Goal: Communication & Community: Answer question/provide support

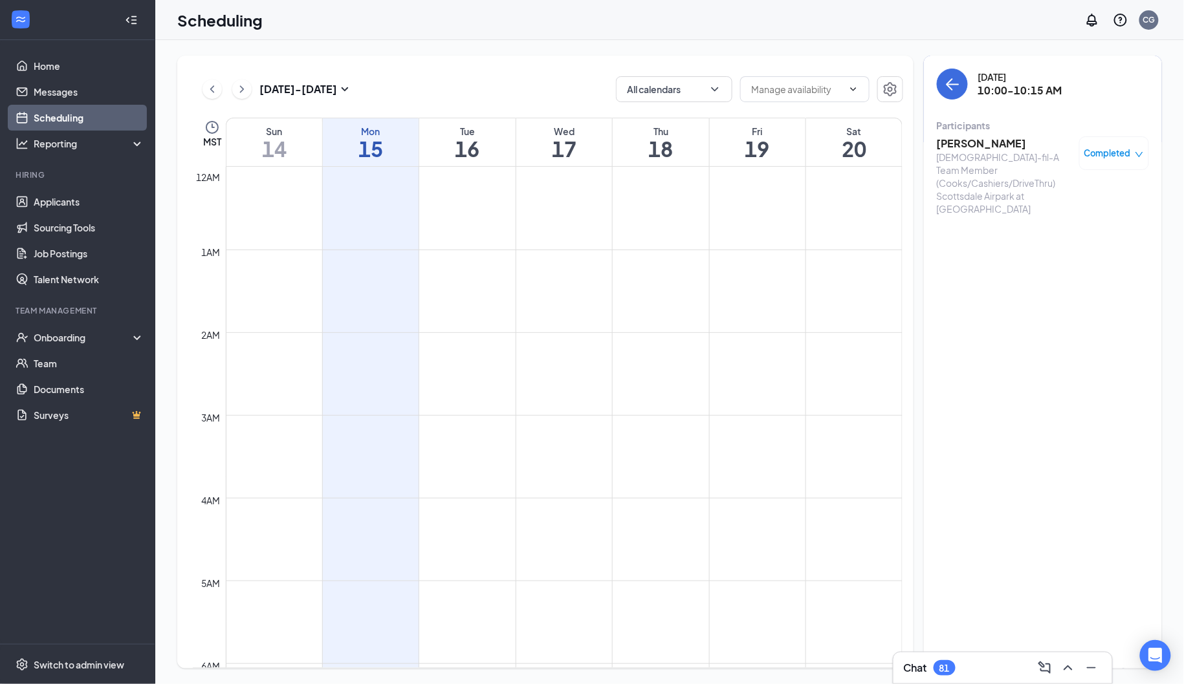
click at [963, 140] on h3 "[PERSON_NAME]" at bounding box center [1005, 143] width 136 height 14
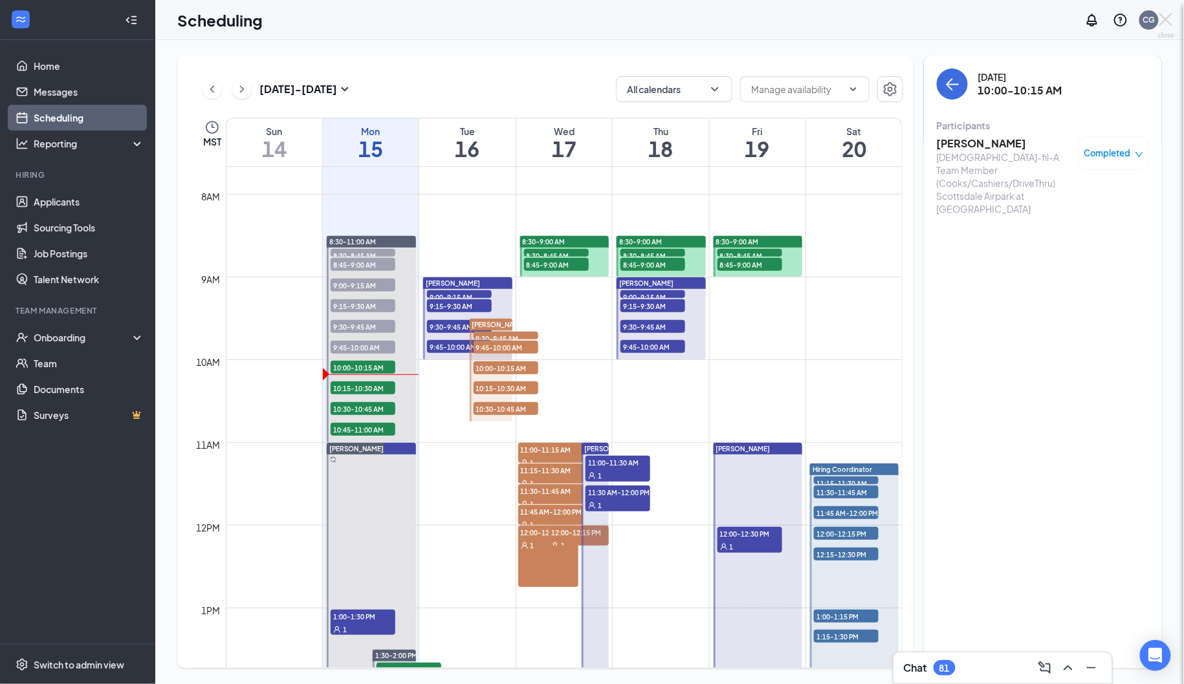
click at [961, 142] on div at bounding box center [592, 342] width 1184 height 684
click at [955, 140] on h3 "[PERSON_NAME]" at bounding box center [1005, 143] width 136 height 14
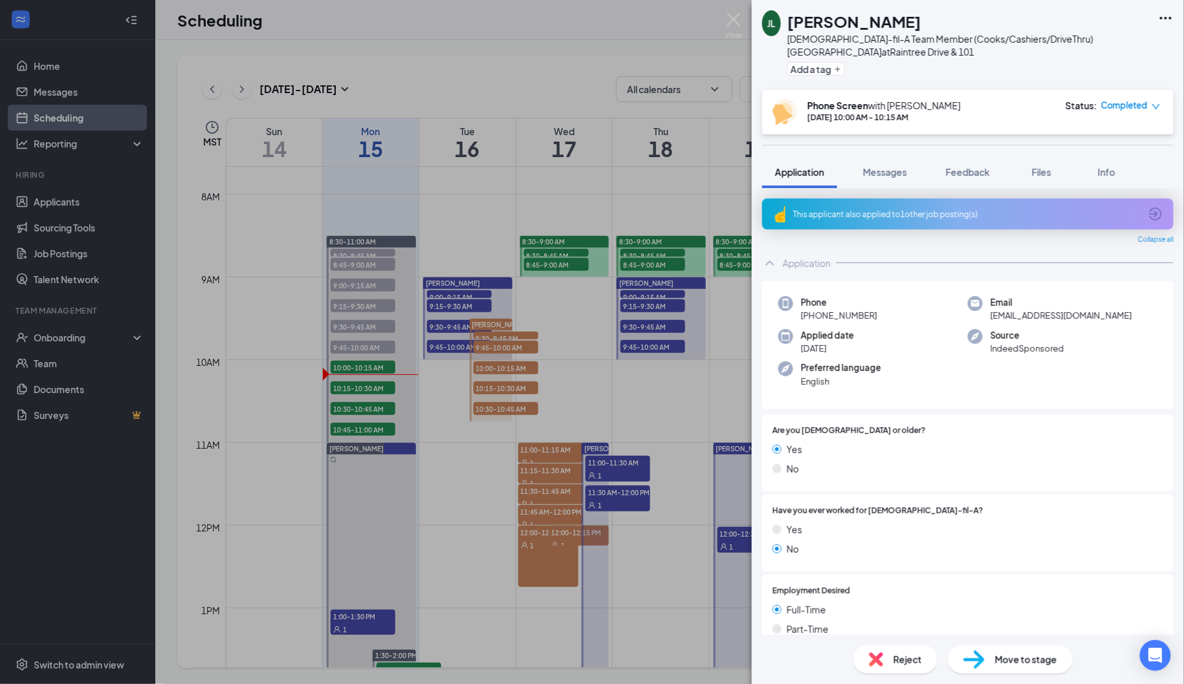
click at [1018, 663] on span "Move to stage" at bounding box center [1026, 660] width 62 height 14
type input "Onsite Interview (next stage)"
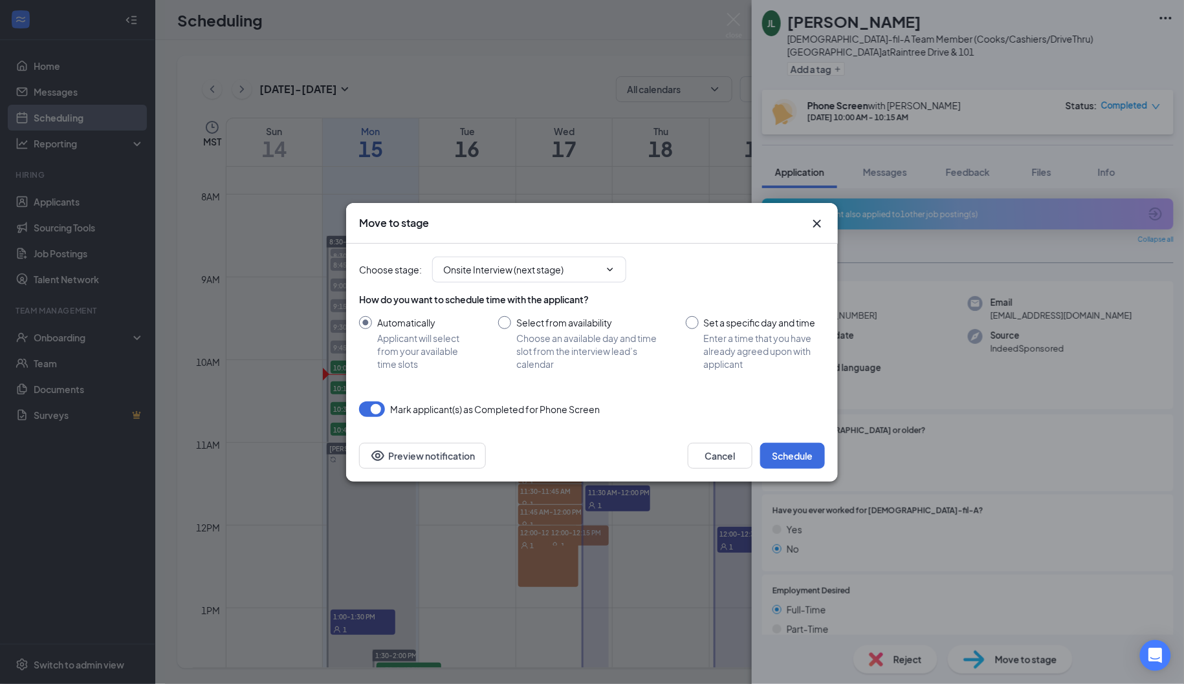
click at [527, 322] on div "Select from availability" at bounding box center [588, 322] width 144 height 13
click at [527, 322] on input "Select from availability Choose an available day and time slot from the intervi…" at bounding box center [579, 343] width 162 height 54
radio input "true"
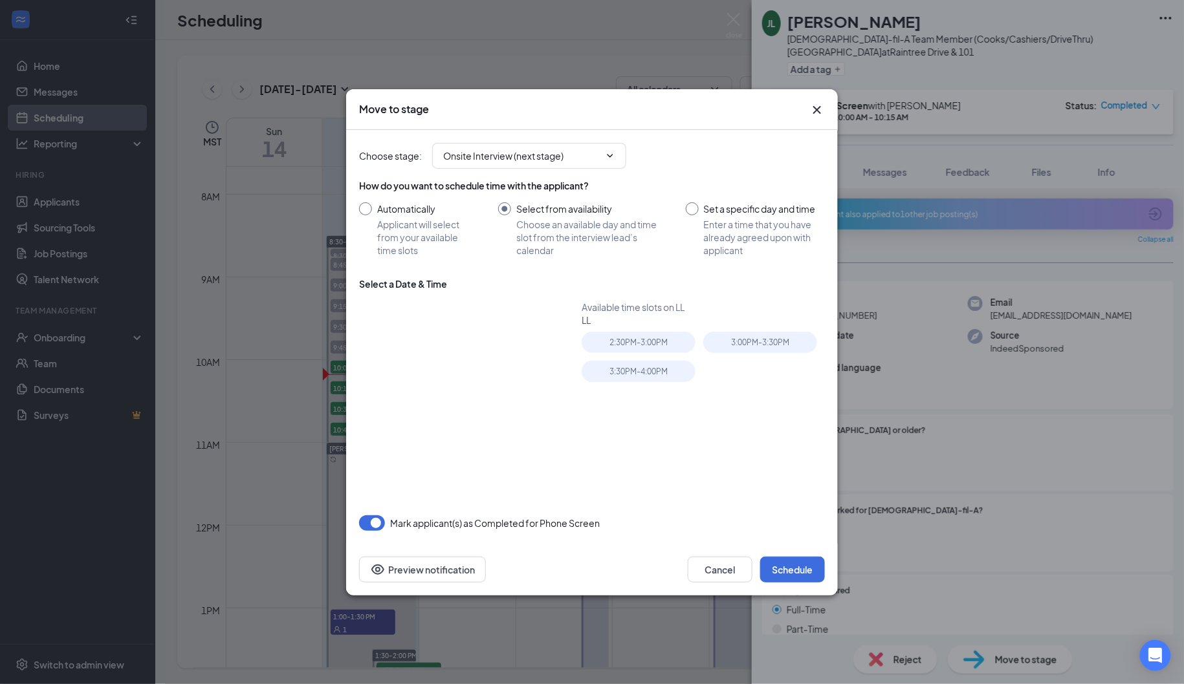
radio input "false"
type input "[DATE]"
click at [492, 402] on div "19" at bounding box center [495, 403] width 16 height 16
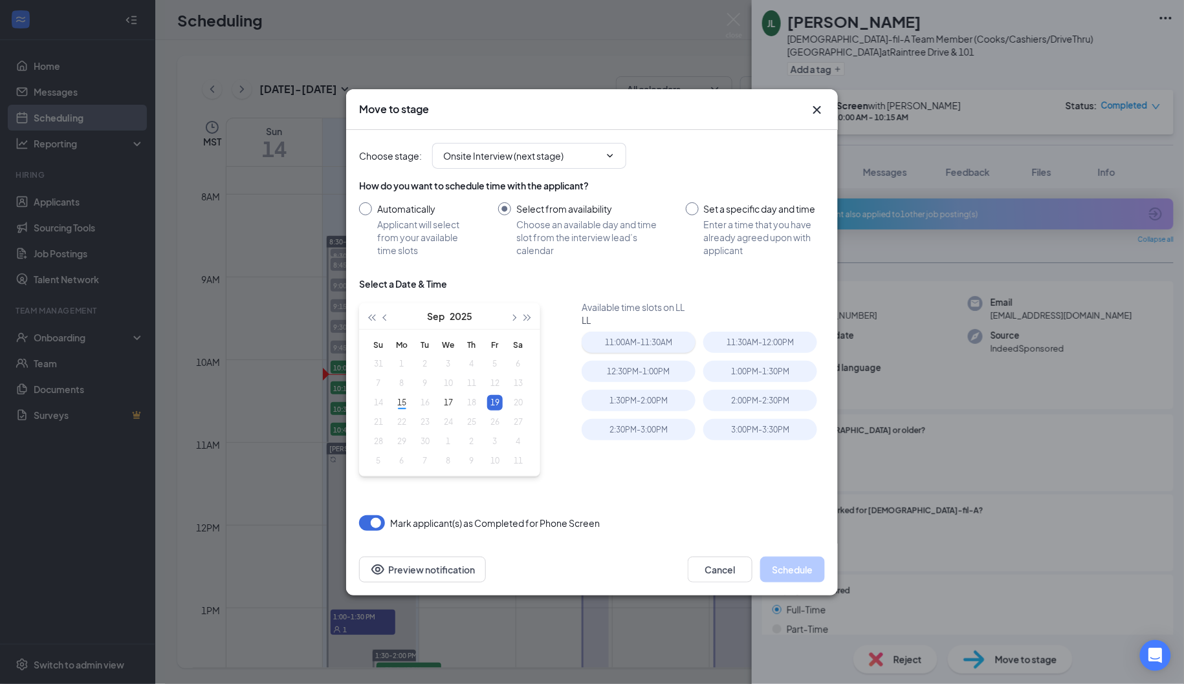
click at [622, 339] on div "11:00AM - 11:30AM" at bounding box center [639, 342] width 114 height 21
click at [798, 573] on button "Schedule" at bounding box center [792, 570] width 65 height 26
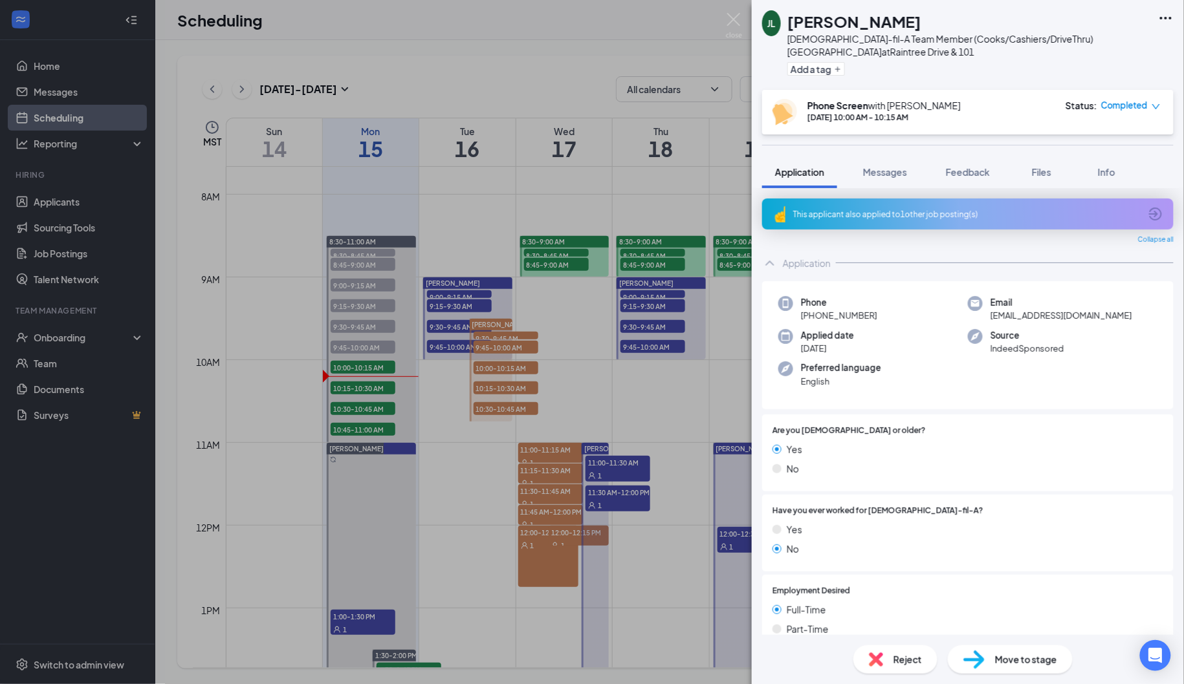
click at [564, 384] on div "[PERSON_NAME] Jaden [PERSON_NAME] [DEMOGRAPHIC_DATA]-fil-A Team Member (Cooks/C…" at bounding box center [592, 342] width 1184 height 684
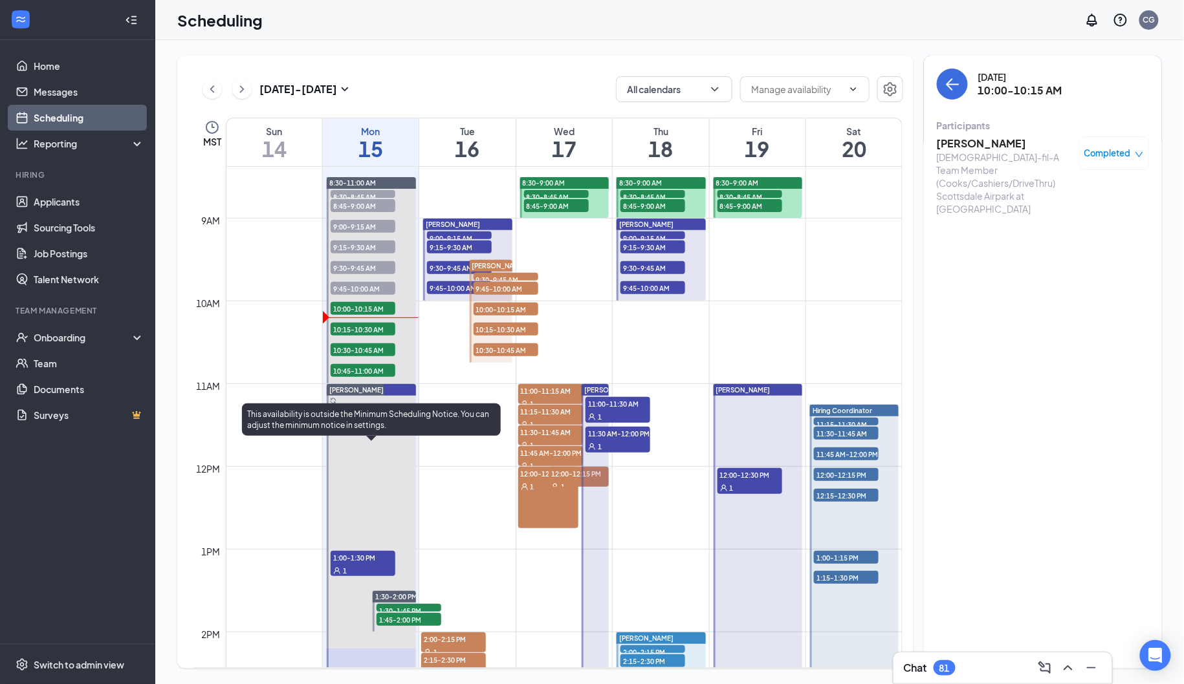
scroll to position [701, 0]
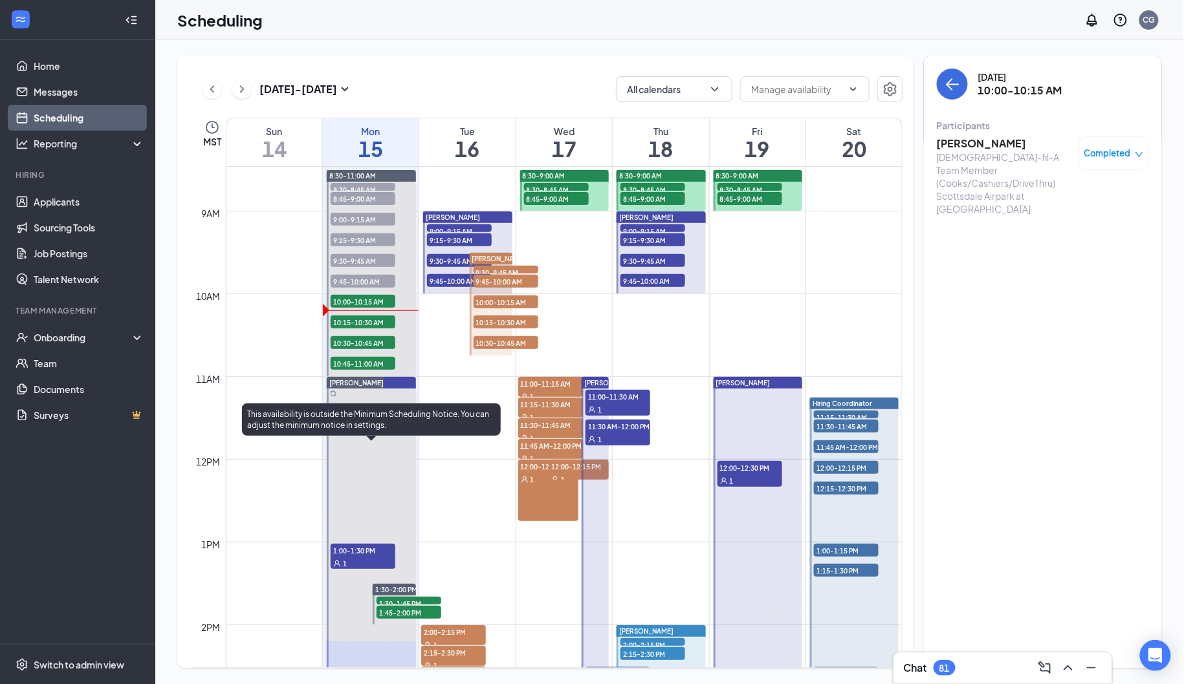
click at [365, 563] on div "1" at bounding box center [363, 563] width 65 height 13
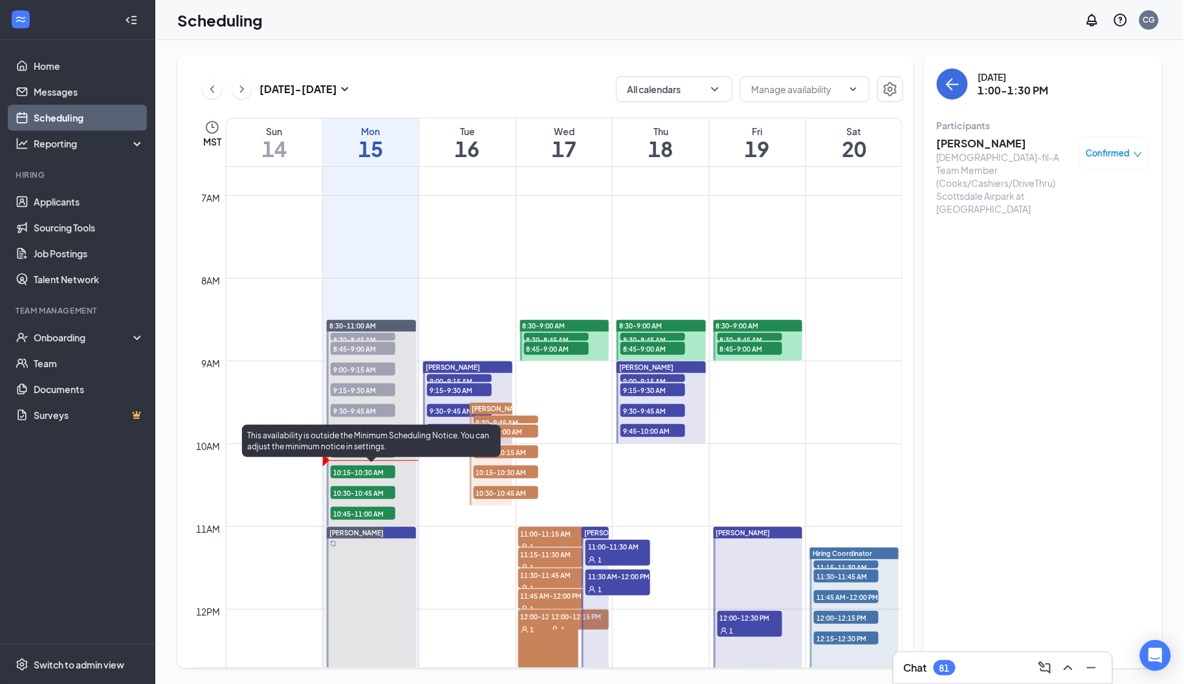
scroll to position [604, 0]
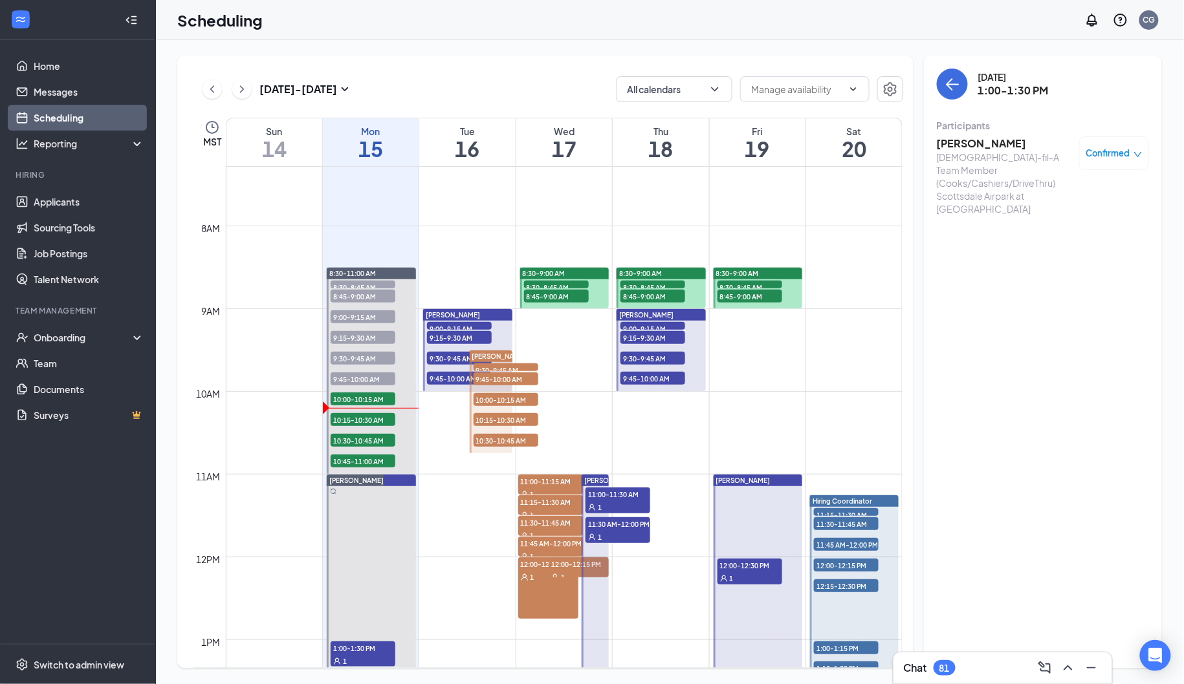
click at [413, 73] on div "[DATE] - [DATE] All calendars MST Sun 14 Mon 15 Tue 16 Wed 17 Thu 18 Fri 19 Sat…" at bounding box center [545, 362] width 736 height 613
click at [948, 81] on icon "ArrowLeft" at bounding box center [952, 84] width 16 height 16
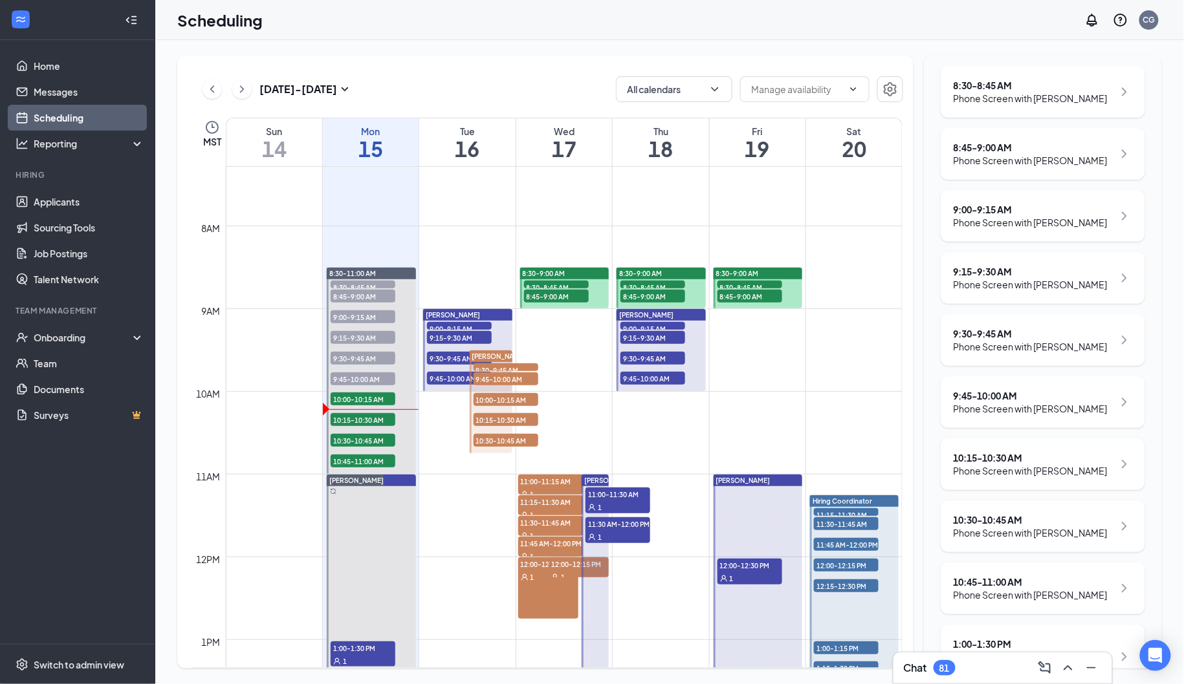
scroll to position [285, 0]
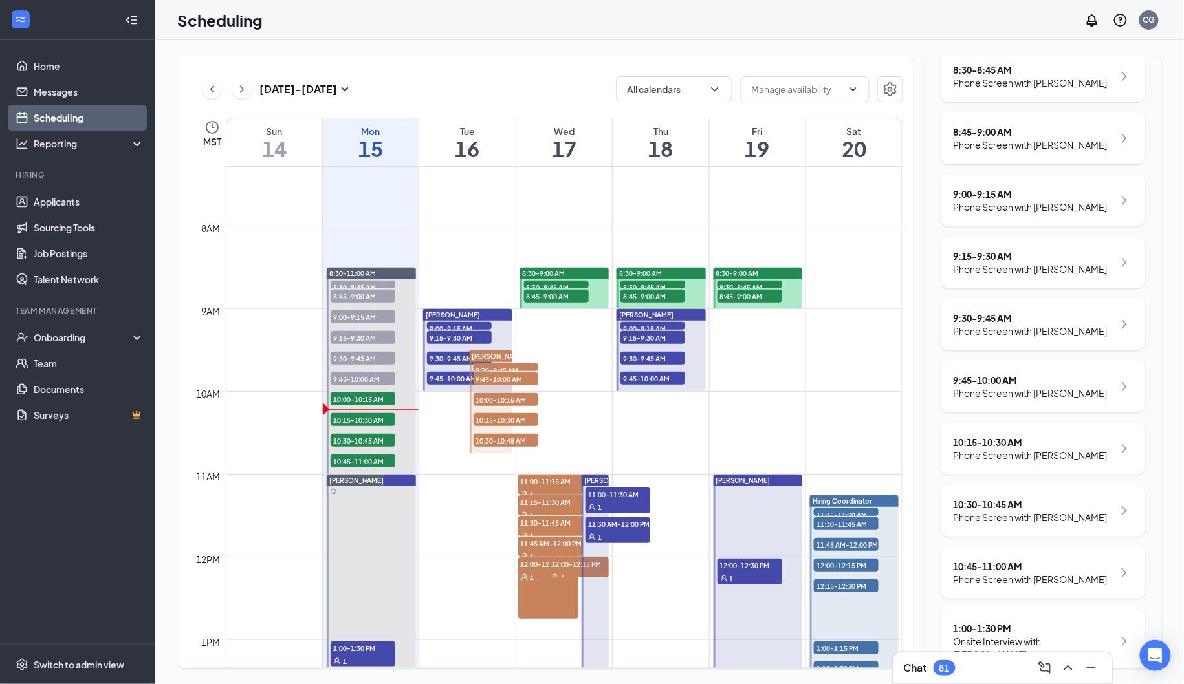
click at [1009, 451] on div "Phone Screen with [PERSON_NAME]" at bounding box center [1030, 455] width 154 height 13
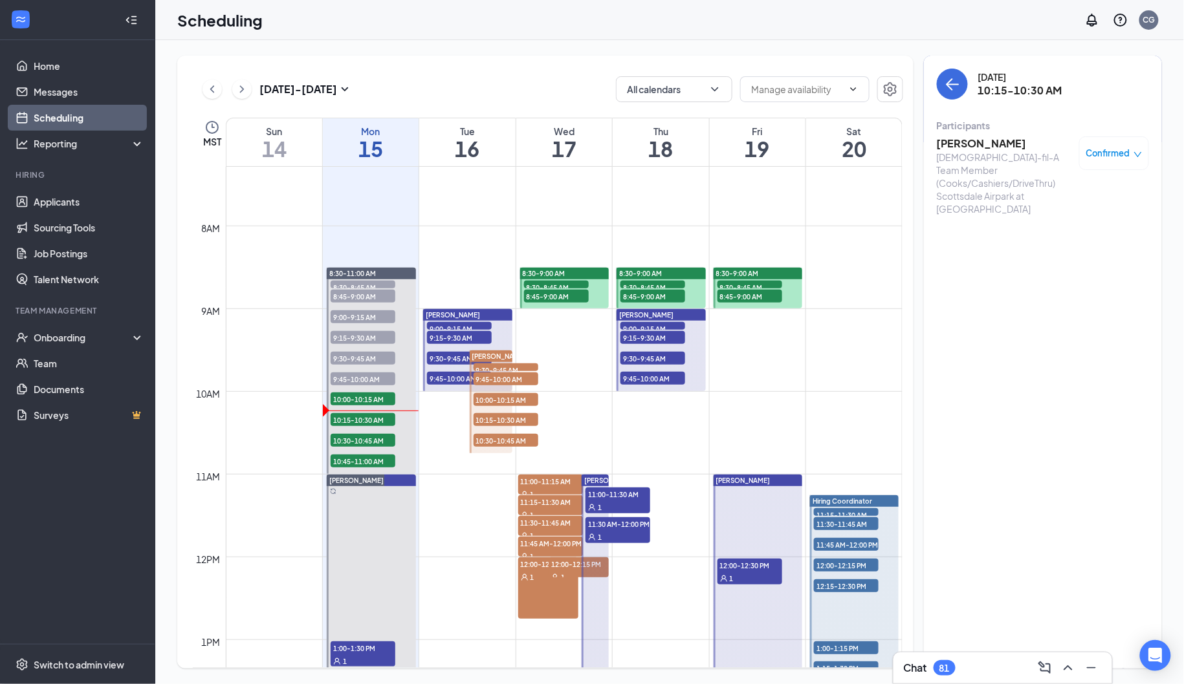
click at [976, 145] on h3 "[PERSON_NAME]" at bounding box center [1005, 143] width 136 height 14
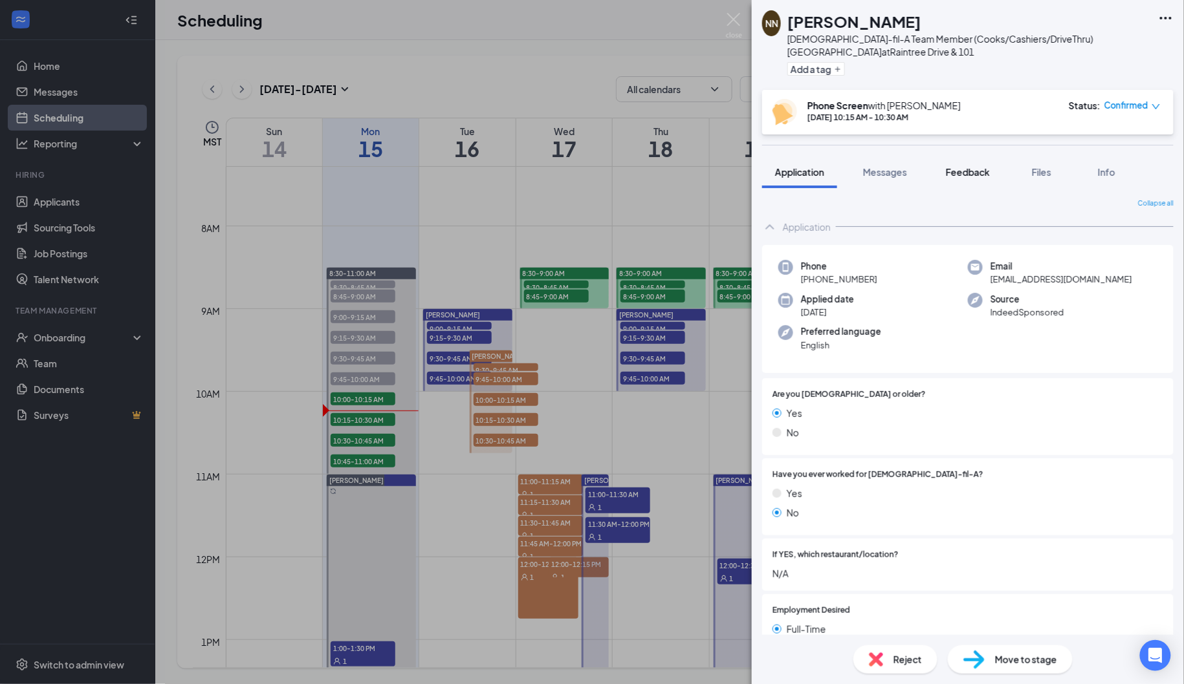
click at [987, 162] on button "Feedback" at bounding box center [968, 172] width 70 height 32
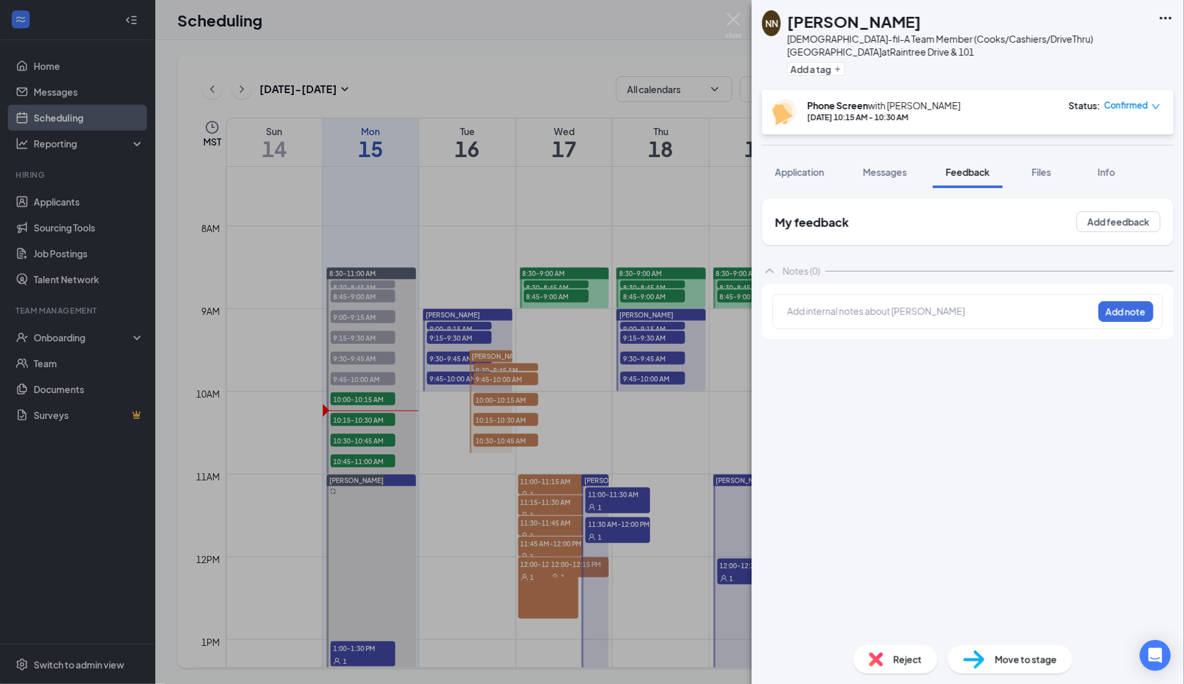
click at [863, 318] on div at bounding box center [940, 313] width 305 height 17
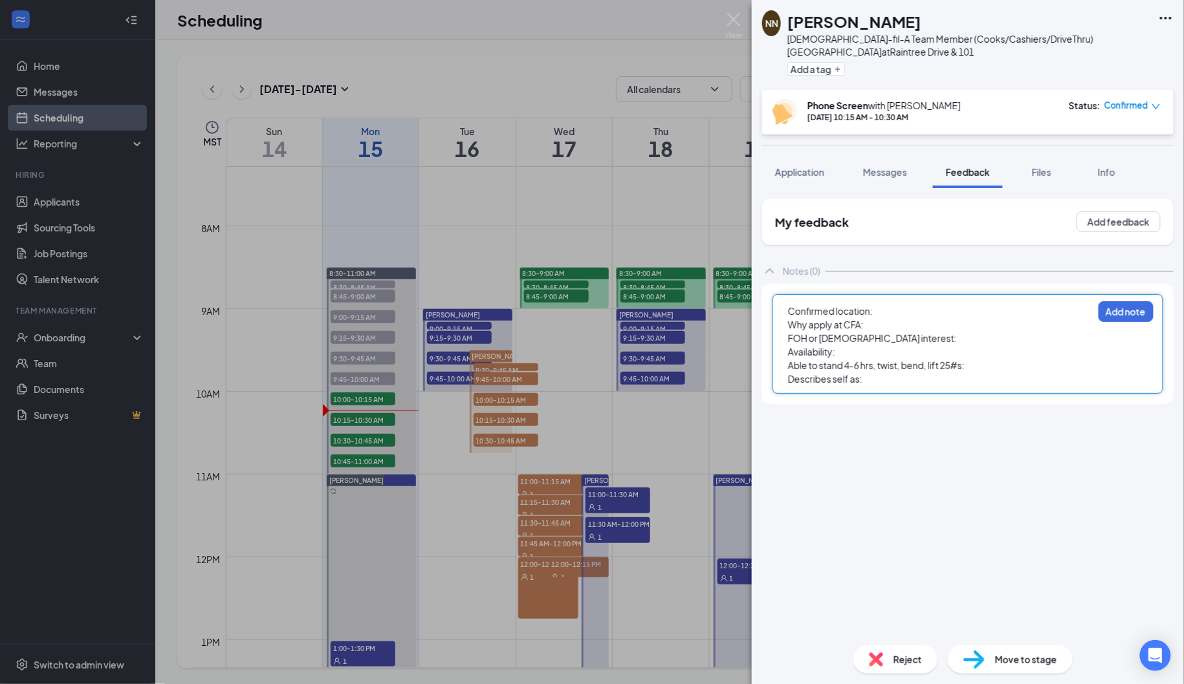
click at [885, 309] on div "Confirmed location:" at bounding box center [940, 312] width 305 height 14
drag, startPoint x: 873, startPoint y: 376, endPoint x: 777, endPoint y: 308, distance: 117.8
click at [777, 308] on div "Confirmed location: Why apply at CFA: FOH or BOH interest: Availability: Able t…" at bounding box center [967, 344] width 391 height 100
click at [896, 348] on div "Availability:" at bounding box center [940, 352] width 305 height 14
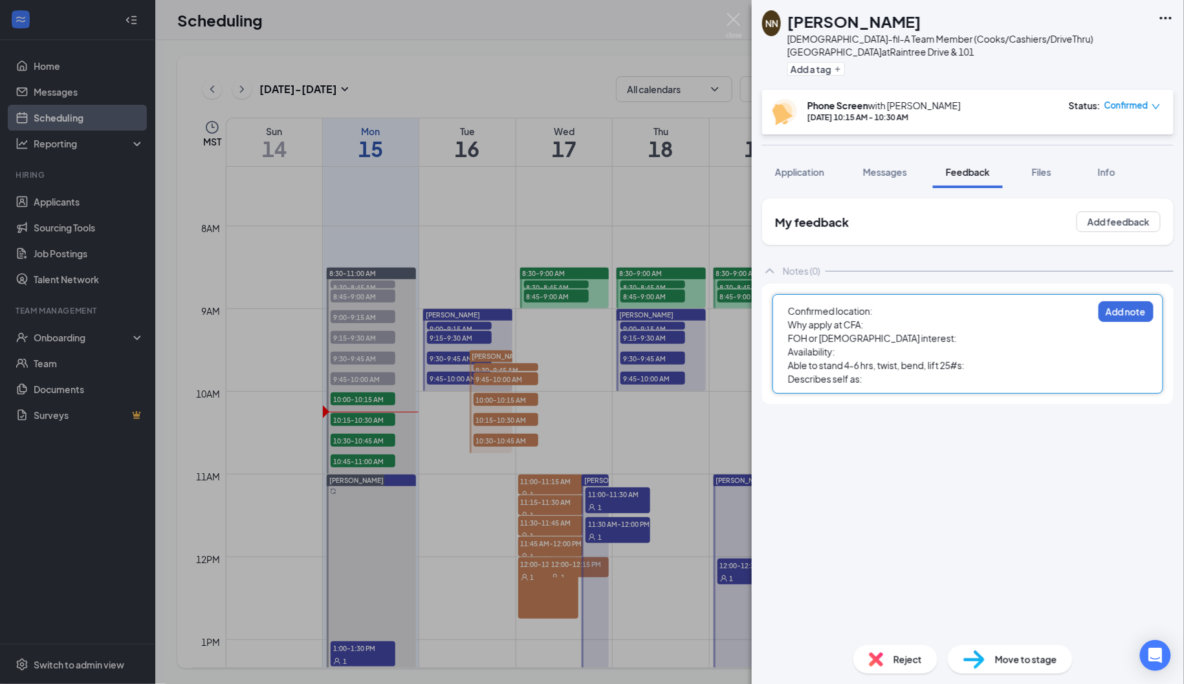
click at [885, 386] on div "Confirmed location: Why apply at CFA: FOH or BOH interest: Availability: Able t…" at bounding box center [967, 344] width 391 height 100
click at [876, 381] on div "Describes self as:" at bounding box center [940, 380] width 305 height 14
drag, startPoint x: 876, startPoint y: 381, endPoint x: 782, endPoint y: 313, distance: 115.8
click at [782, 313] on div "Confirmed location: Why apply at CFA: FOH or BOH interest: Availability: Able t…" at bounding box center [967, 344] width 391 height 100
click at [734, 24] on img at bounding box center [734, 25] width 16 height 25
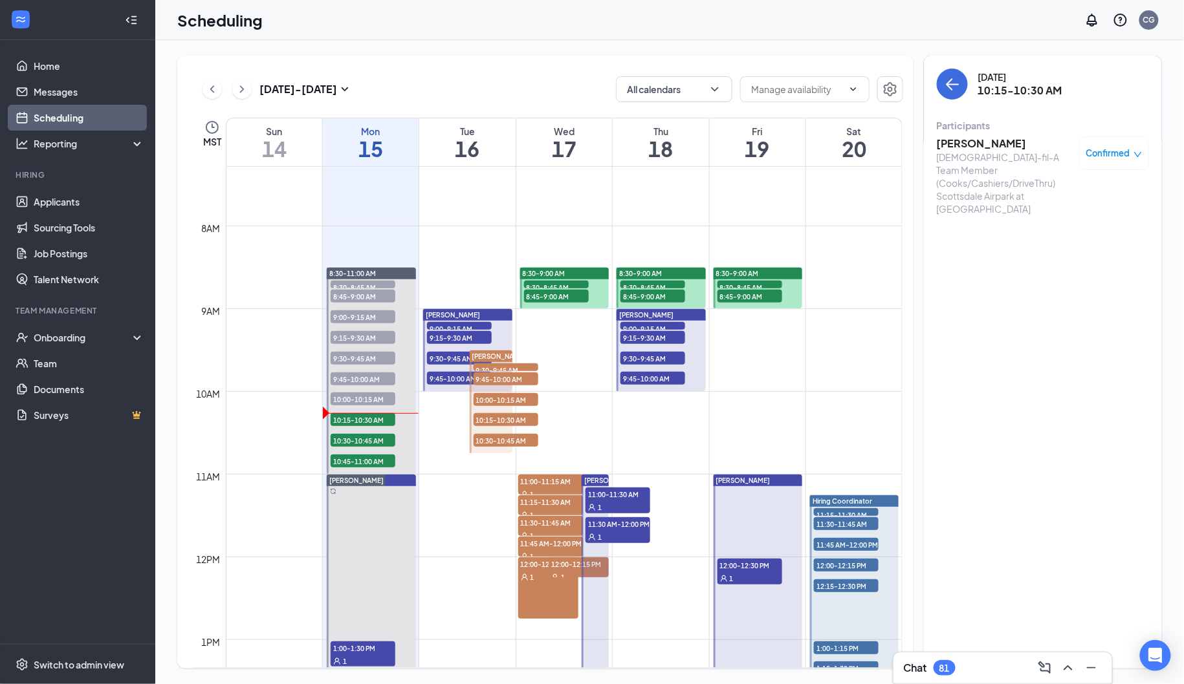
click at [922, 670] on h3 "Chat" at bounding box center [915, 668] width 23 height 14
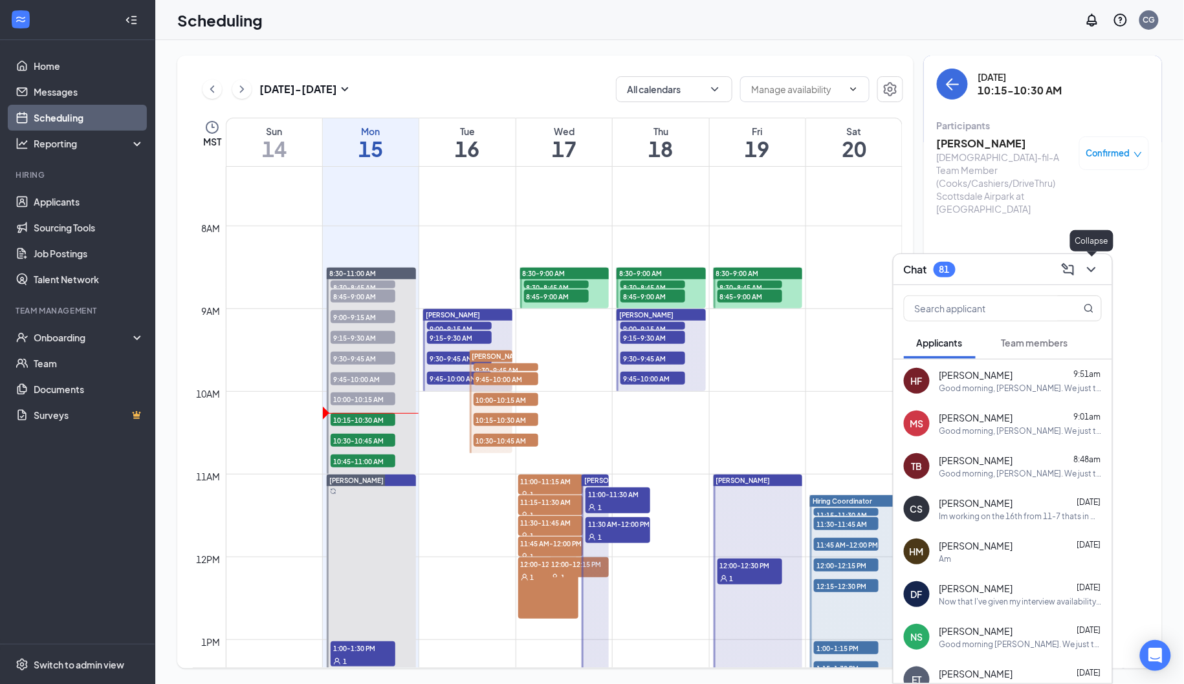
click at [1092, 270] on icon "ChevronDown" at bounding box center [1091, 269] width 8 height 5
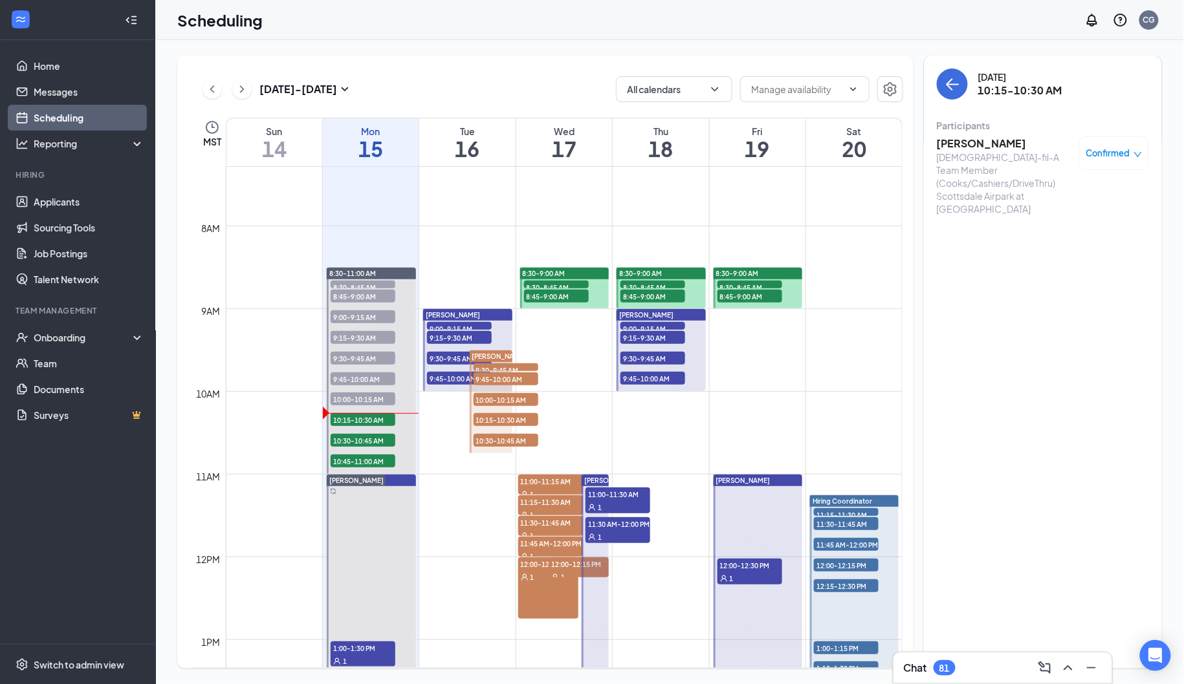
click at [968, 145] on h3 "[PERSON_NAME]" at bounding box center [1005, 143] width 136 height 14
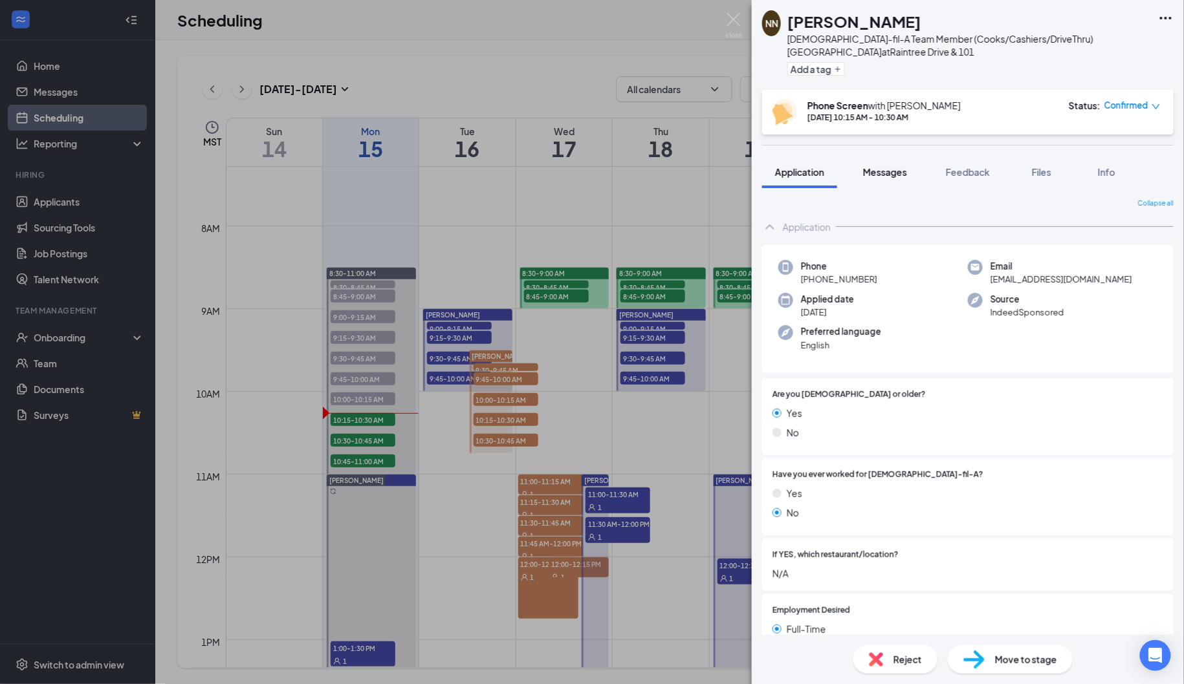
click at [891, 181] on button "Messages" at bounding box center [885, 172] width 70 height 32
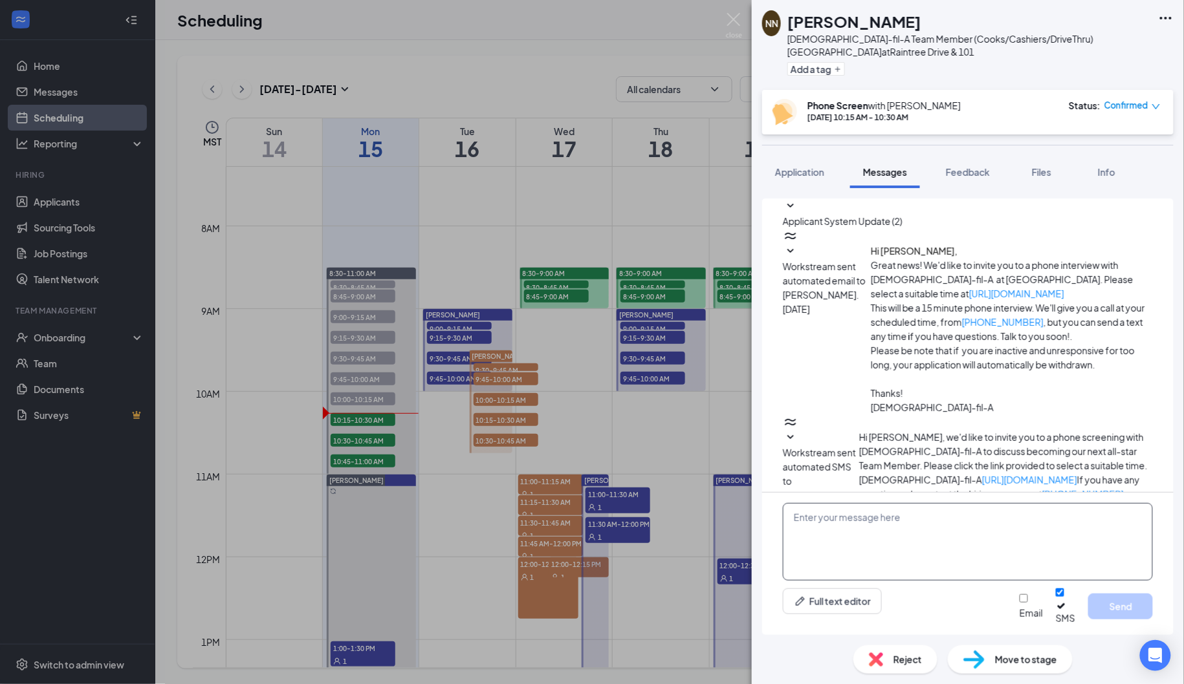
click at [841, 561] on textarea at bounding box center [968, 542] width 370 height 78
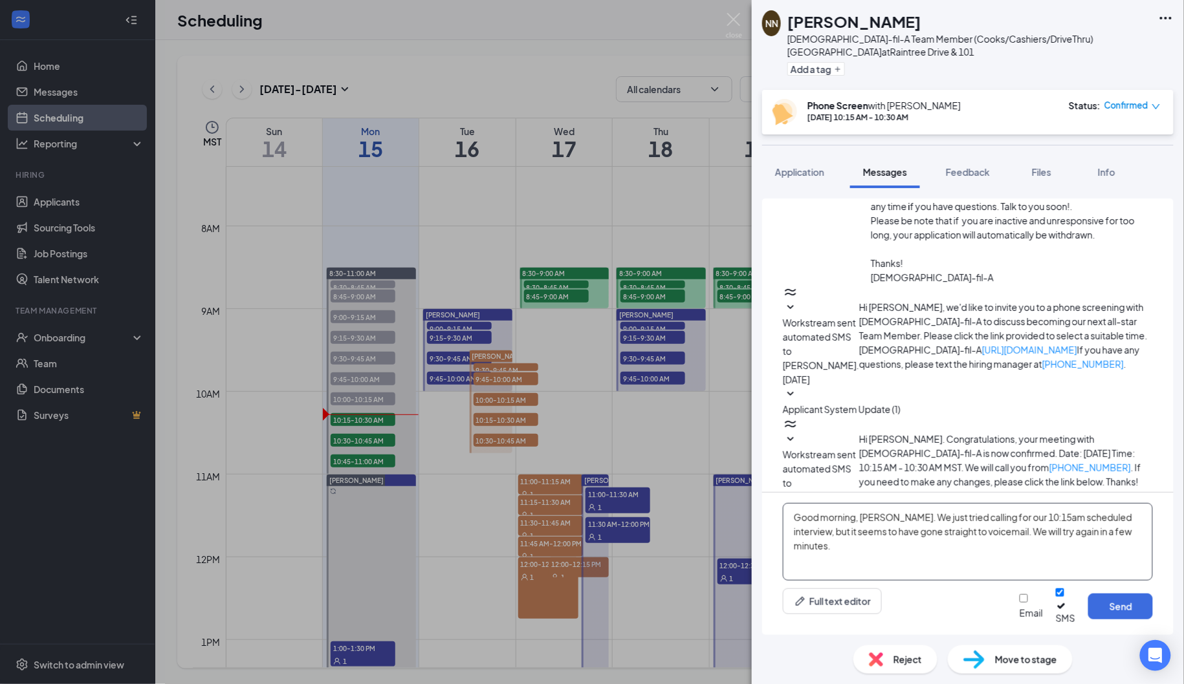
click at [1126, 558] on textarea "Good morning, [PERSON_NAME]. We just tried calling for our 10:15am scheduled in…" at bounding box center [968, 542] width 370 height 78
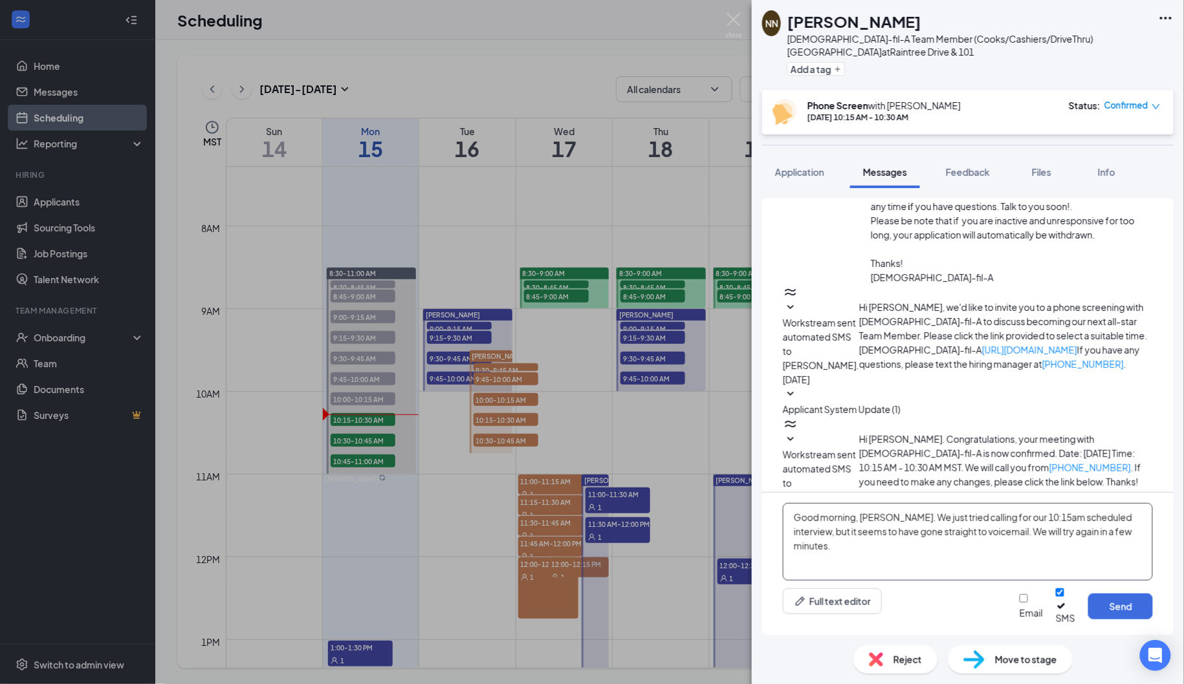
click at [1138, 543] on textarea "Good morning, [PERSON_NAME]. We just tried calling for our 10:15am scheduled in…" at bounding box center [968, 542] width 370 height 78
paste textarea "Can you please let us know if we should try again shortly or if you are no long…"
drag, startPoint x: 1028, startPoint y: 558, endPoint x: 779, endPoint y: 559, distance: 249.0
click at [779, 559] on div "Good morning, [PERSON_NAME]. We just tried calling for our 10:15am scheduled in…" at bounding box center [967, 564] width 411 height 142
click at [932, 569] on textarea "Good morning, [PERSON_NAME]. We just tried calling for our 10:15am scheduled in…" at bounding box center [968, 542] width 370 height 78
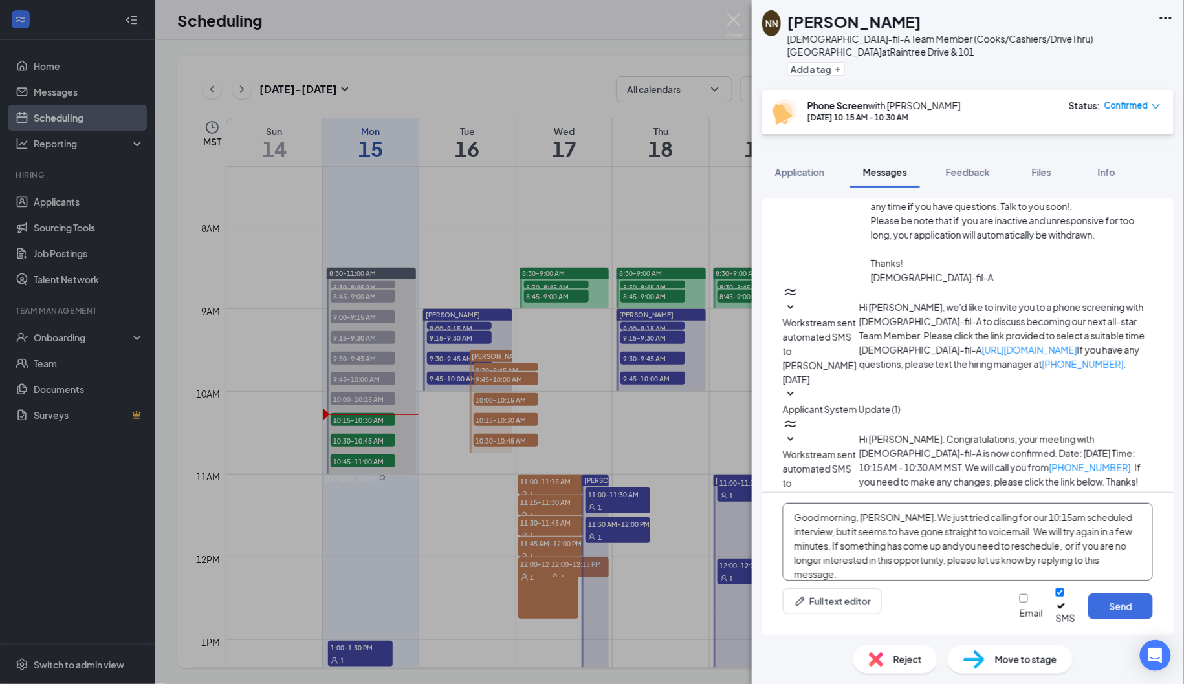
type textarea "Good morning, [PERSON_NAME]. We just tried calling for our 10:15am scheduled in…"
click at [1019, 609] on div "Email" at bounding box center [1030, 613] width 23 height 13
click at [1019, 603] on input "Email" at bounding box center [1023, 598] width 8 height 8
checkbox input "true"
click at [1119, 608] on button "Send" at bounding box center [1120, 607] width 65 height 26
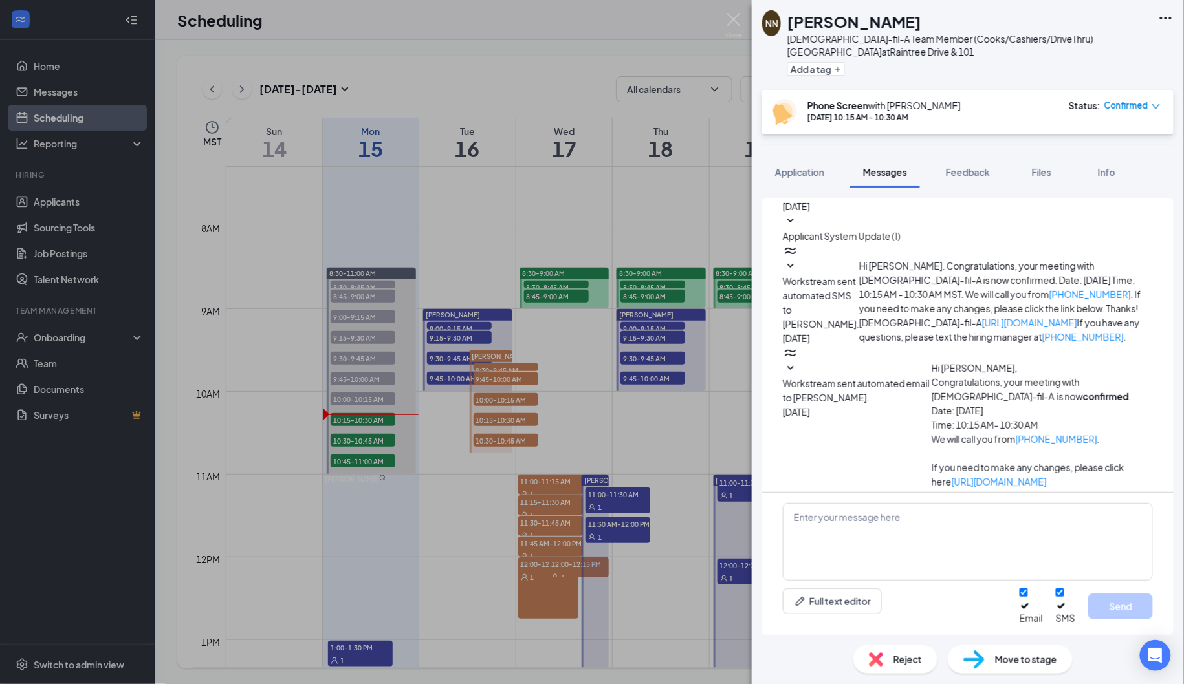
scroll to position [301, 0]
click at [979, 175] on span "Feedback" at bounding box center [968, 172] width 44 height 12
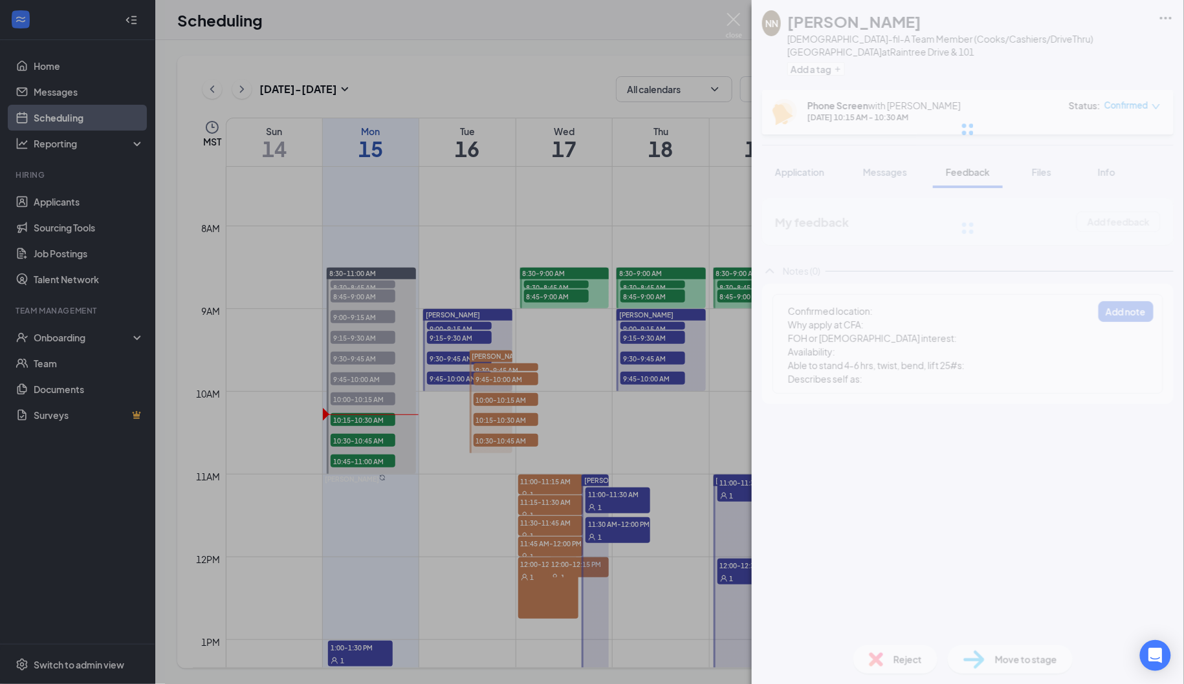
click at [966, 332] on div "NN [PERSON_NAME][DEMOGRAPHIC_DATA]-fil-A Team Member (Cooks/Cashiers/DriveThru)…" at bounding box center [968, 342] width 432 height 684
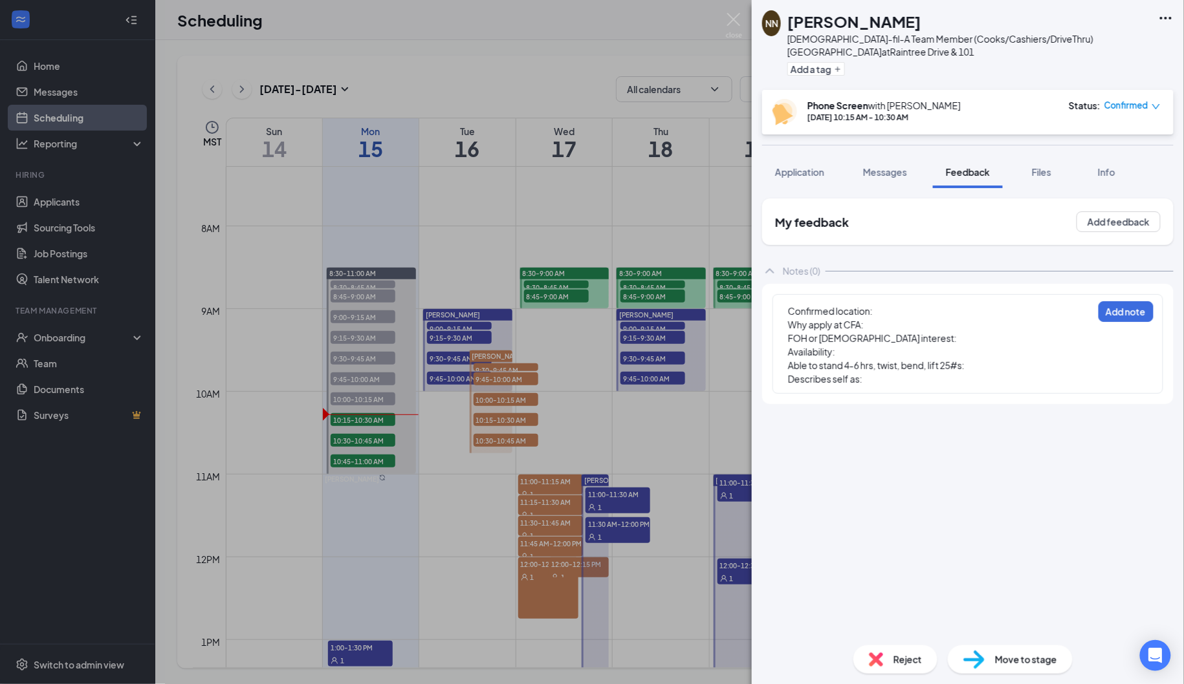
click at [884, 345] on div "Availability:" at bounding box center [940, 352] width 305 height 14
click at [886, 314] on div "Confirmed location:" at bounding box center [940, 312] width 305 height 14
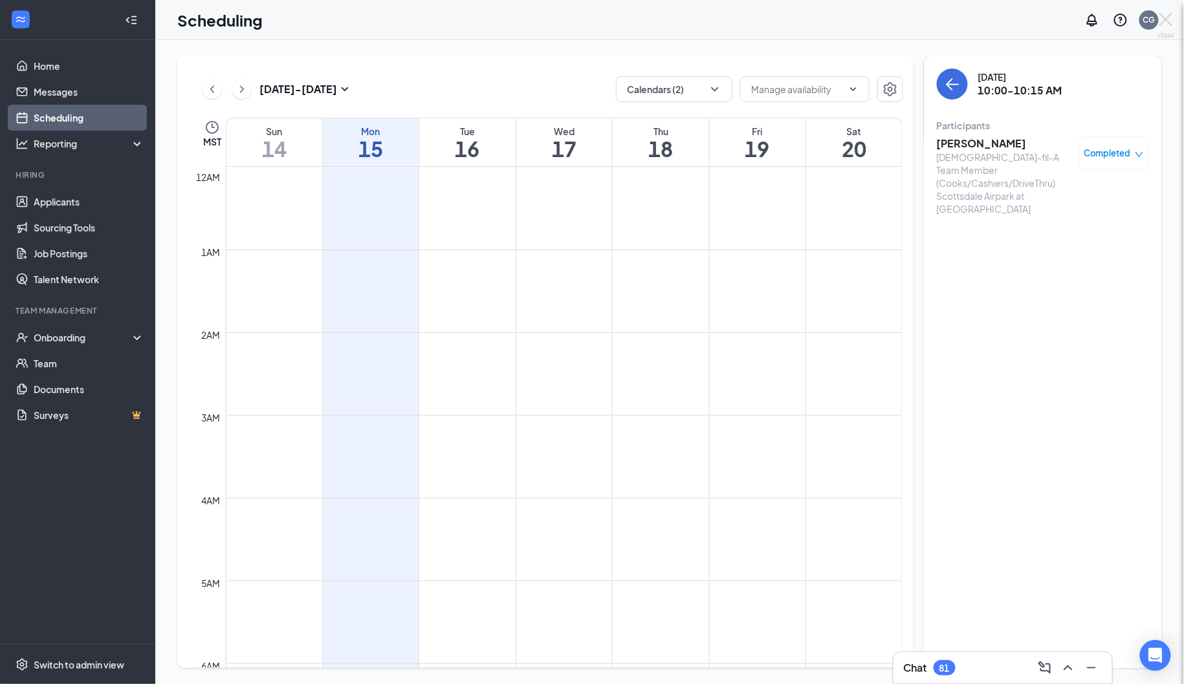
scroll to position [635, 0]
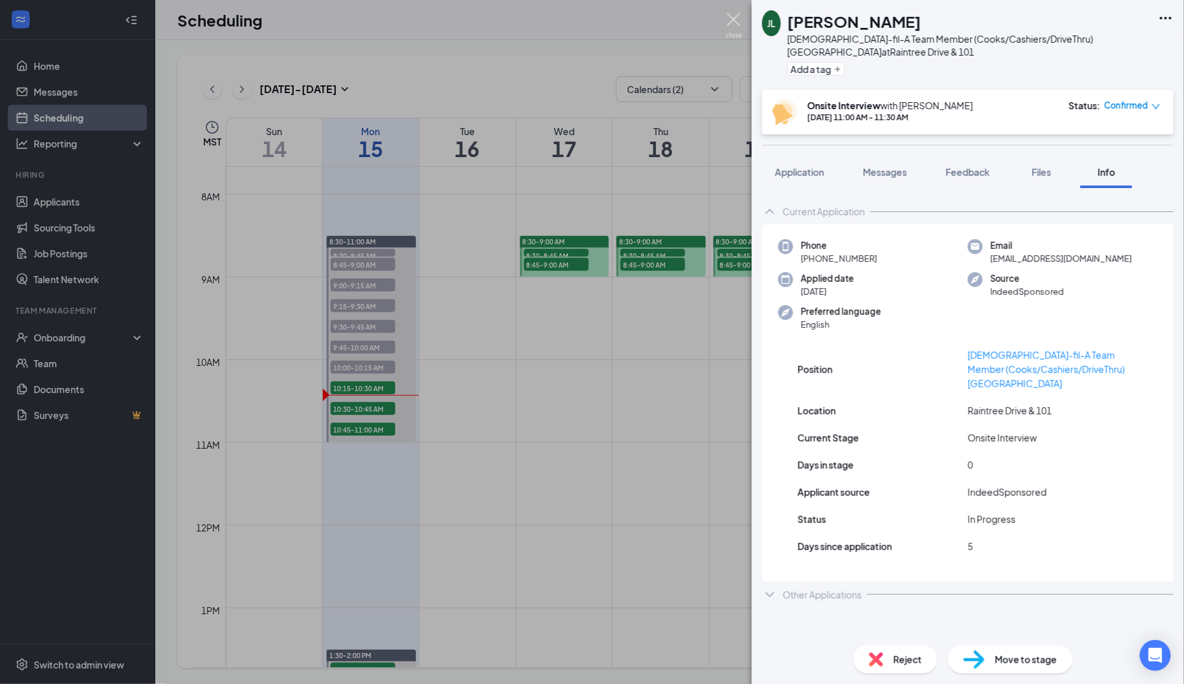
click at [735, 21] on img at bounding box center [734, 25] width 16 height 25
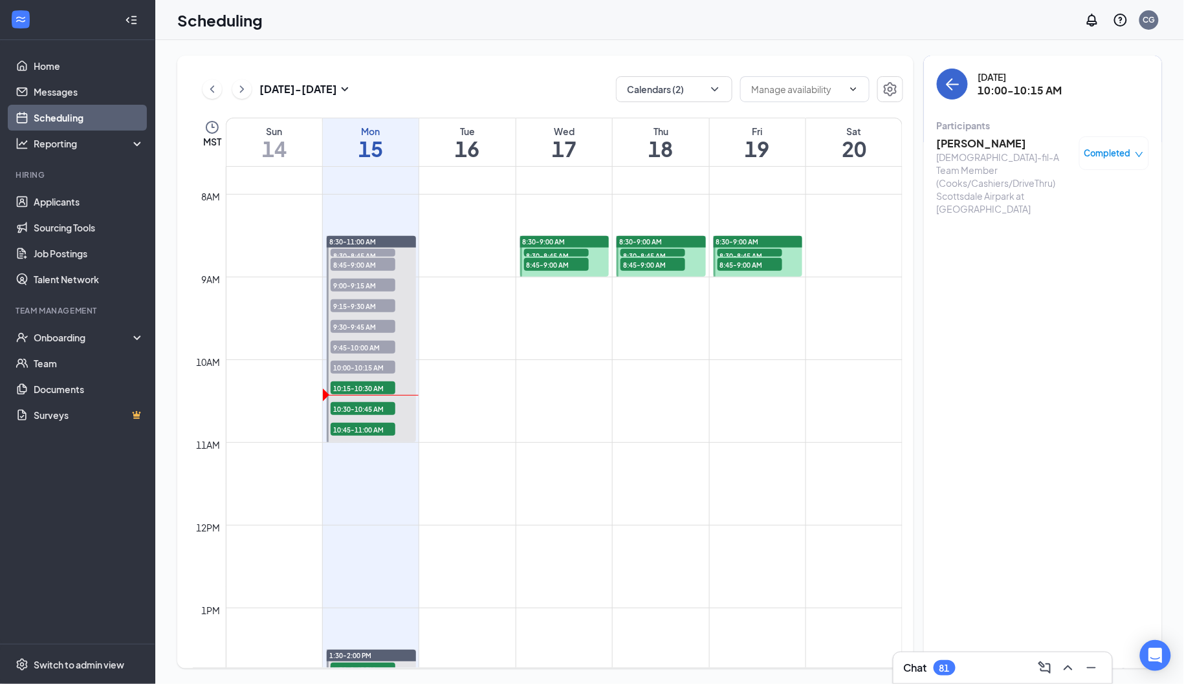
click at [961, 89] on button "back-button" at bounding box center [952, 84] width 31 height 31
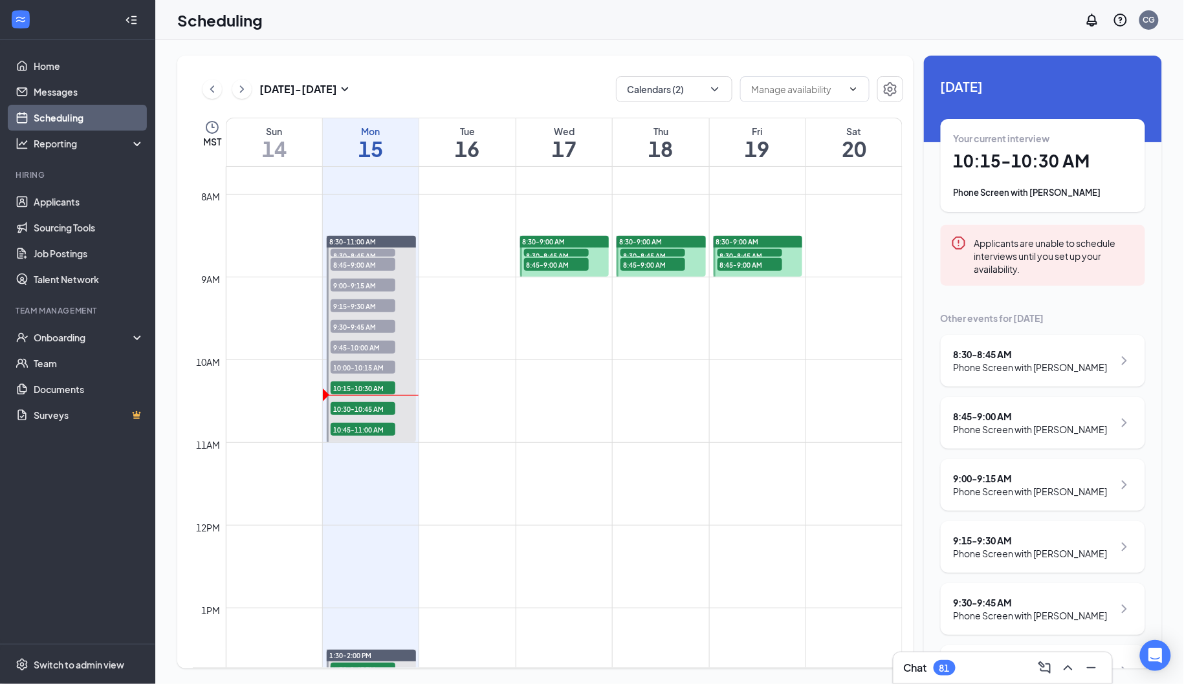
click at [1025, 177] on div "Your current interview 10:15 - 10:30 AM Phone Screen with Nicole Noline" at bounding box center [1042, 165] width 179 height 67
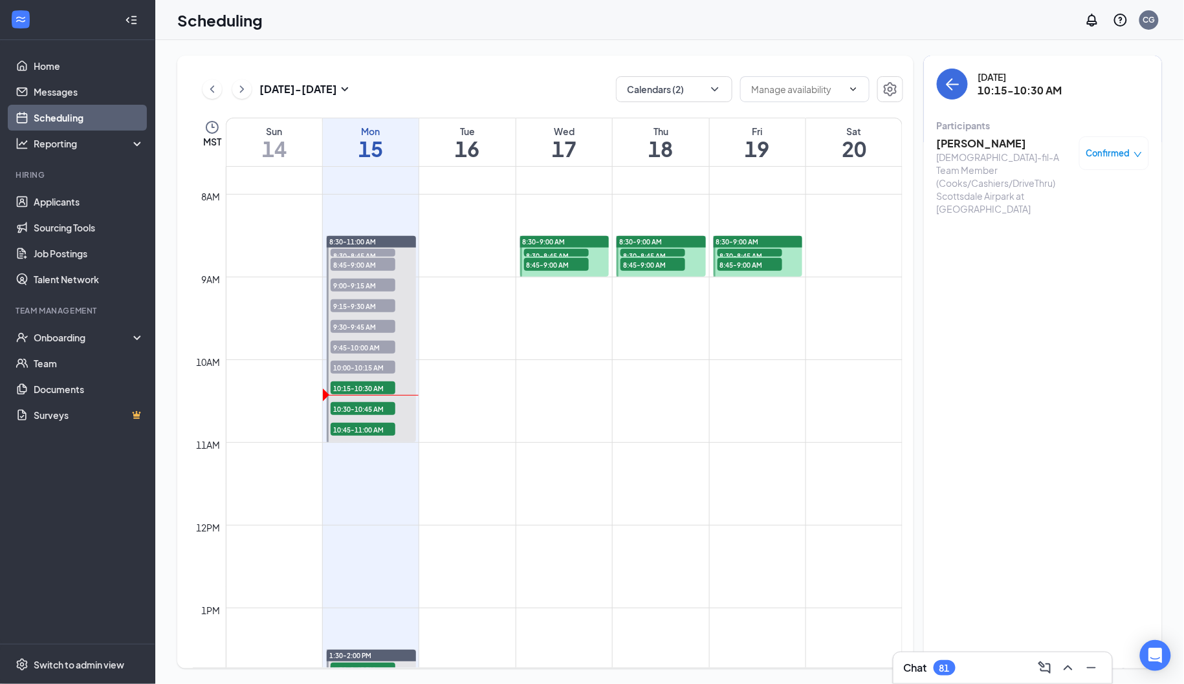
click at [1129, 159] on span "Confirmed" at bounding box center [1108, 153] width 44 height 13
click at [1078, 242] on span "Mark as no-show" at bounding box center [1077, 240] width 72 height 14
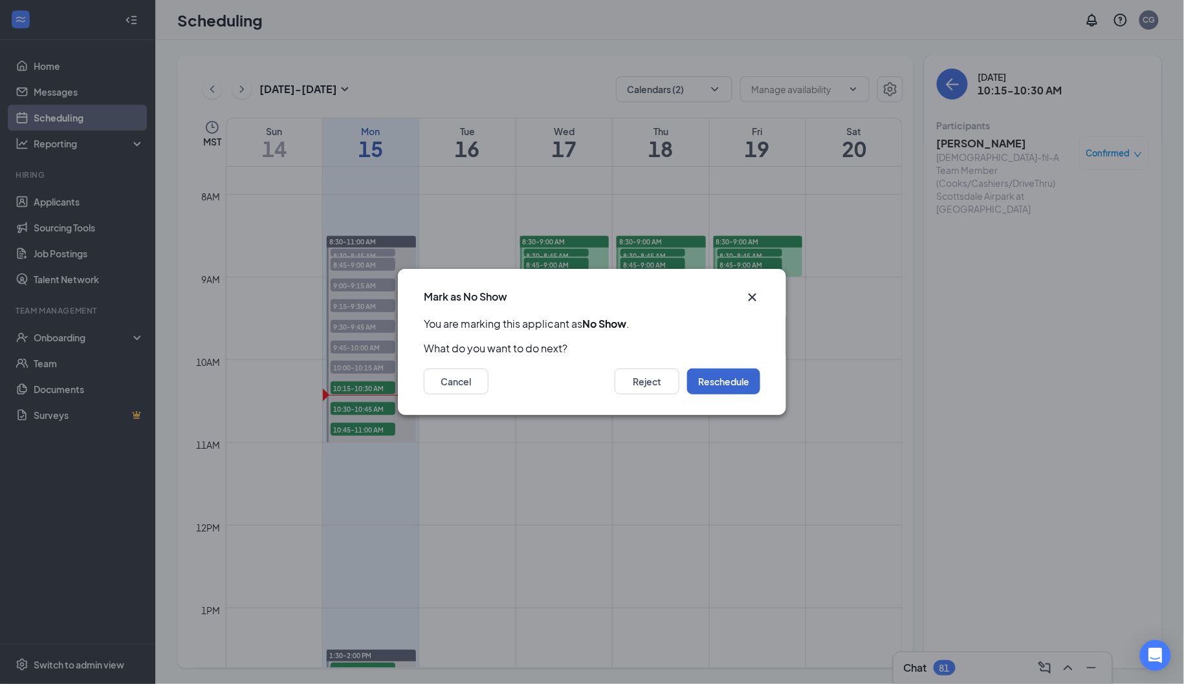
click at [709, 384] on button "Reschedule" at bounding box center [723, 382] width 73 height 26
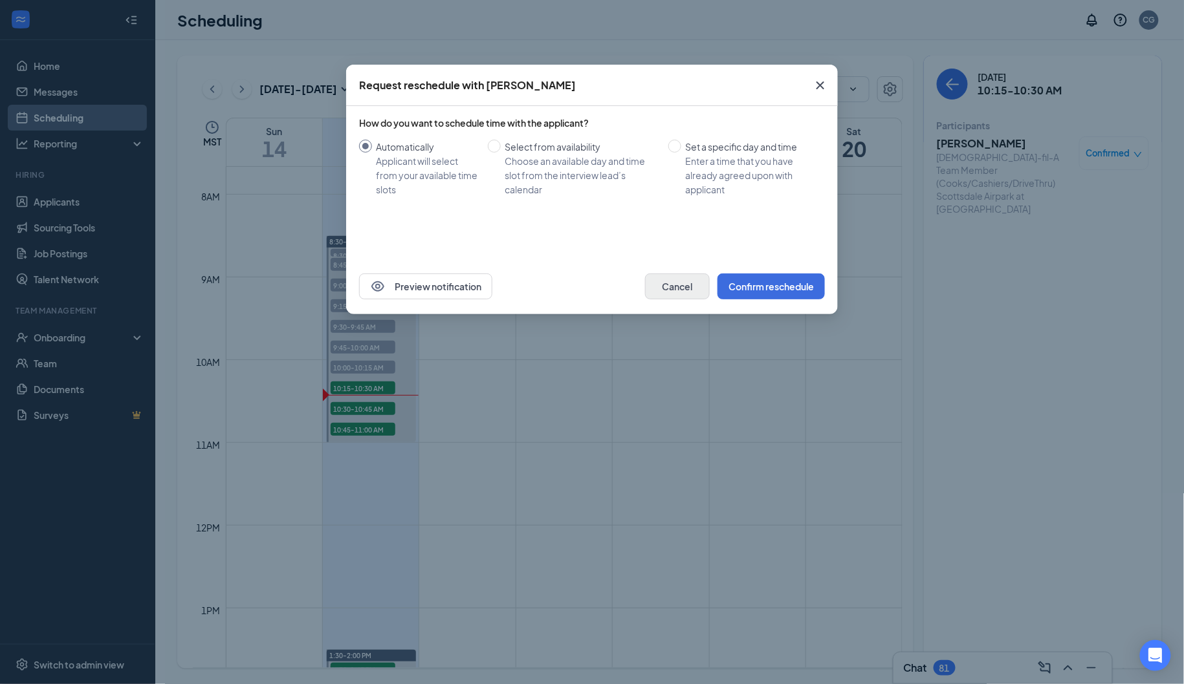
click at [655, 282] on button "Cancel" at bounding box center [677, 287] width 65 height 26
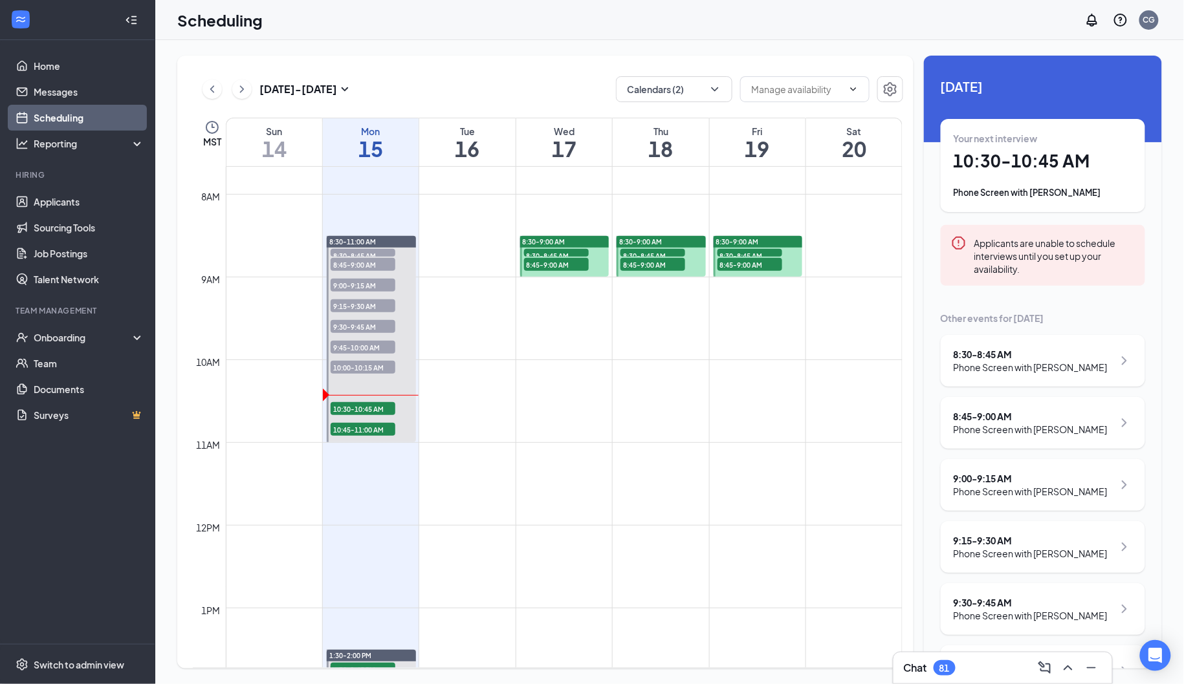
click at [1038, 166] on h1 "10:30 - 10:45 AM" at bounding box center [1042, 161] width 179 height 22
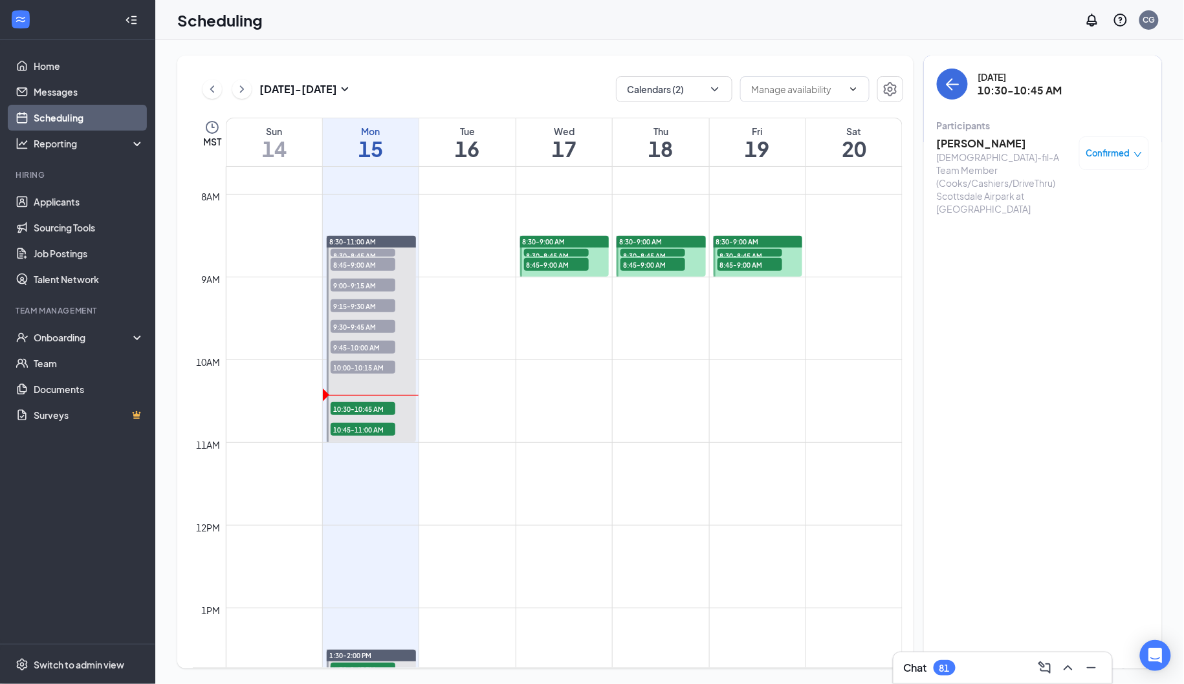
click at [968, 142] on h3 "Ashaer Johnsen" at bounding box center [1005, 143] width 136 height 14
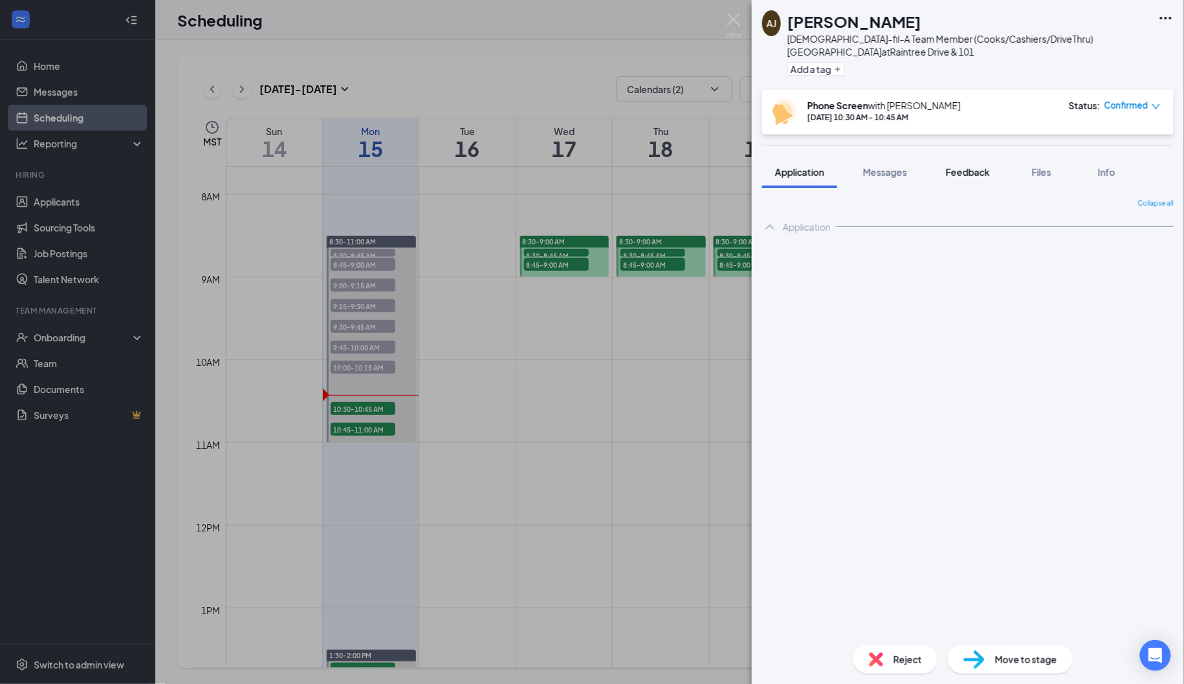
click at [981, 175] on span "Feedback" at bounding box center [968, 172] width 44 height 12
click at [979, 175] on span "Feedback" at bounding box center [968, 172] width 44 height 12
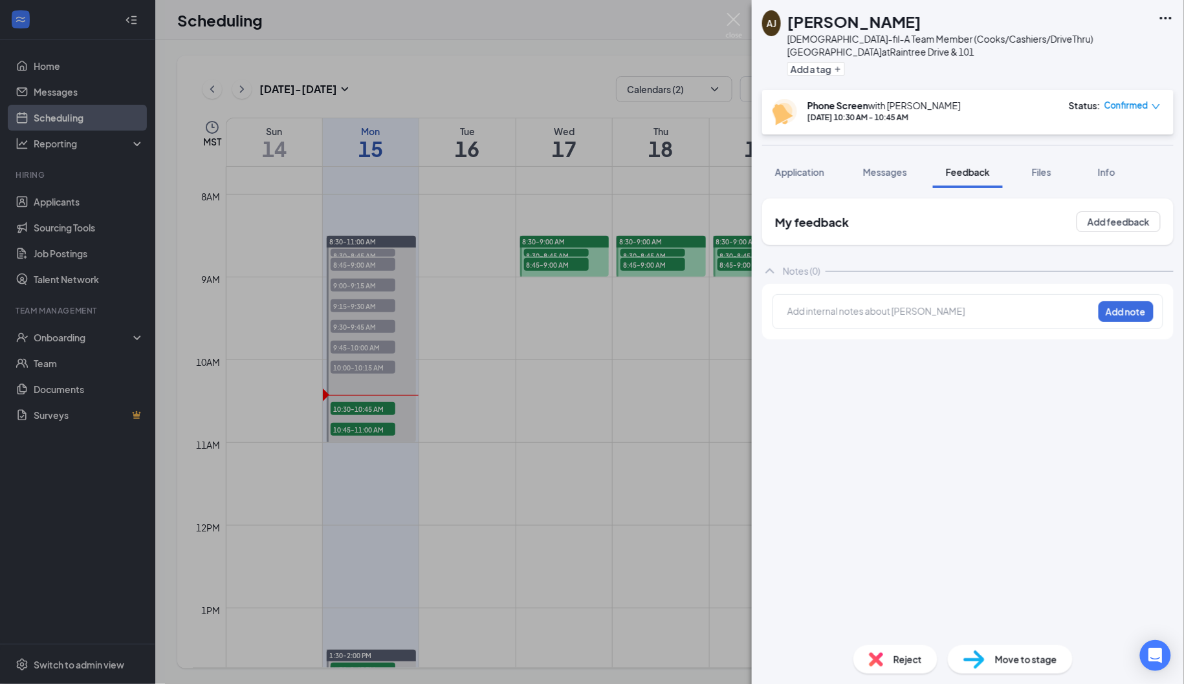
click at [860, 301] on div "Add internal notes about Ashaer Johnsen Add note" at bounding box center [967, 311] width 391 height 35
click at [798, 310] on div at bounding box center [792, 311] width 10 height 14
click at [847, 474] on div "My feedback Add feedback Notes (0) Confirmed location: Why apply at CFA: FOH or…" at bounding box center [967, 417] width 411 height 437
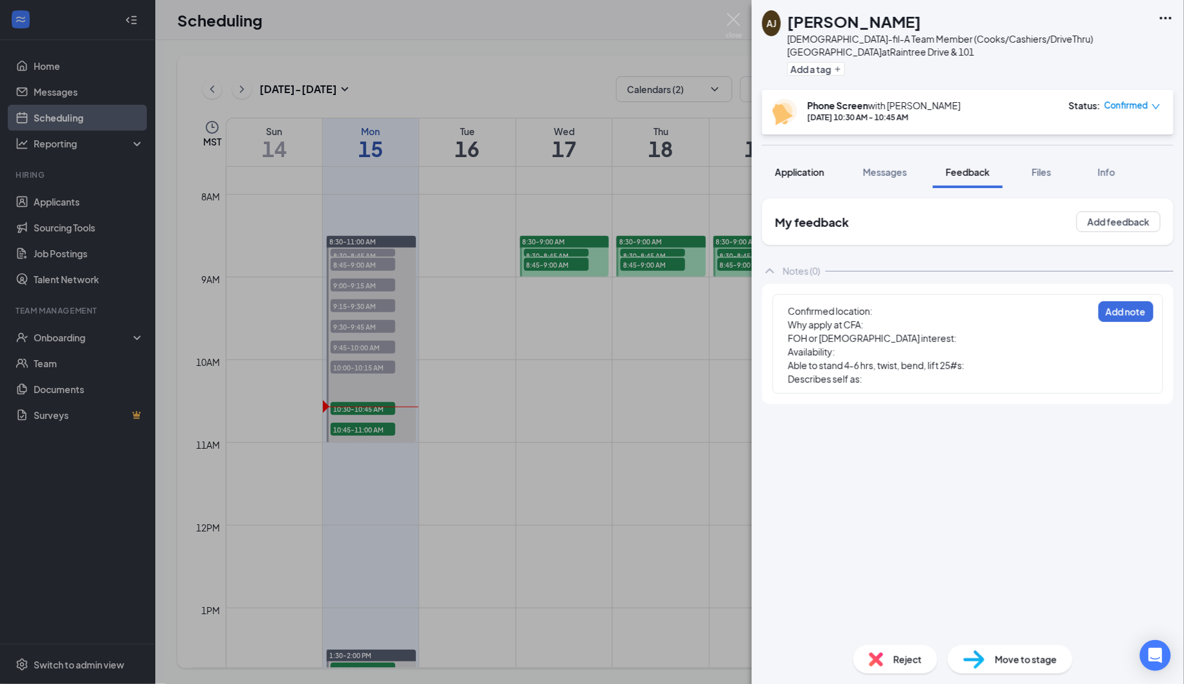
click at [798, 171] on span "Application" at bounding box center [799, 172] width 49 height 12
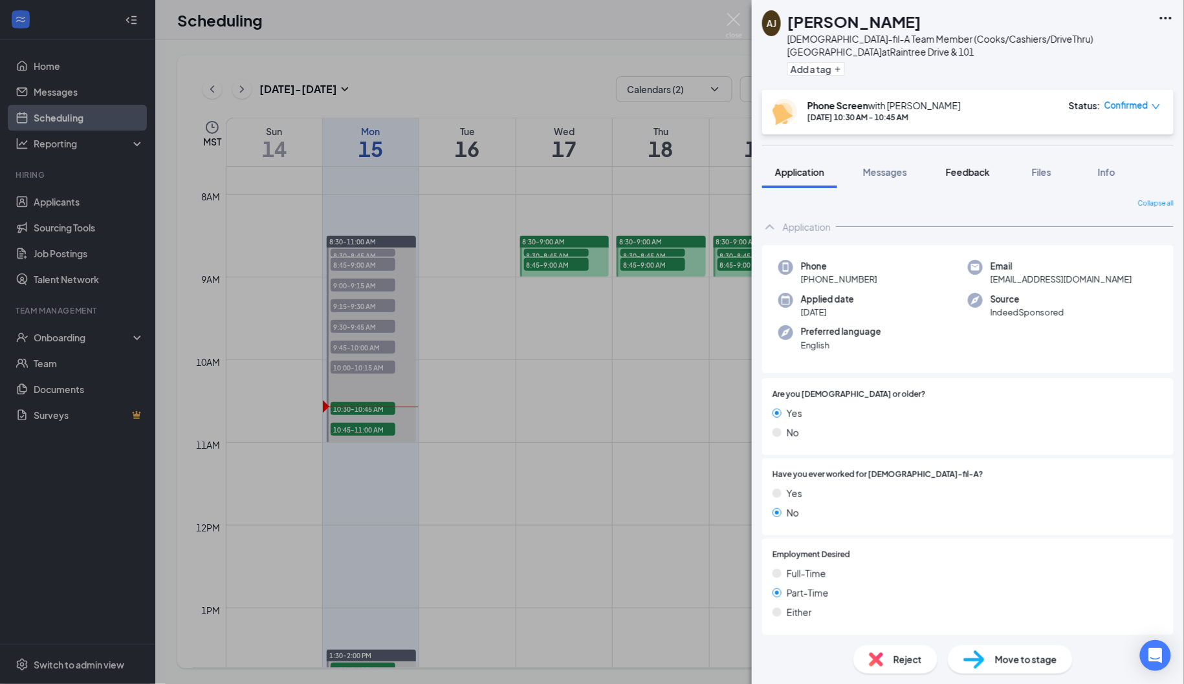
click at [972, 173] on span "Feedback" at bounding box center [968, 172] width 44 height 12
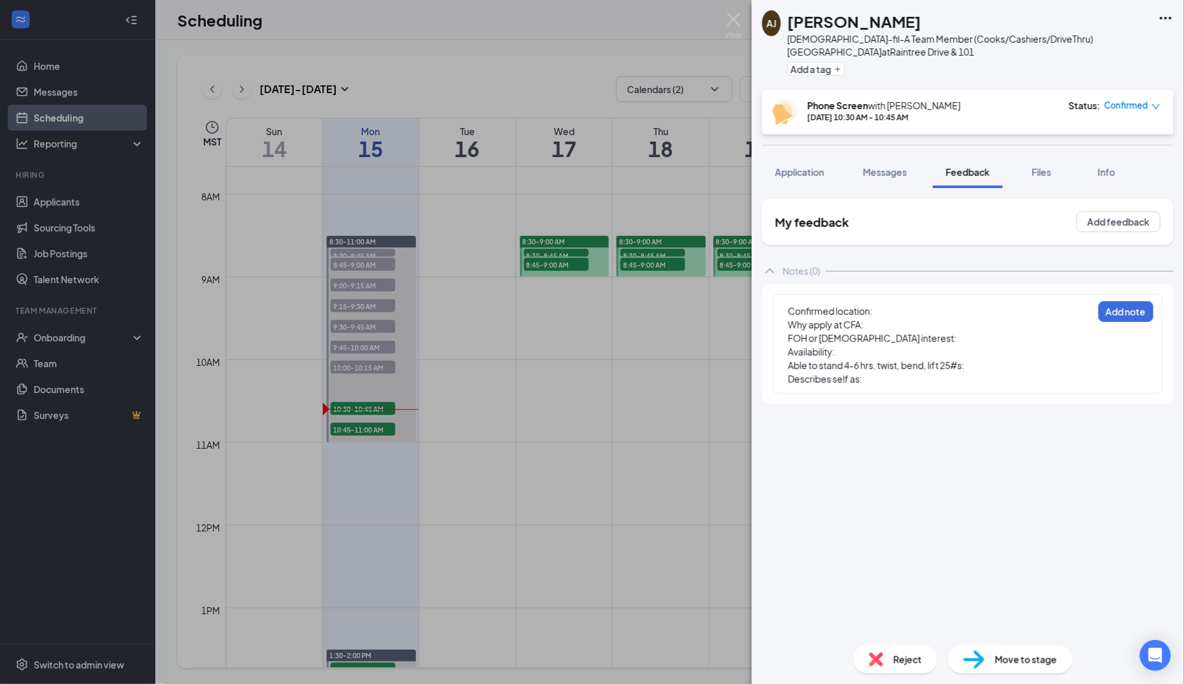
click at [902, 382] on div "Describes self as:" at bounding box center [940, 380] width 305 height 14
drag, startPoint x: 888, startPoint y: 382, endPoint x: 779, endPoint y: 312, distance: 129.2
click at [779, 312] on div "Confirmed location: Why apply at CFA: FOH or BOH interest: Availability: Able t…" at bounding box center [906, 343] width 268 height 98
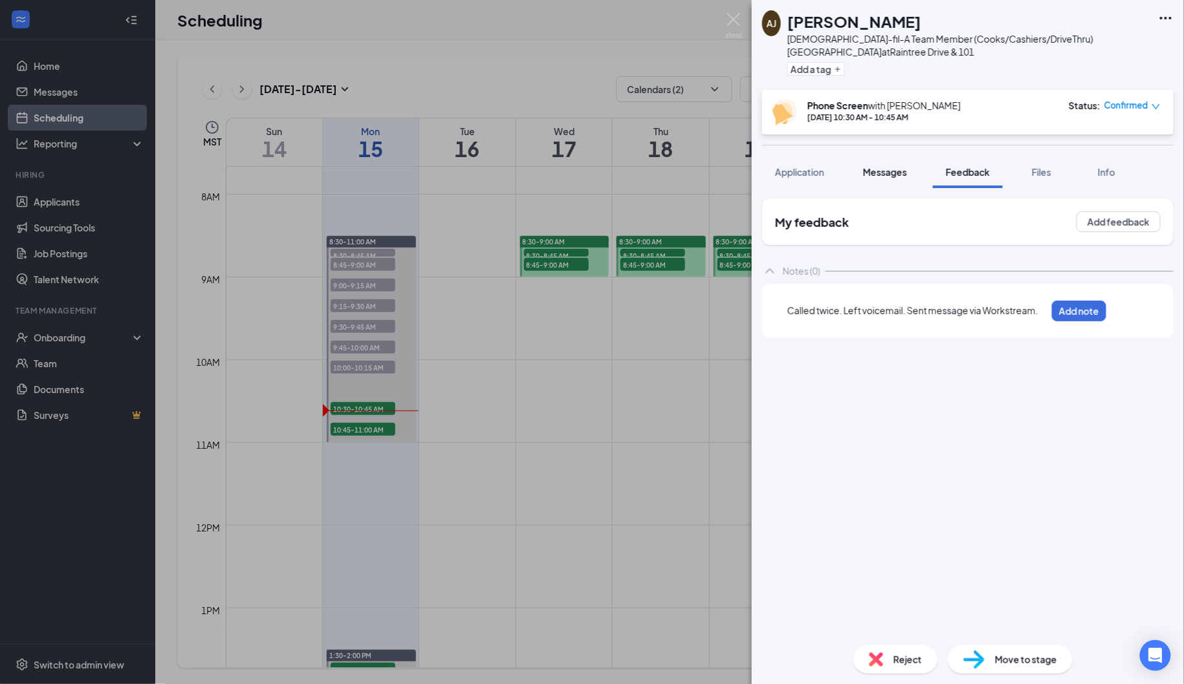
click at [888, 176] on span "Messages" at bounding box center [885, 172] width 44 height 12
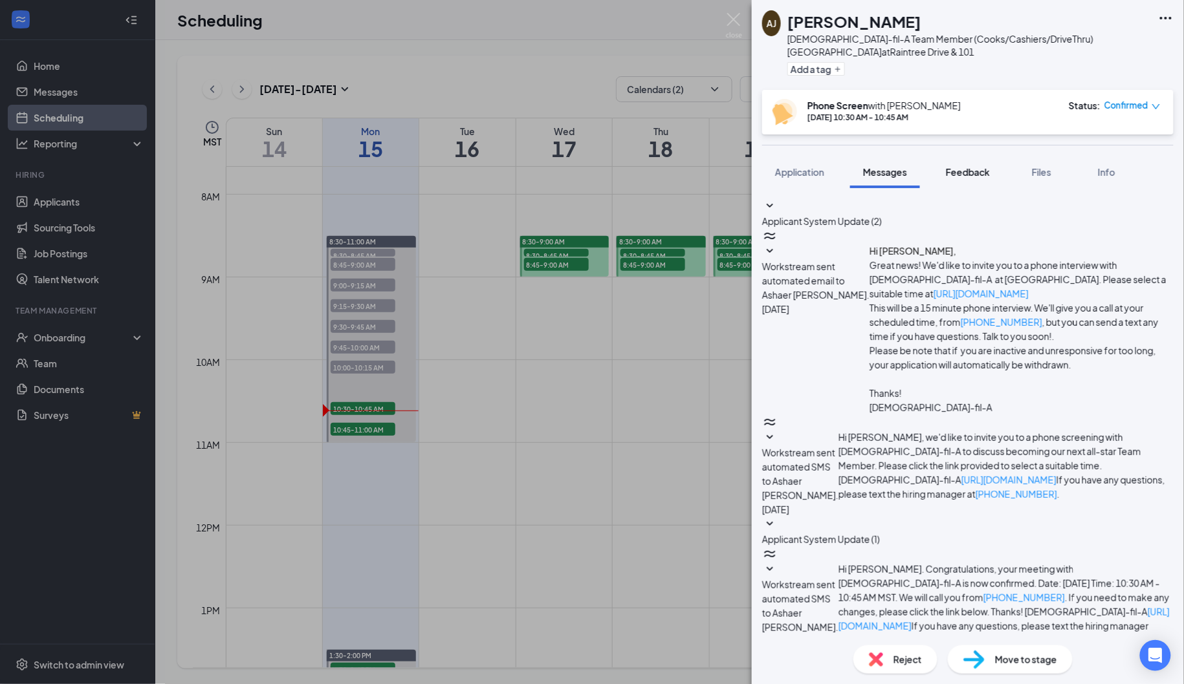
scroll to position [130, 0]
click at [970, 179] on button "Feedback" at bounding box center [968, 172] width 70 height 32
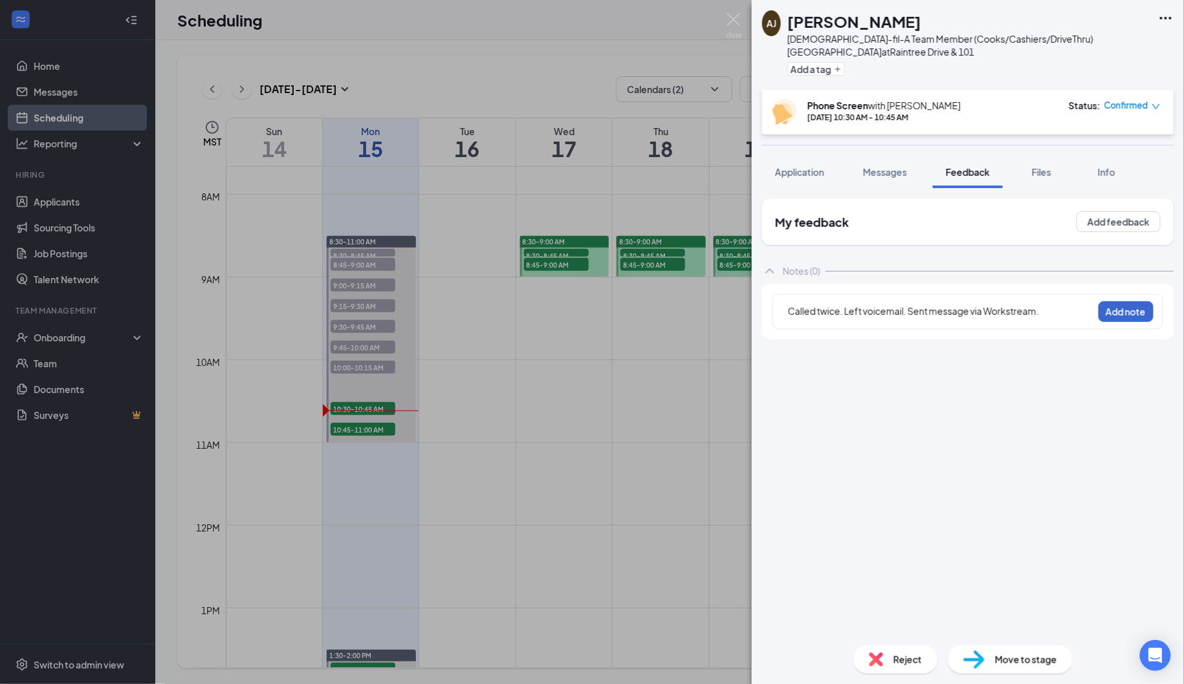
click at [1120, 309] on button "Add note" at bounding box center [1125, 311] width 55 height 21
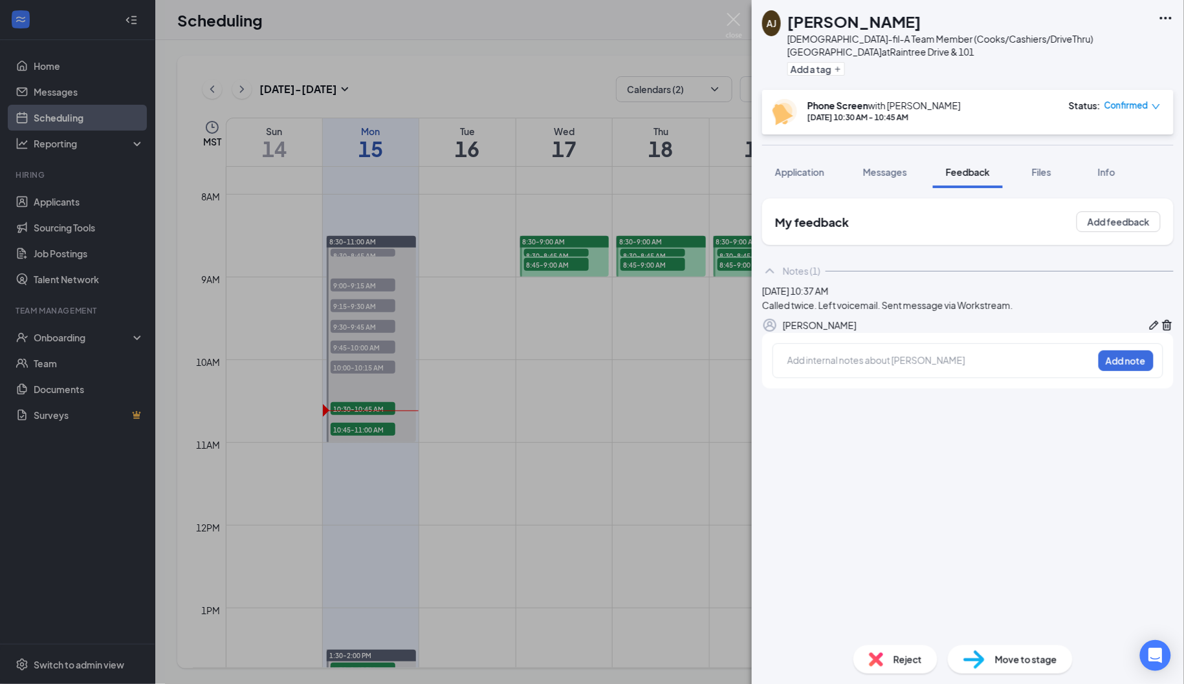
click at [865, 367] on div at bounding box center [940, 361] width 305 height 14
click at [880, 187] on button "Messages" at bounding box center [885, 172] width 70 height 32
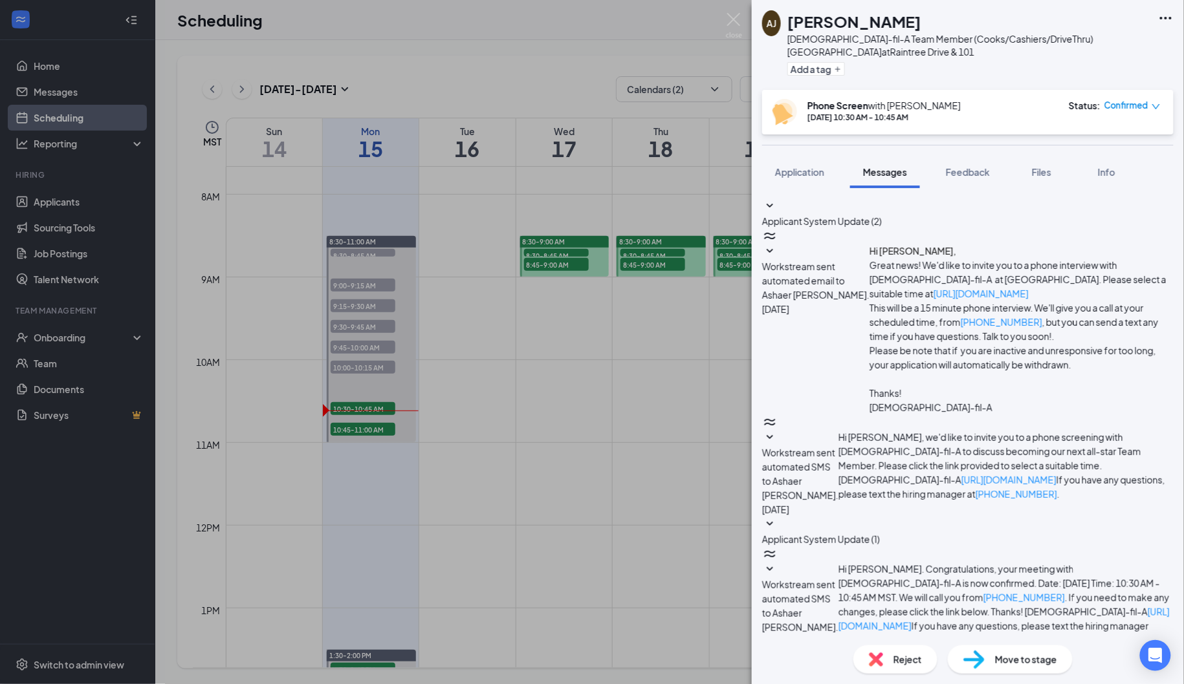
scroll to position [130, 0]
paste textarea "Good morning, XYZ. We just tried calling you for our 9am scheduled interview. N…"
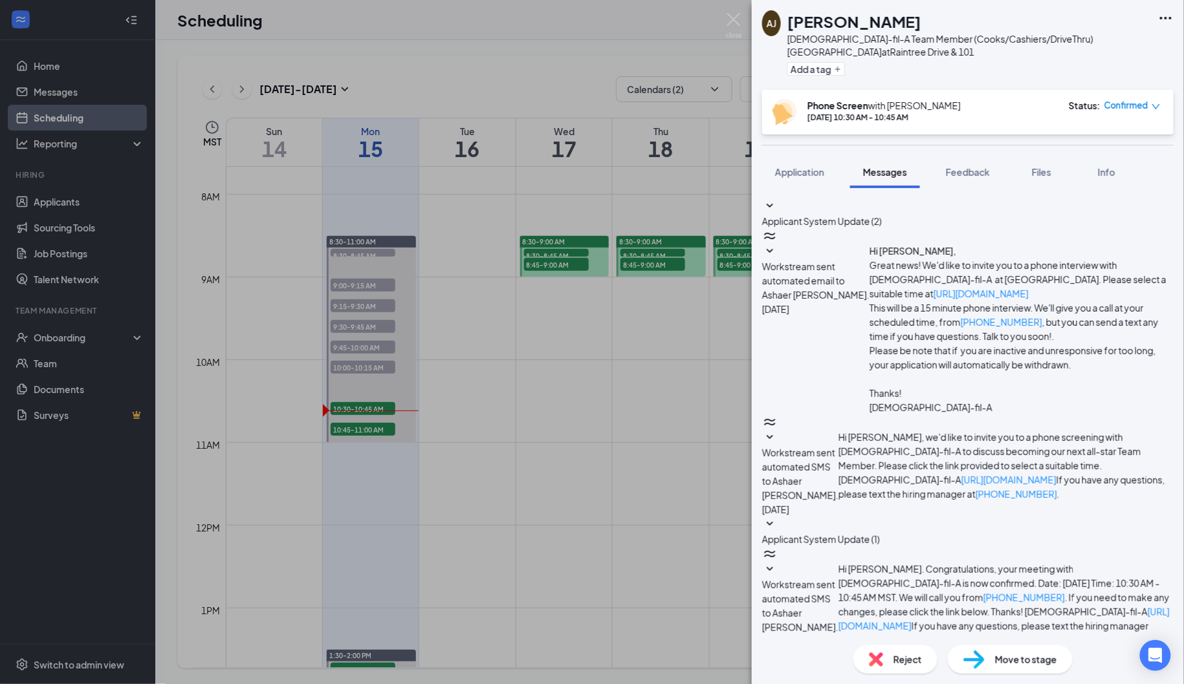
drag, startPoint x: 1087, startPoint y: 538, endPoint x: 911, endPoint y: 542, distance: 176.0
drag, startPoint x: 1135, startPoint y: 541, endPoint x: 1012, endPoint y: 541, distance: 122.9
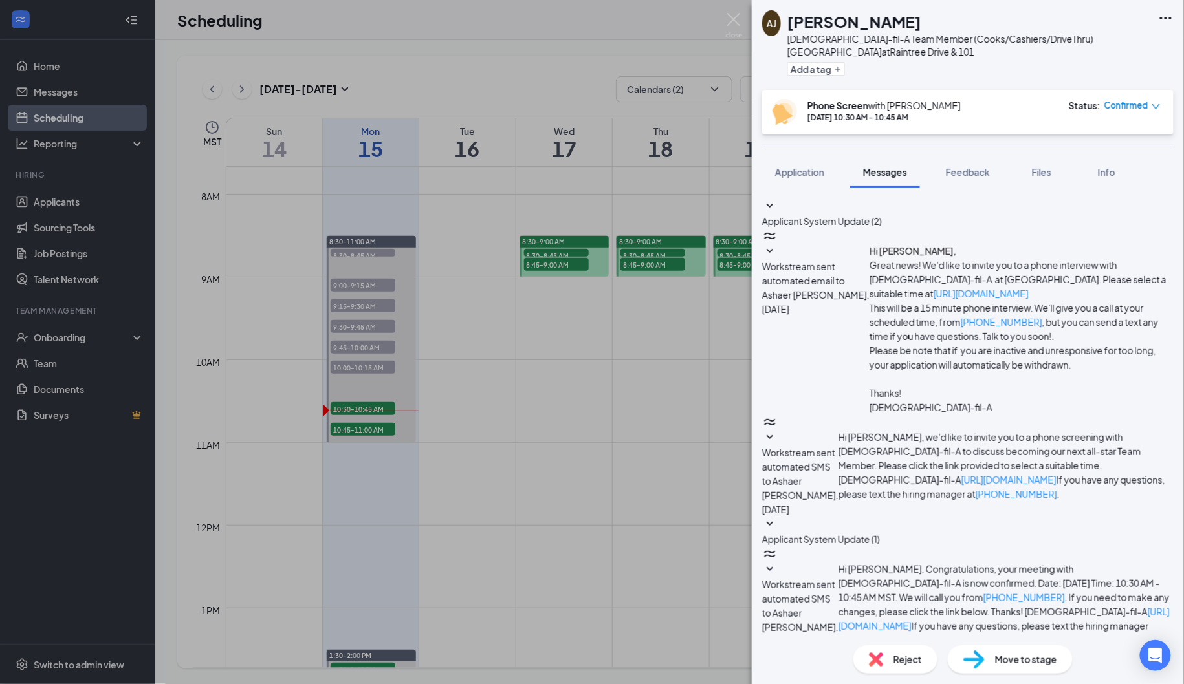
drag, startPoint x: 1045, startPoint y: 552, endPoint x: 920, endPoint y: 556, distance: 125.5
type textarea "Good morning, Ashaer. We just tried calling you for your scheduled 10:30am inte…"
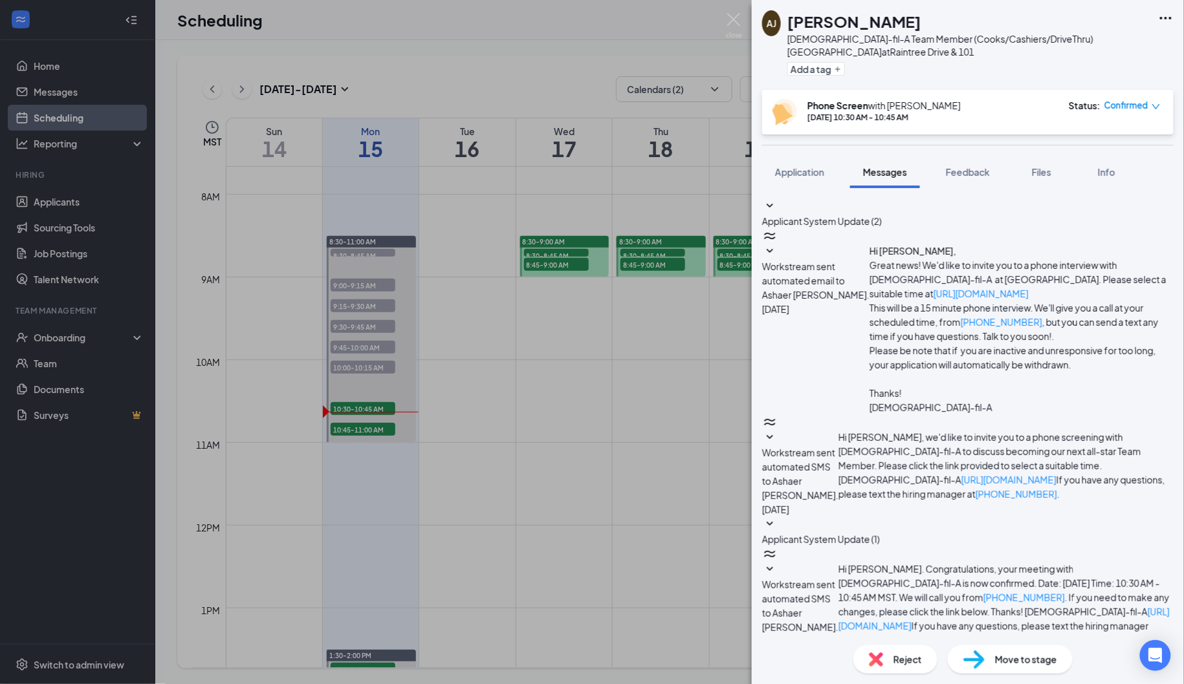
checkbox input "true"
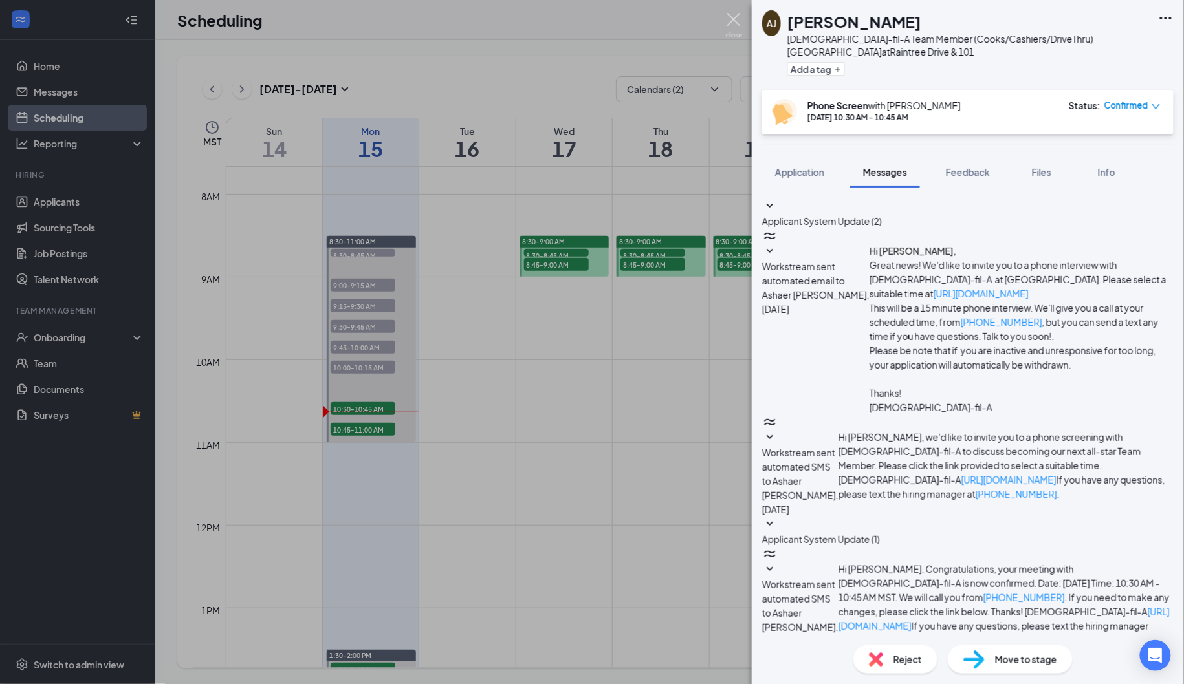
click at [734, 29] on img at bounding box center [734, 25] width 16 height 25
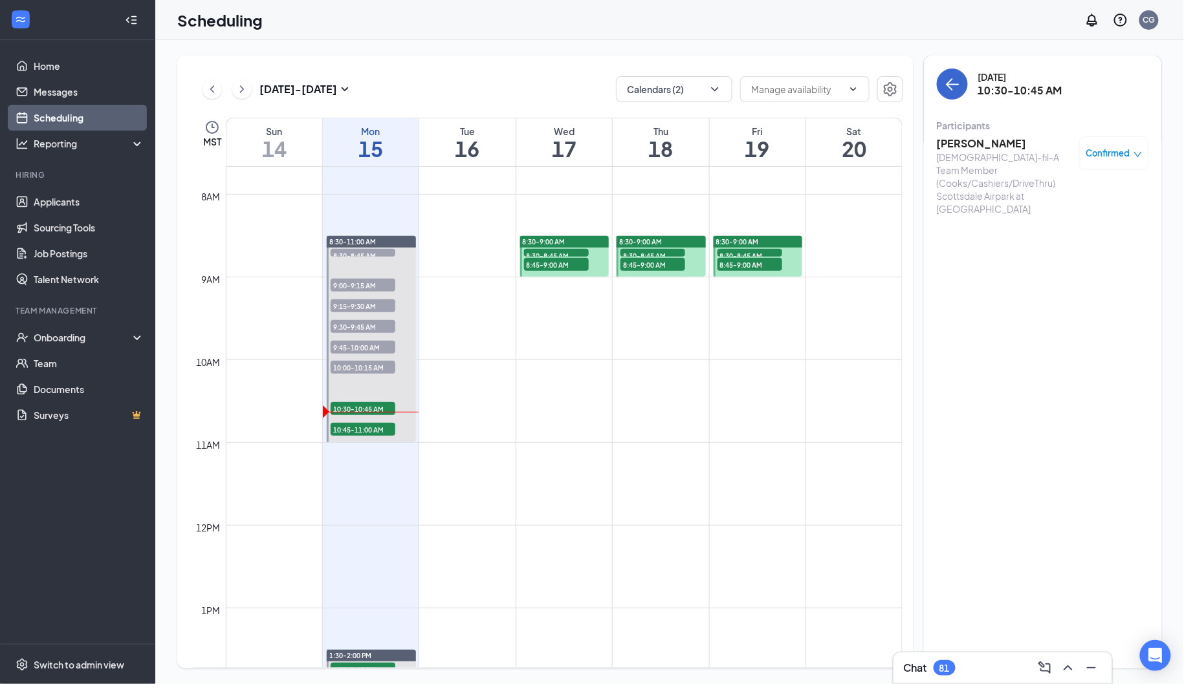
click at [948, 85] on icon "ArrowLeft" at bounding box center [949, 84] width 6 height 12
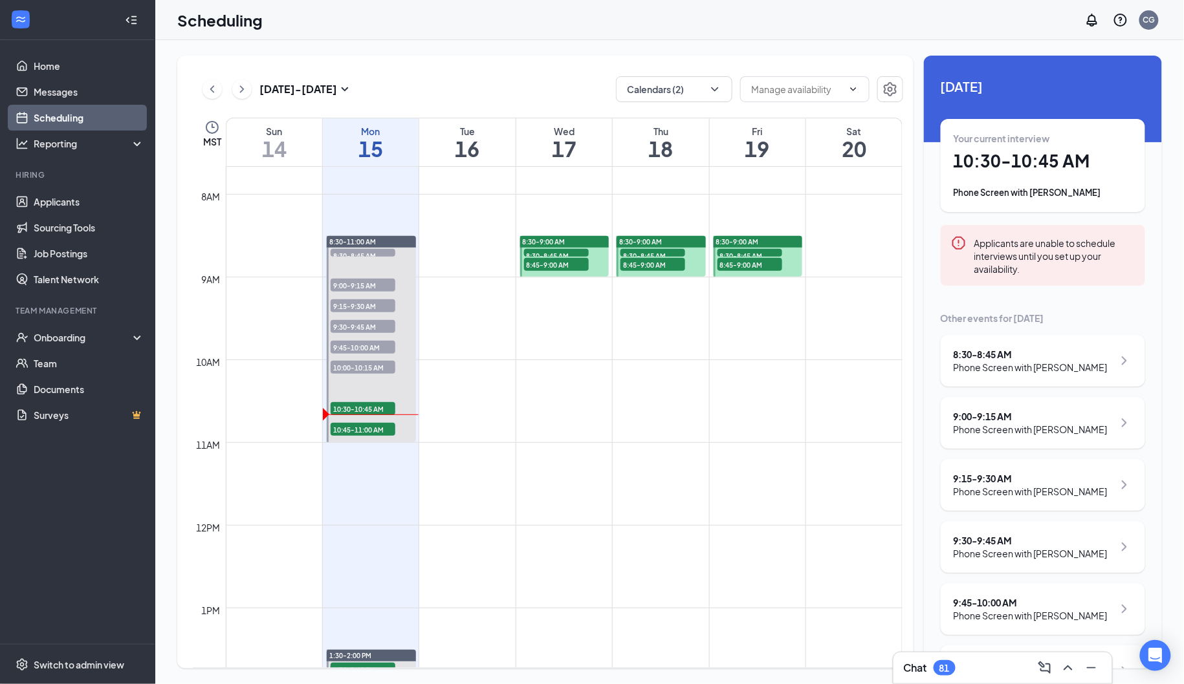
click at [929, 653] on div "Chat 81" at bounding box center [1002, 668] width 219 height 31
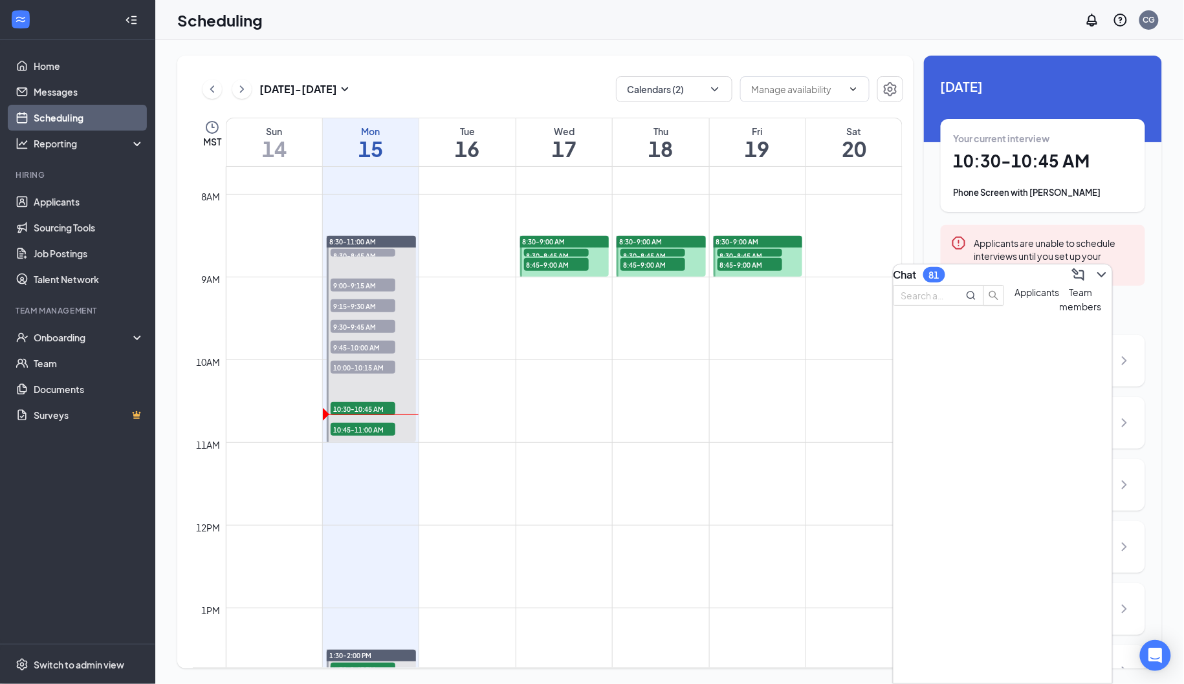
click at [924, 670] on div "Chat 81 Applicants Team members" at bounding box center [1003, 474] width 220 height 420
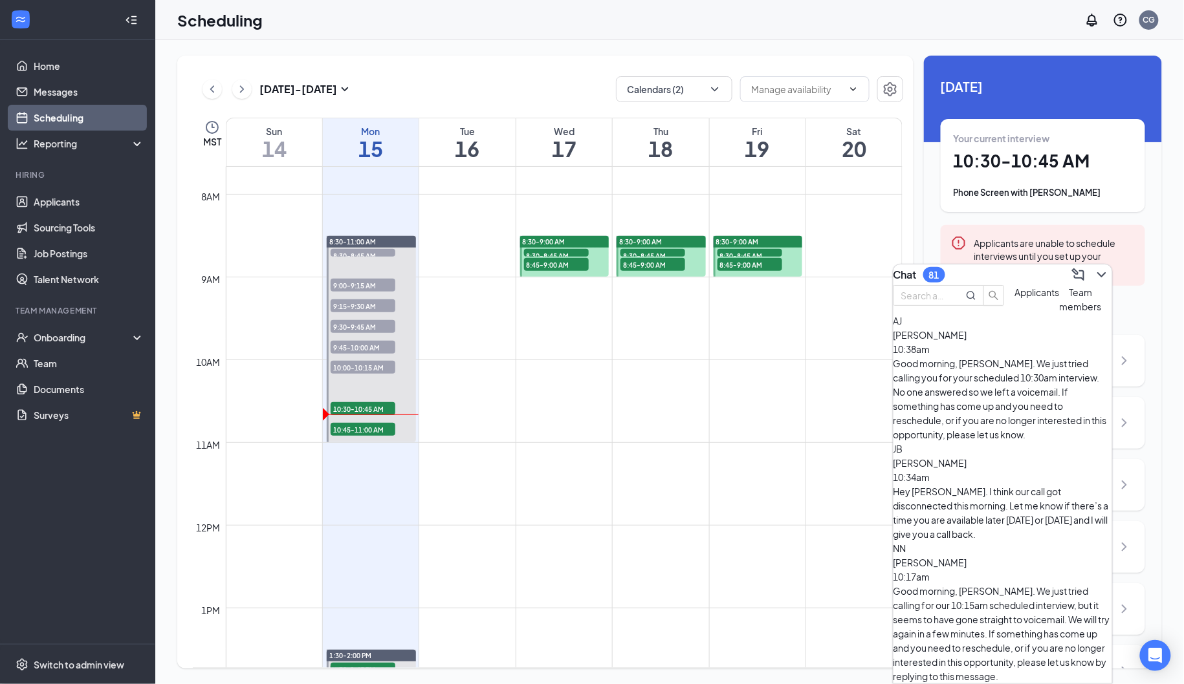
click at [1060, 314] on button "Team members" at bounding box center [1081, 299] width 42 height 28
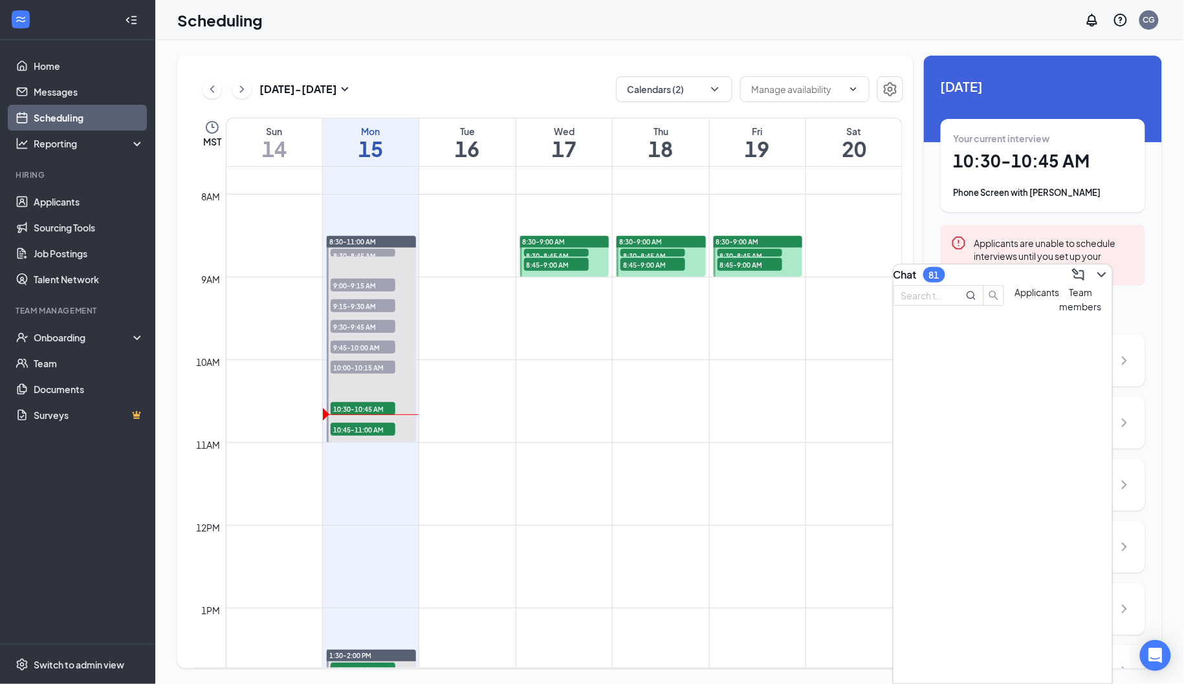
click at [1060, 312] on span "Team members" at bounding box center [1081, 300] width 42 height 26
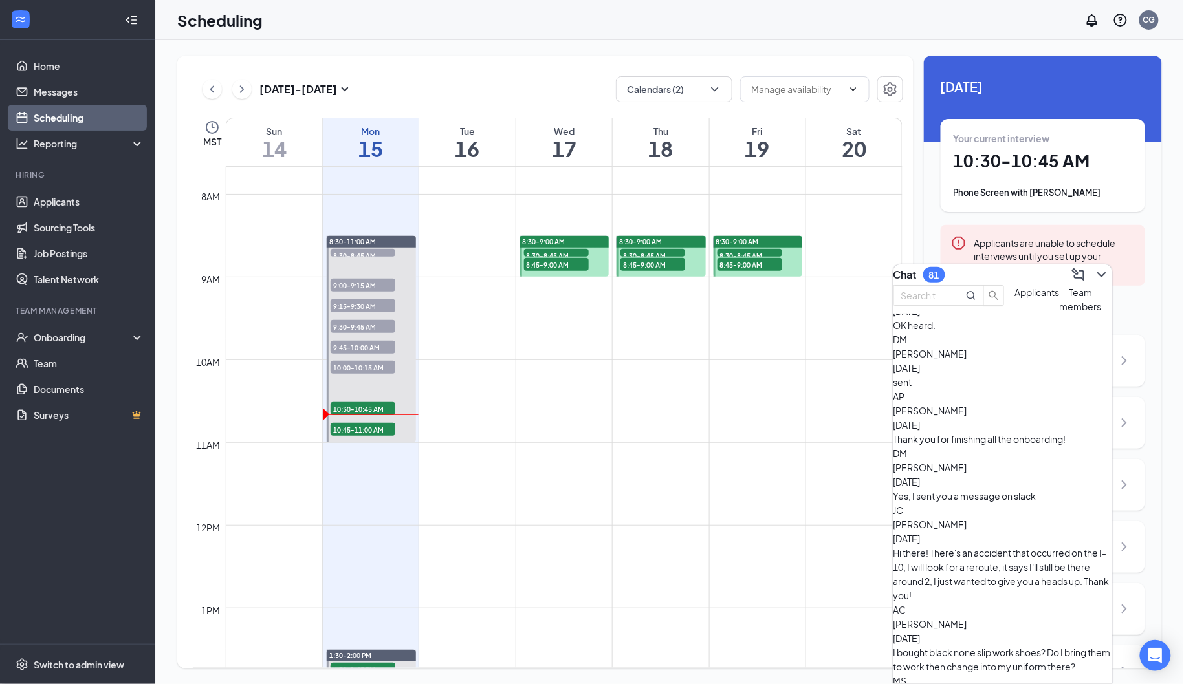
scroll to position [451, 0]
click at [67, 92] on link "Messages" at bounding box center [89, 92] width 111 height 26
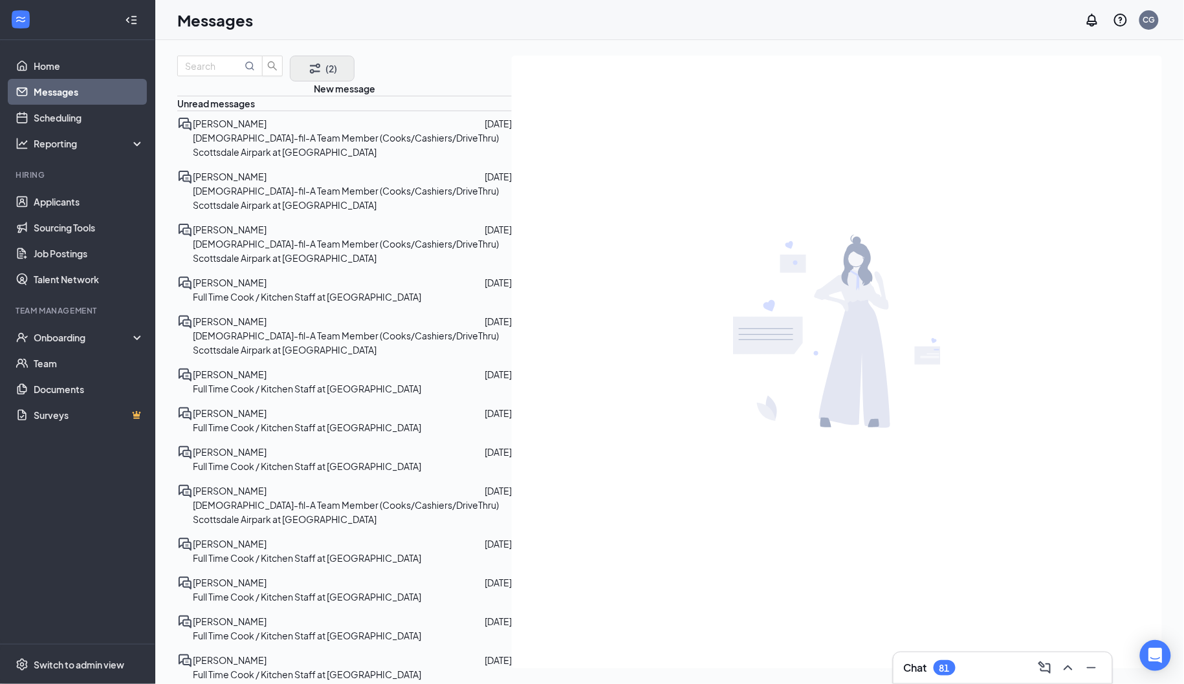
click at [309, 76] on icon "Filter" at bounding box center [315, 69] width 16 height 16
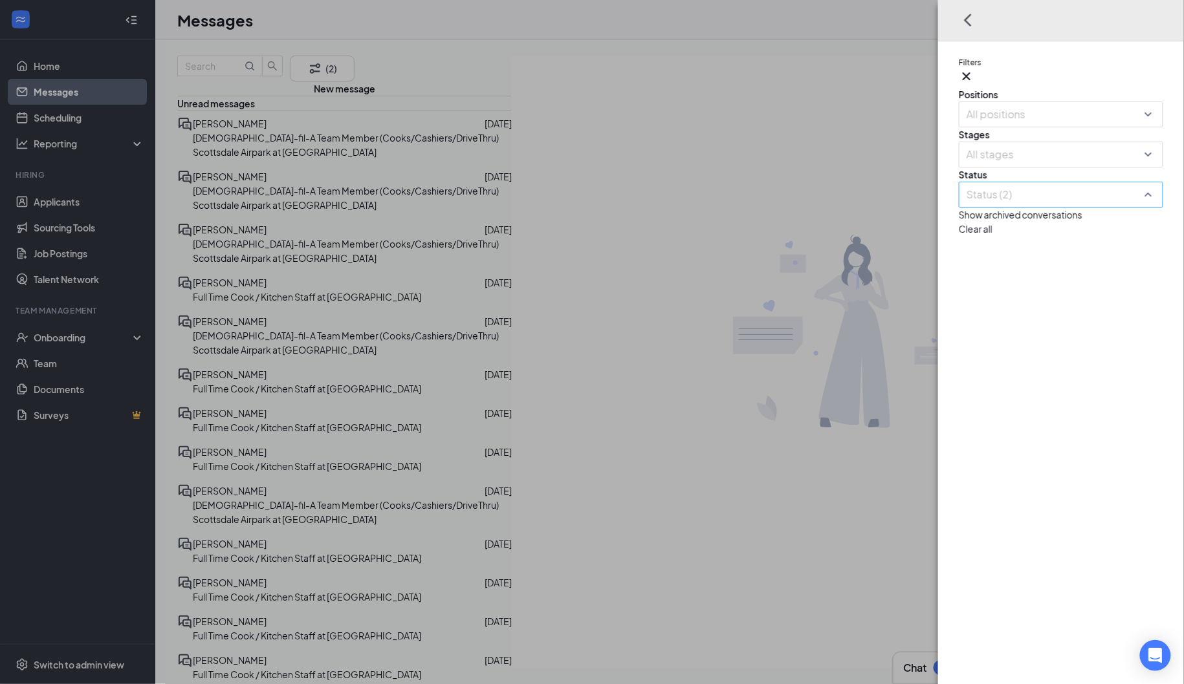
click at [1087, 208] on div "Status (2)" at bounding box center [1061, 195] width 204 height 26
click at [1087, 205] on div at bounding box center [1054, 194] width 185 height 21
click at [1147, 205] on div at bounding box center [1054, 194] width 185 height 21
click at [1157, 208] on div "Status (2)" at bounding box center [1061, 195] width 204 height 26
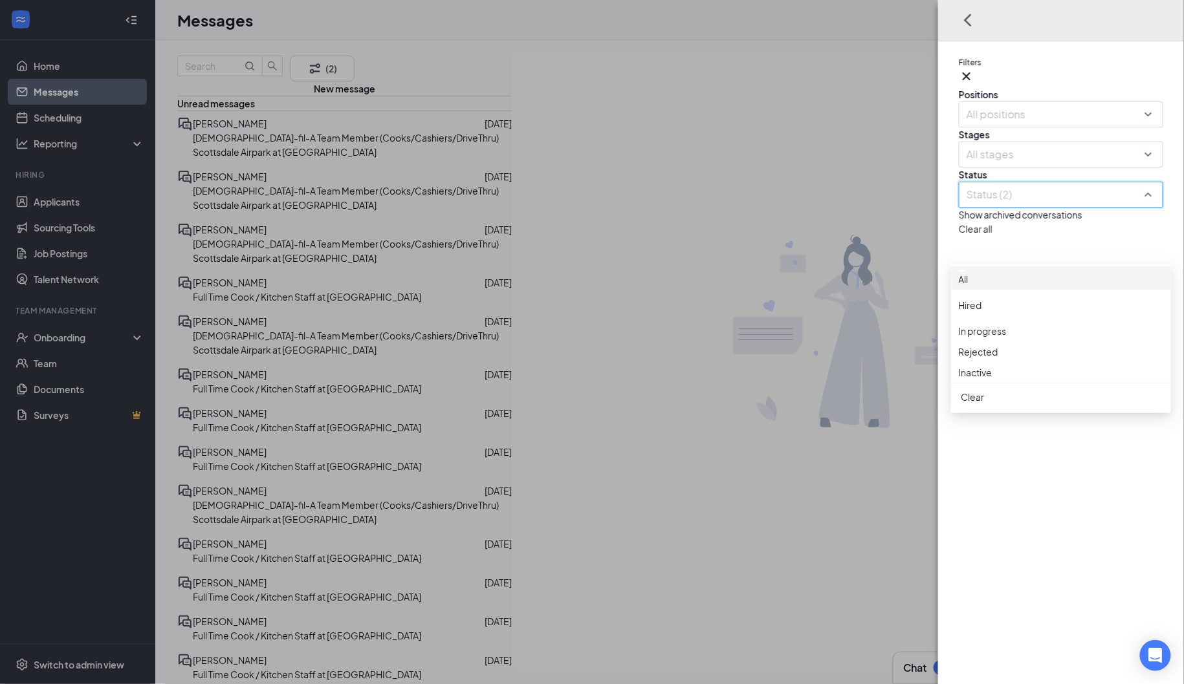
click at [1157, 208] on div "Status (2)" at bounding box center [1061, 195] width 204 height 26
click at [974, 69] on icon "Cross" at bounding box center [967, 77] width 16 height 16
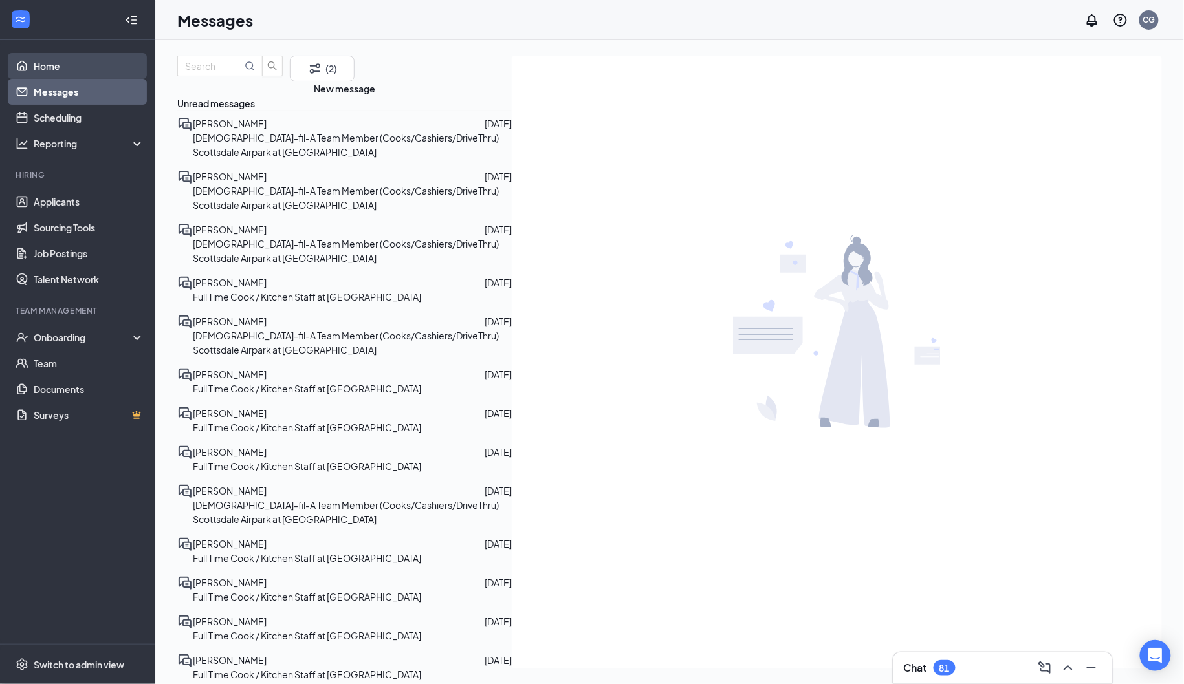
click at [39, 65] on link "Home" at bounding box center [89, 66] width 111 height 26
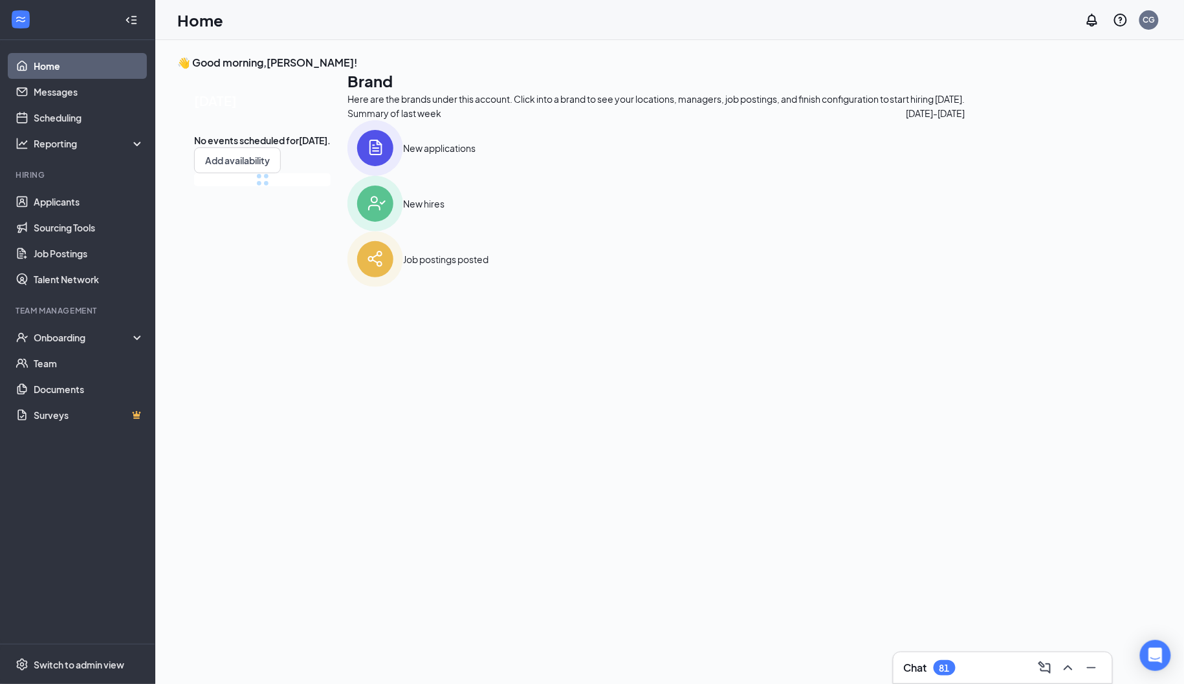
click at [60, 66] on link "Home" at bounding box center [89, 66] width 111 height 26
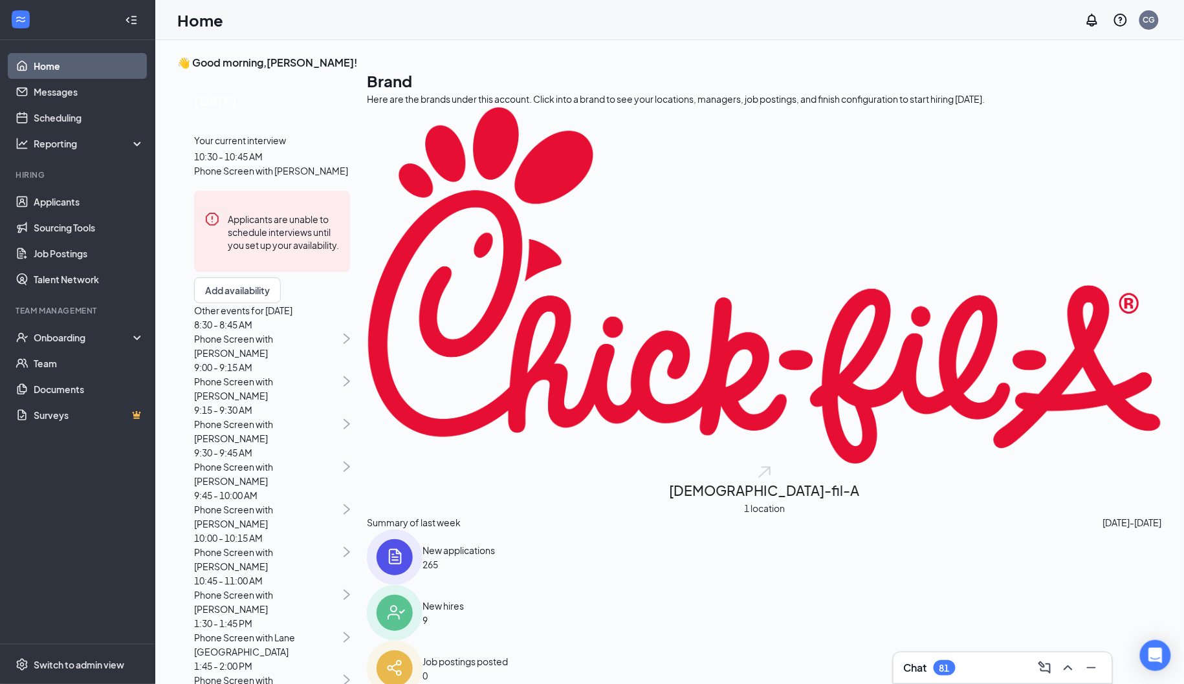
scroll to position [255, 0]
click at [294, 574] on span "10:45 - 11:00 AM" at bounding box center [267, 581] width 146 height 14
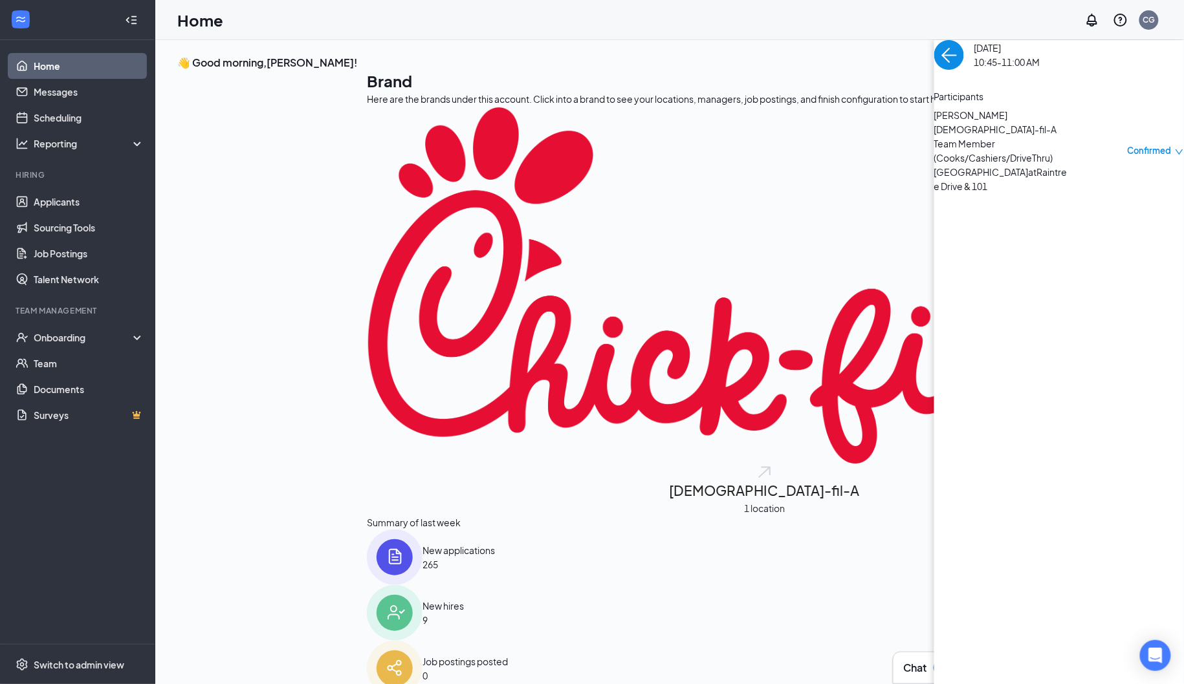
scroll to position [0, 0]
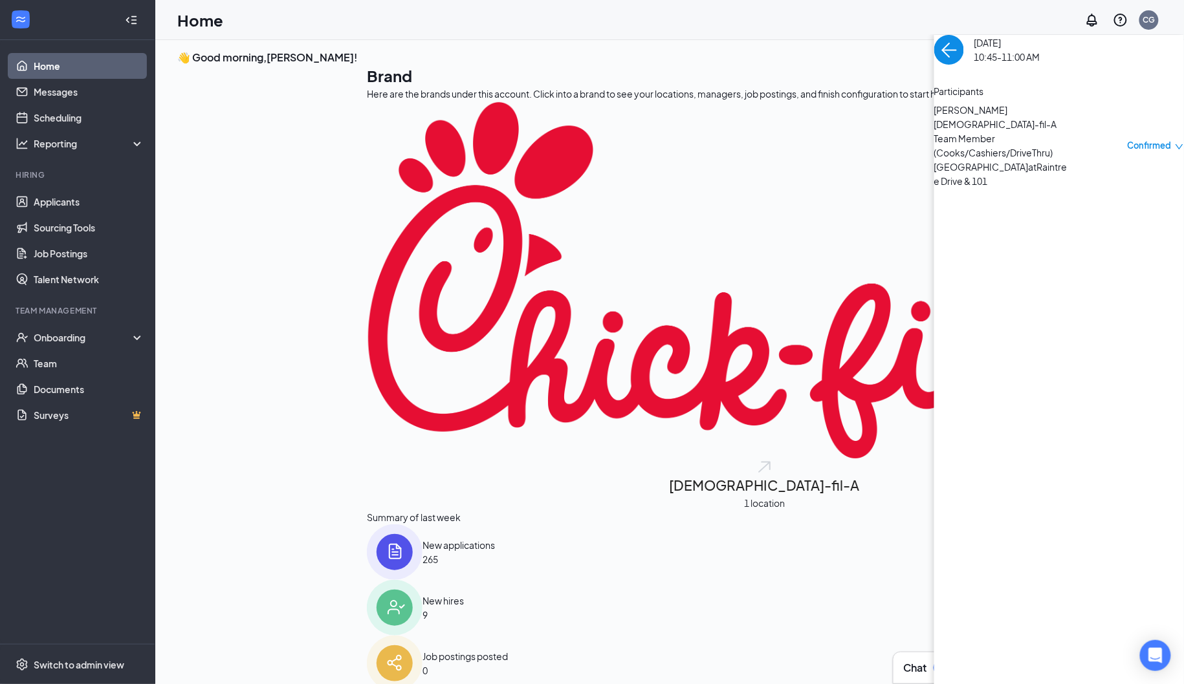
click at [934, 117] on span "Ali Ali" at bounding box center [1002, 110] width 136 height 14
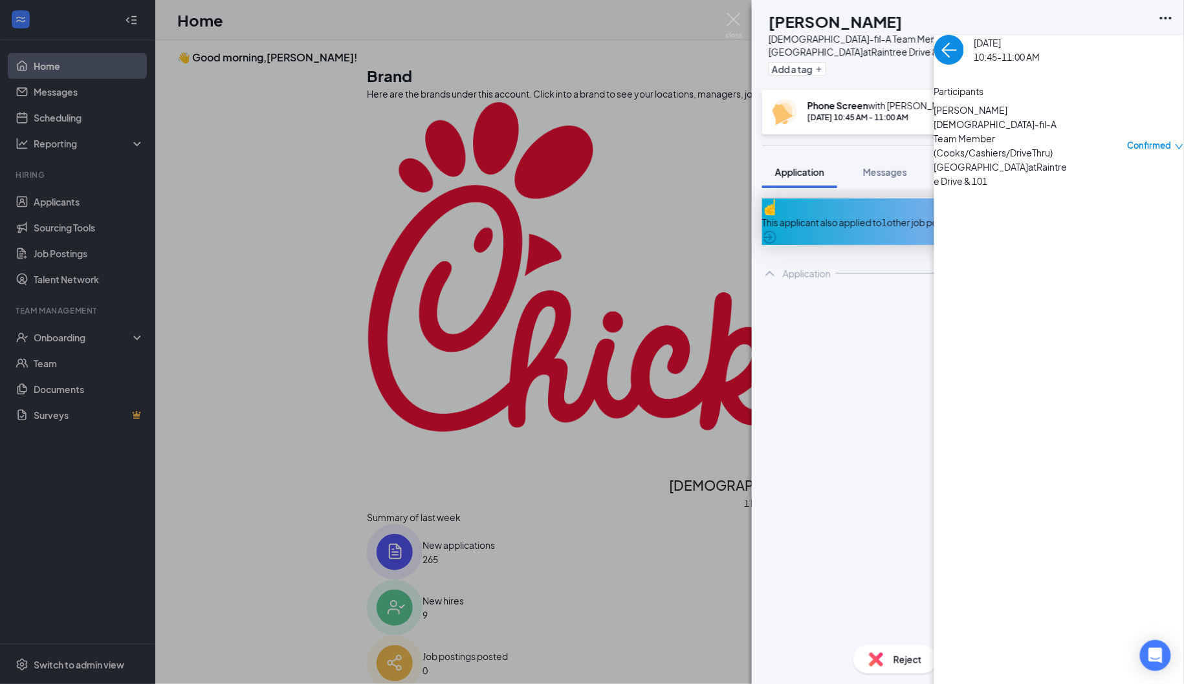
click at [969, 169] on span "Feedback" at bounding box center [968, 172] width 44 height 12
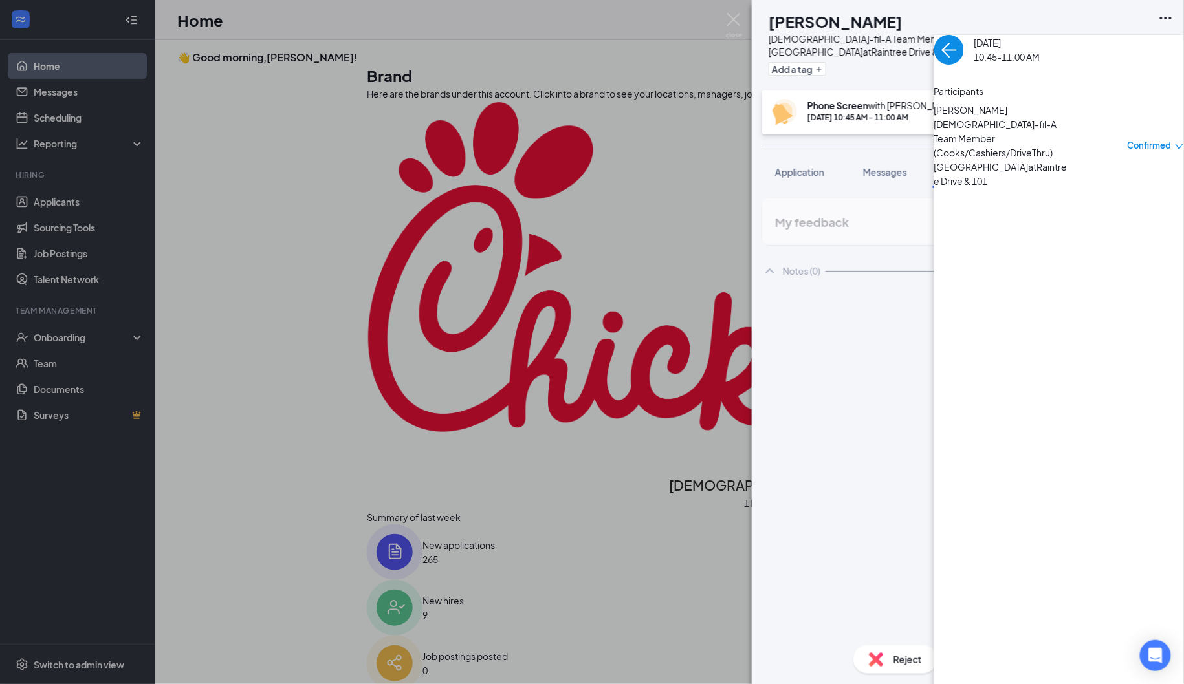
click at [969, 163] on button "Feedback" at bounding box center [968, 172] width 70 height 32
click at [860, 311] on div at bounding box center [940, 312] width 305 height 14
click at [208, 123] on div "AA Ali Ali Chick-fil-A Team Member (Cooks/Cashiers/DriveThru) Scottsdale Airpar…" at bounding box center [592, 342] width 1184 height 684
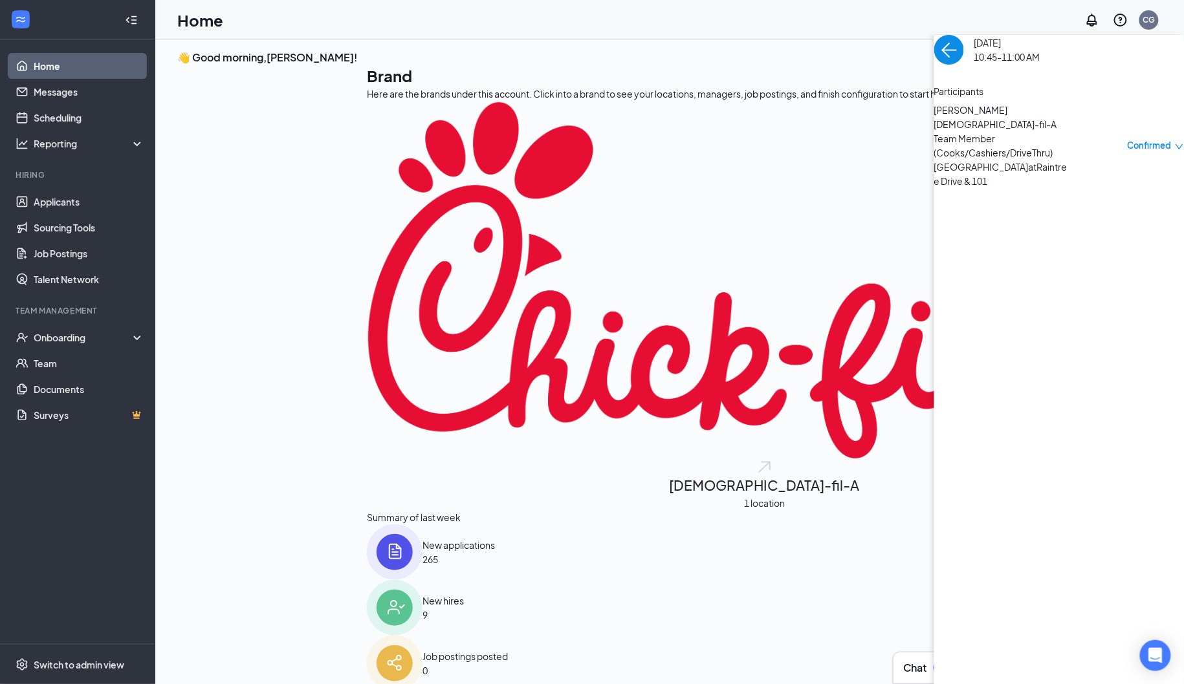
click at [934, 65] on img "back-button" at bounding box center [949, 50] width 30 height 30
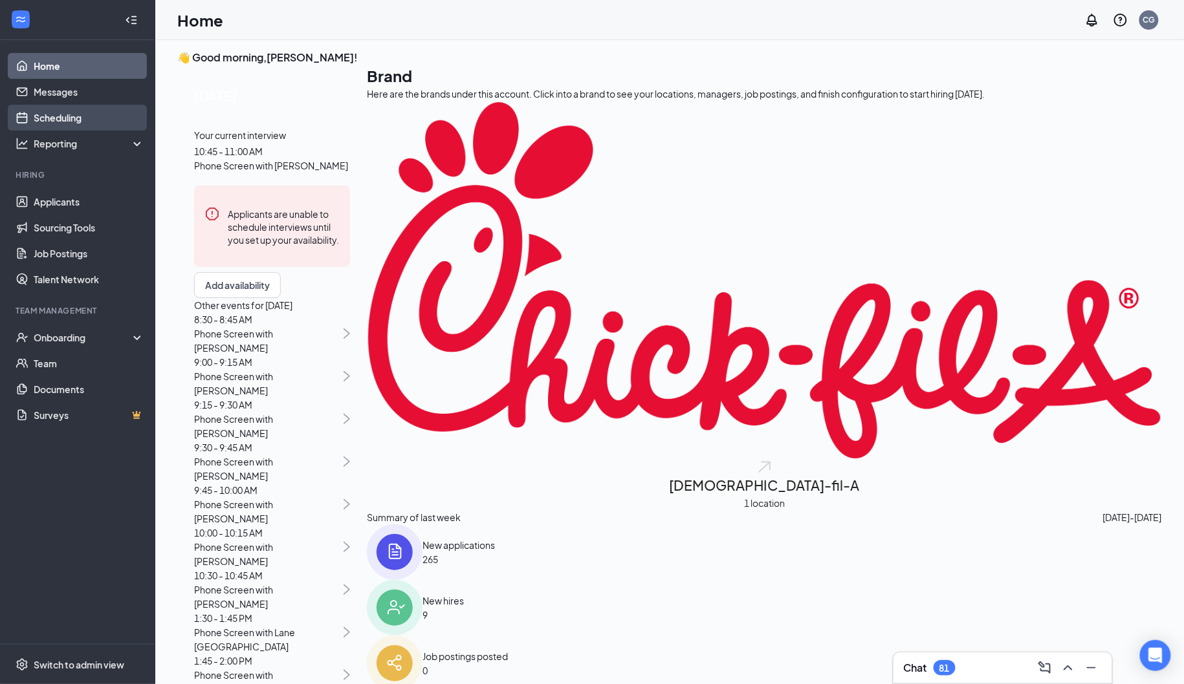
click at [61, 112] on link "Scheduling" at bounding box center [89, 118] width 111 height 26
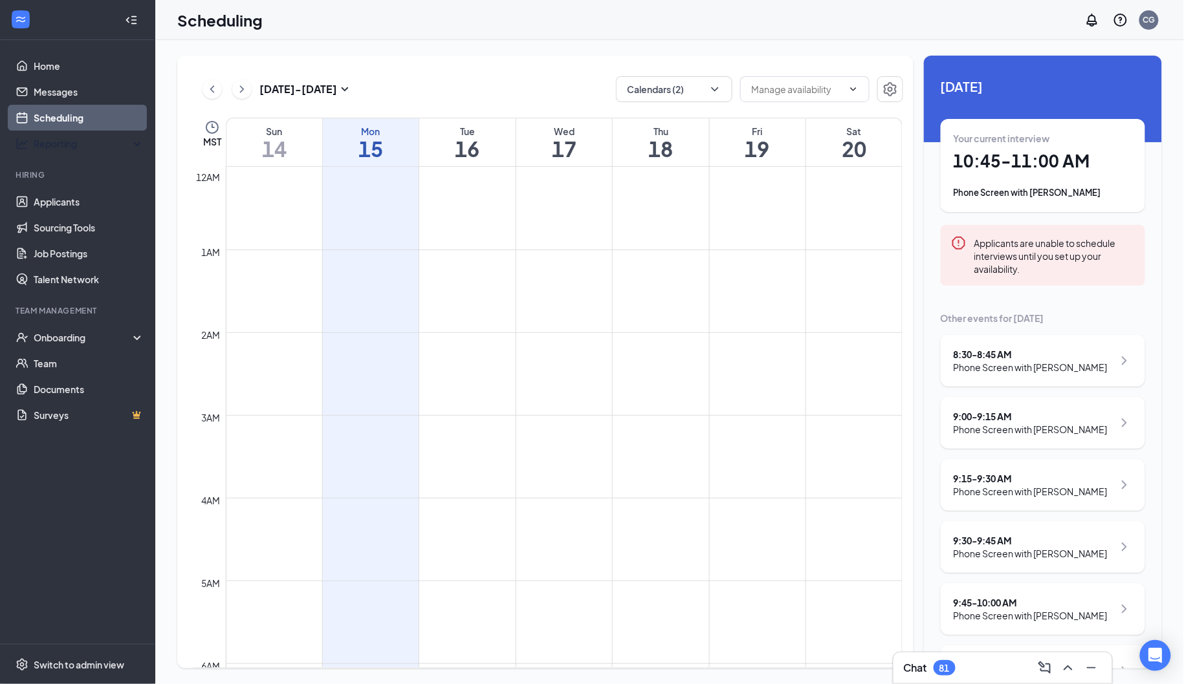
scroll to position [635, 0]
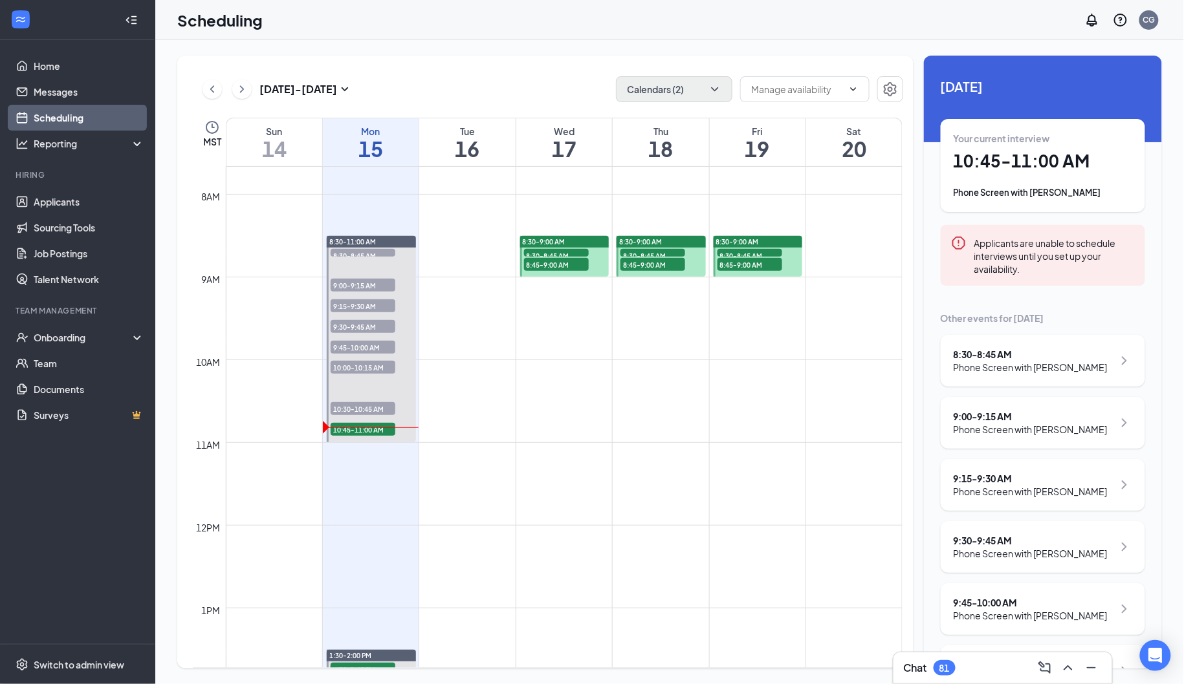
click at [689, 83] on button "Calendars (2)" at bounding box center [674, 89] width 116 height 26
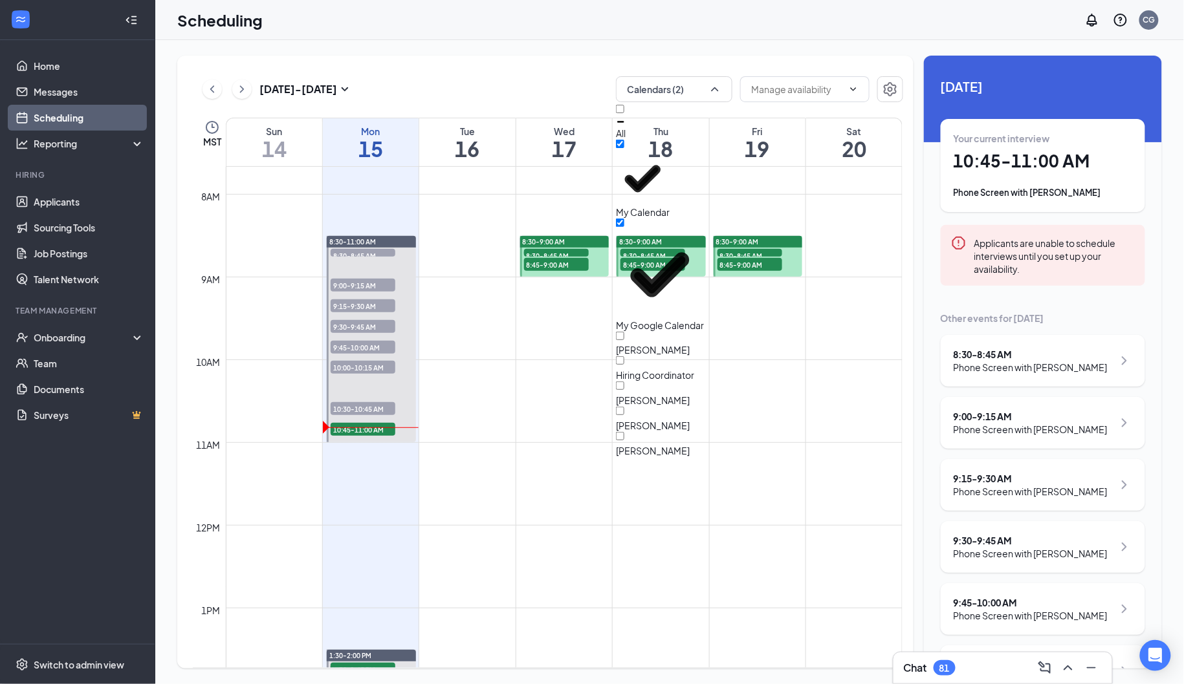
click at [625, 124] on div at bounding box center [621, 122] width 10 height 10
click at [624, 113] on input "All" at bounding box center [620, 109] width 8 height 8
checkbox input "true"
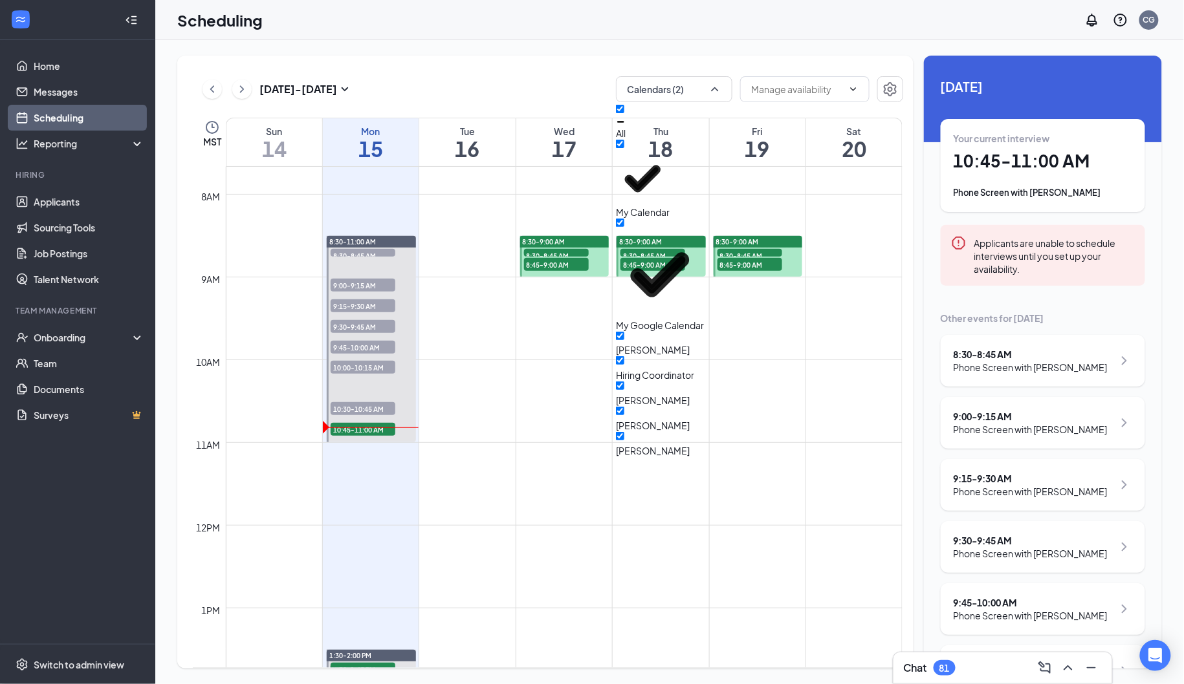
checkbox input "true"
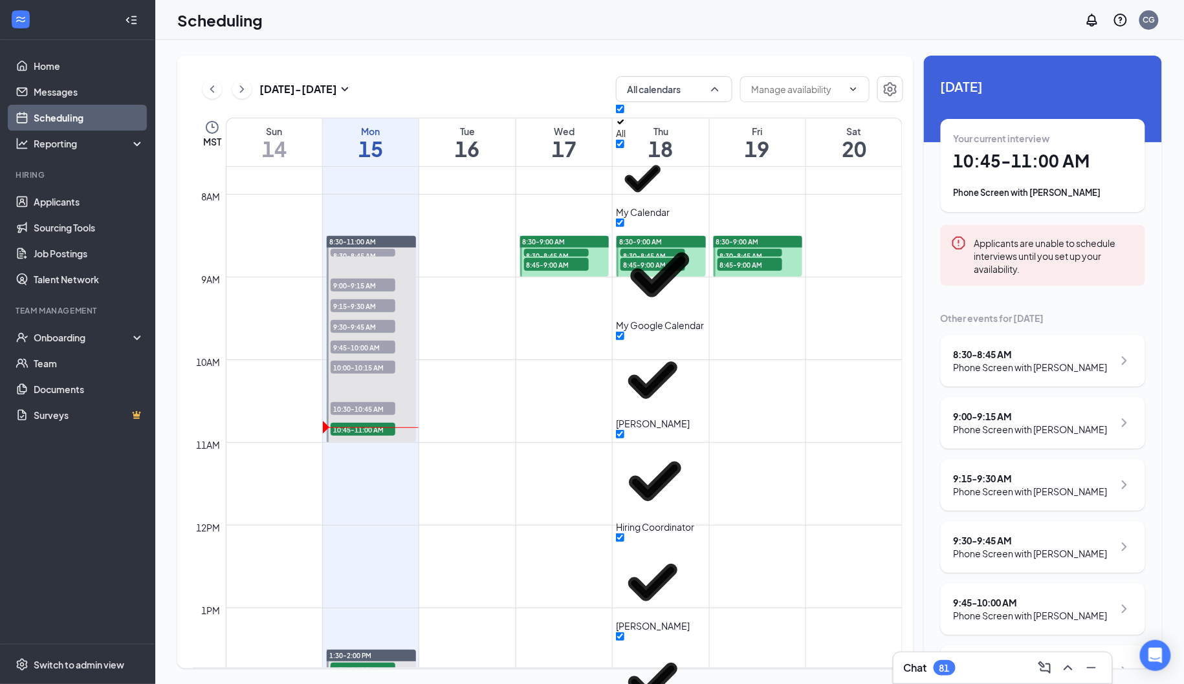
click at [374, 83] on div "Sep 14 - Sep 20 All calendars" at bounding box center [548, 89] width 710 height 26
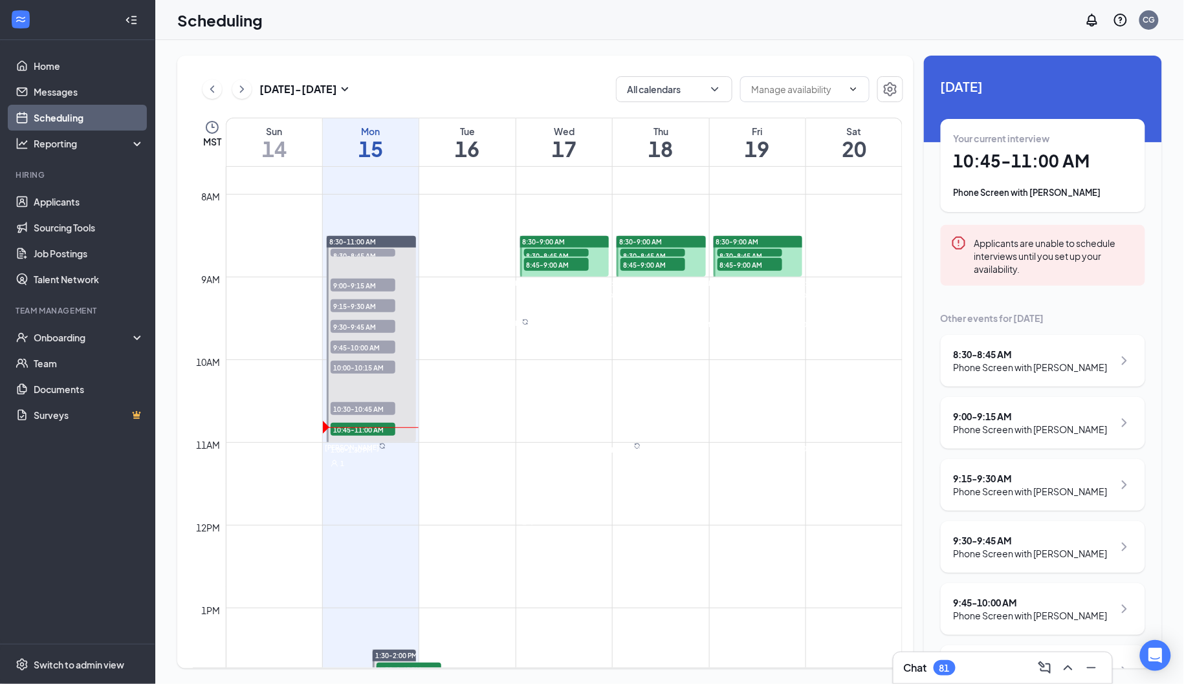
click at [362, 45] on div "Sep 14 - Sep 20 All calendars MST Sun 14 Mon 15 Tue 16 Wed 17 Thu 18 Fri 19 Sat…" at bounding box center [669, 362] width 1028 height 644
click at [140, 16] on div at bounding box center [131, 20] width 26 height 26
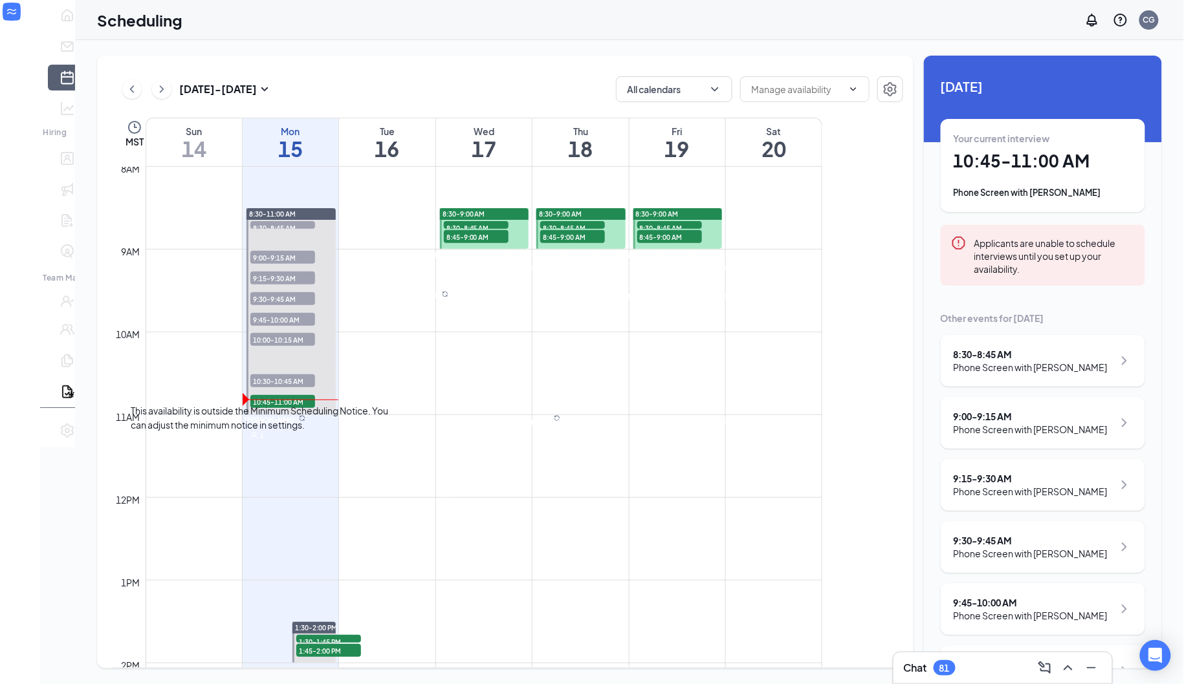
scroll to position [668, 0]
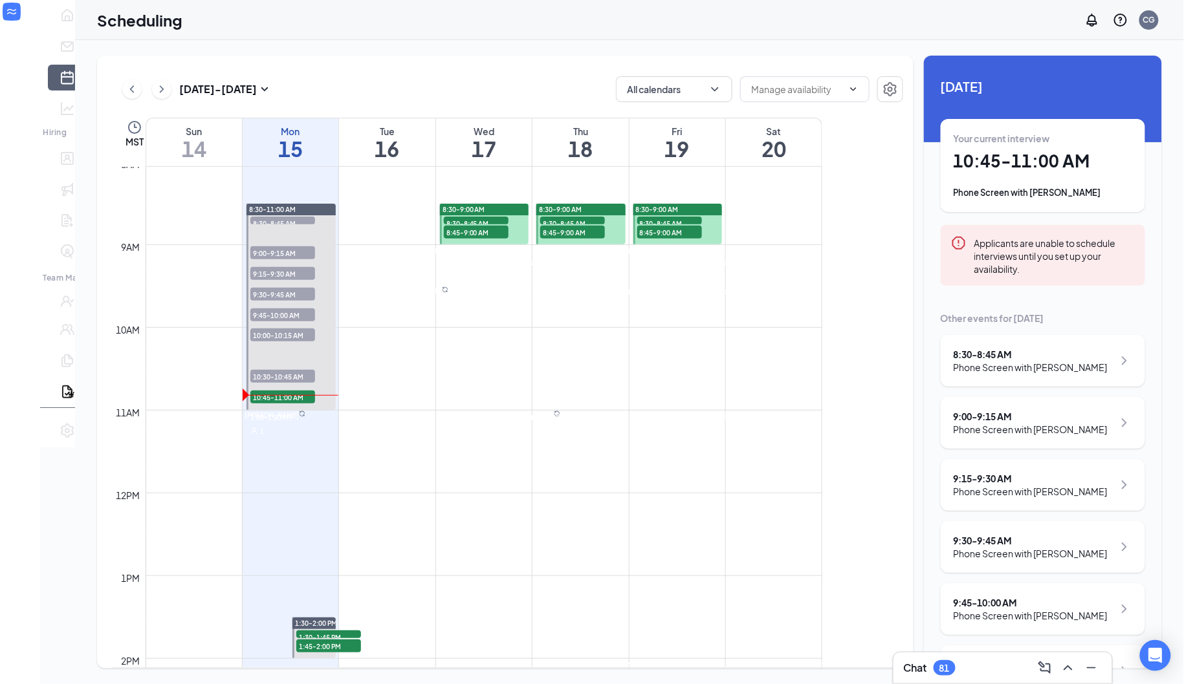
click at [768, 457] on div at bounding box center [768, 443] width 0 height 25
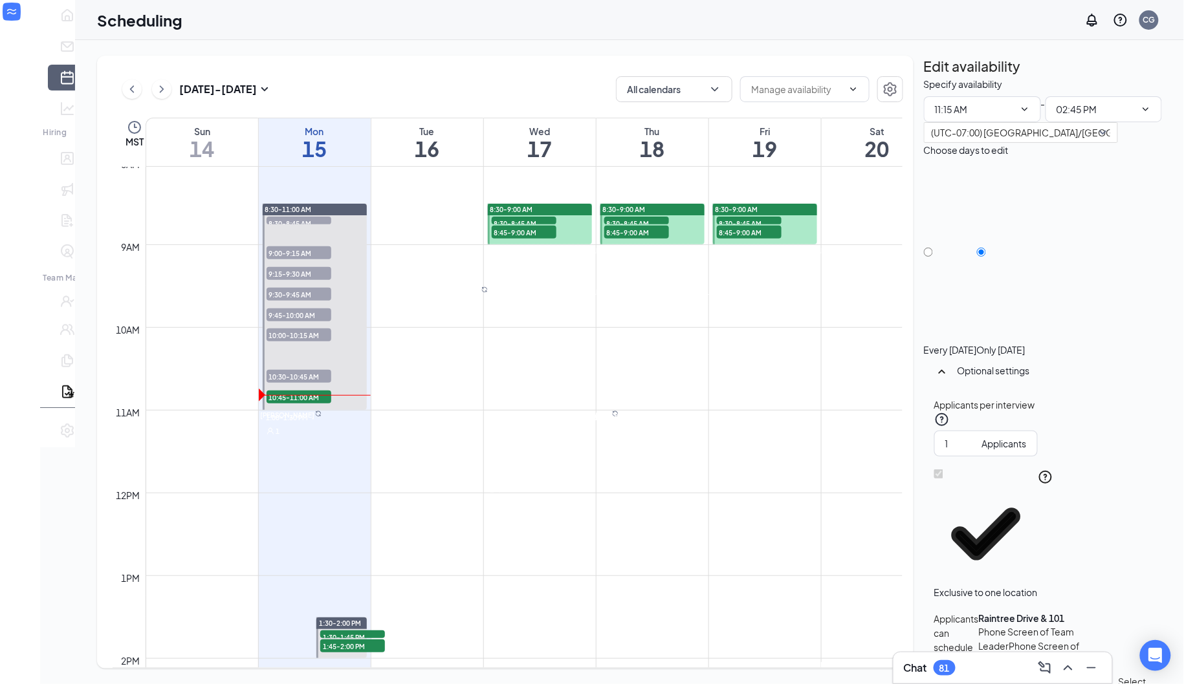
scroll to position [812, 0]
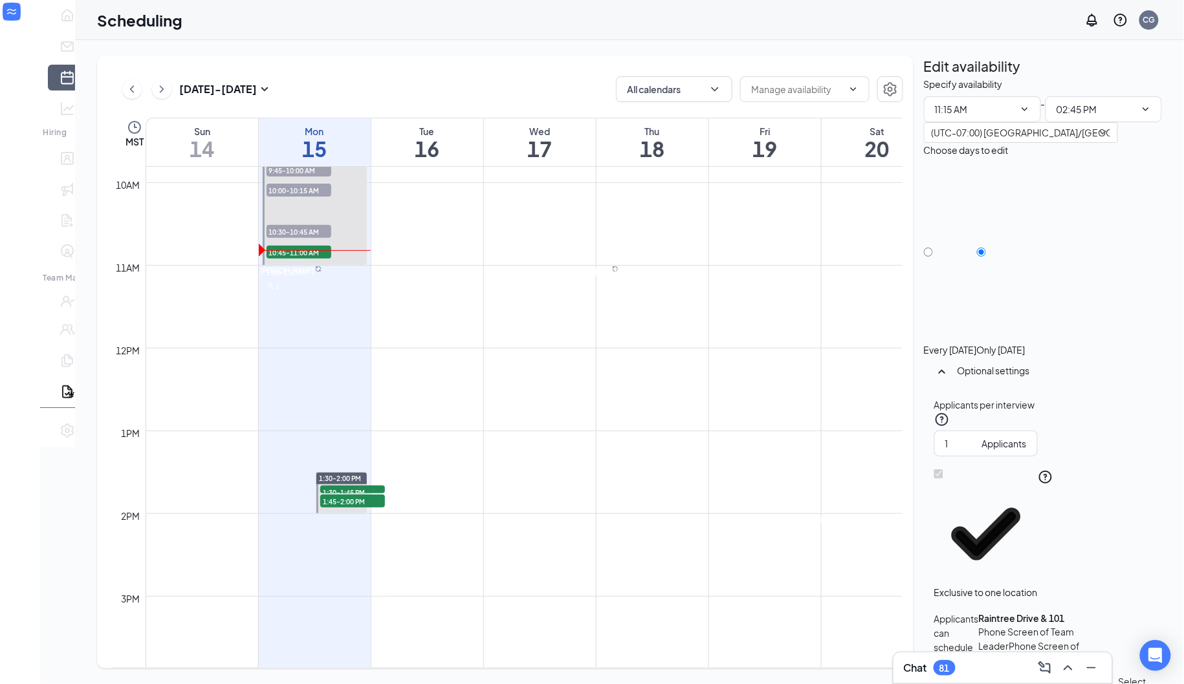
click at [849, 138] on h1 "20" at bounding box center [877, 149] width 112 height 22
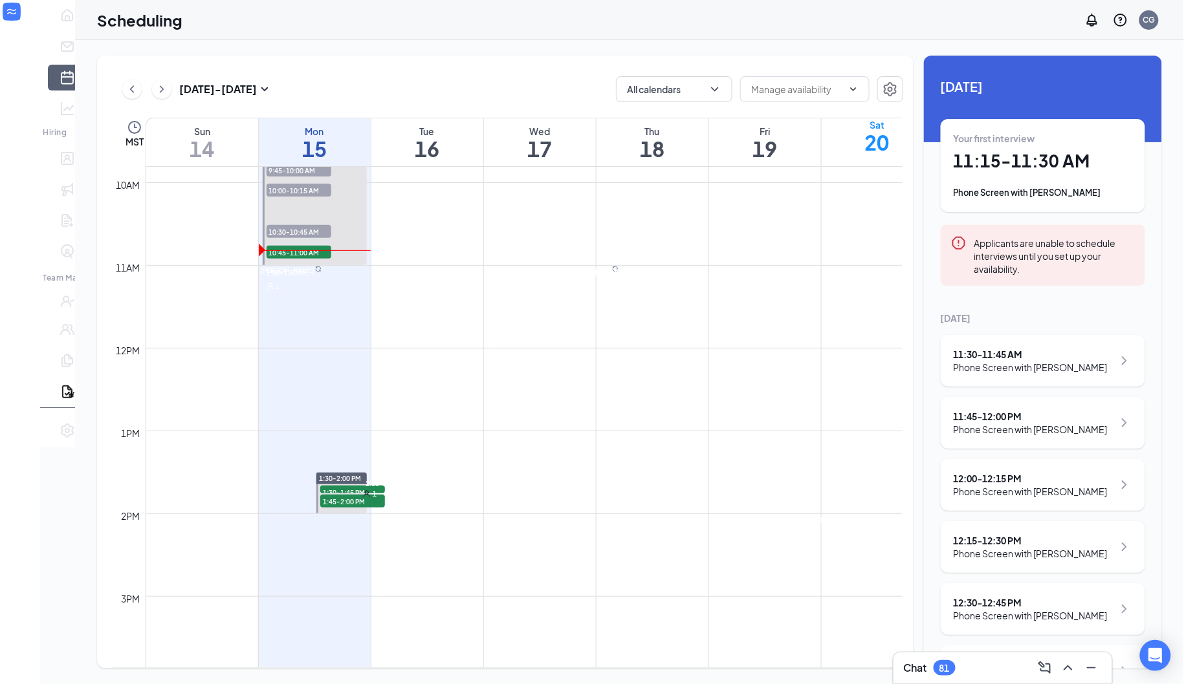
click at [373, 528] on div "1" at bounding box center [405, 533] width 65 height 13
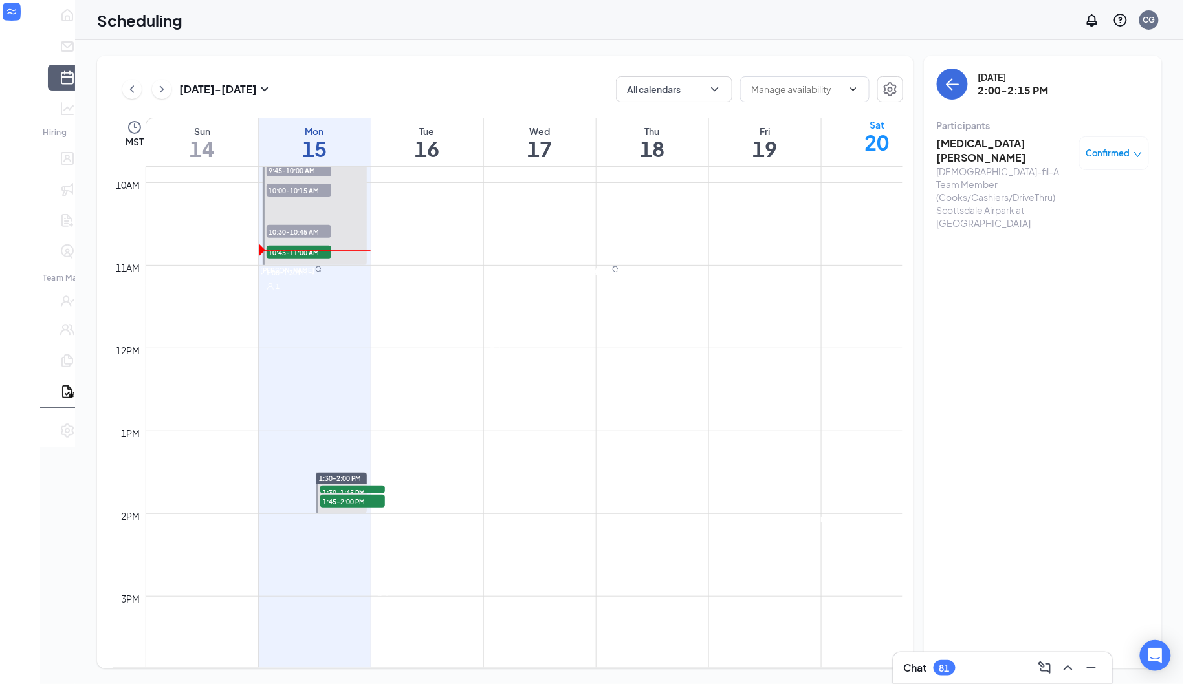
click at [961, 143] on h3 "Skyla Burney" at bounding box center [1005, 150] width 136 height 28
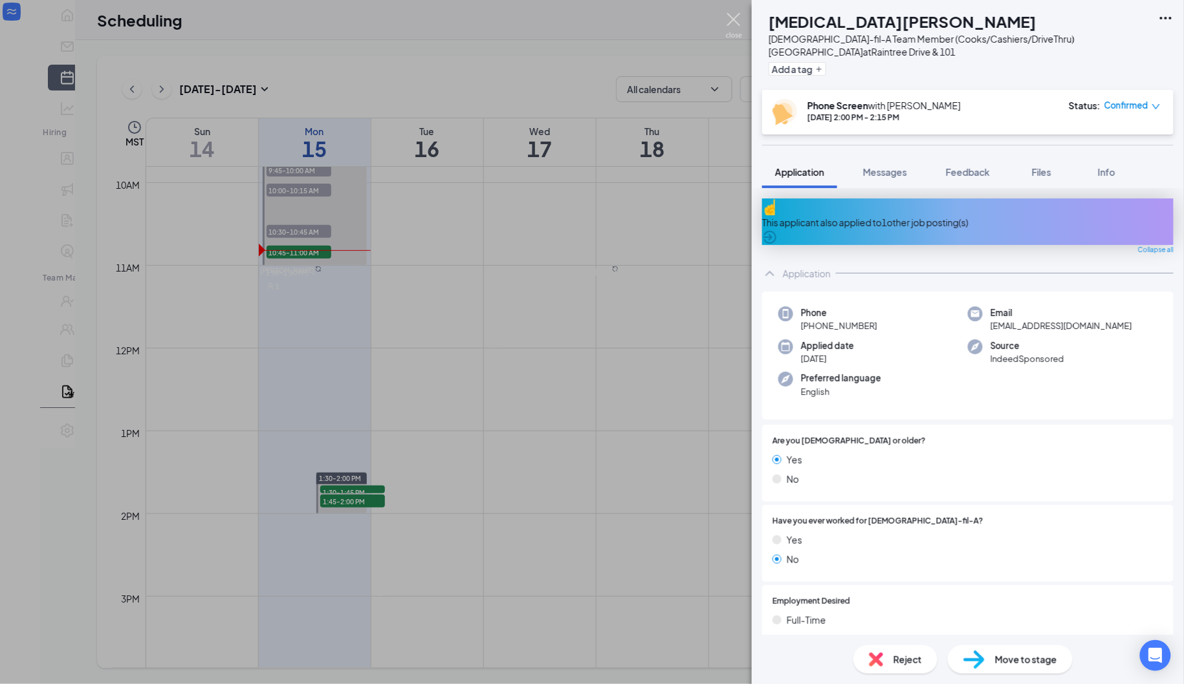
click at [737, 16] on img at bounding box center [734, 25] width 16 height 25
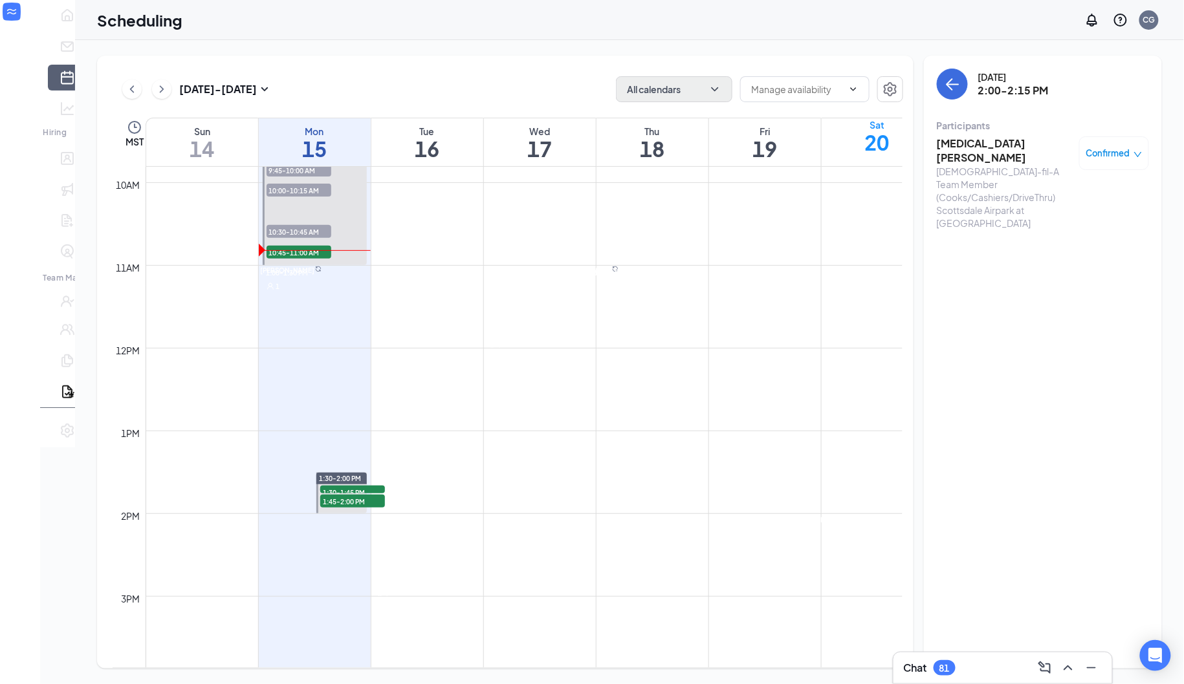
click at [658, 84] on button "All calendars" at bounding box center [674, 89] width 116 height 26
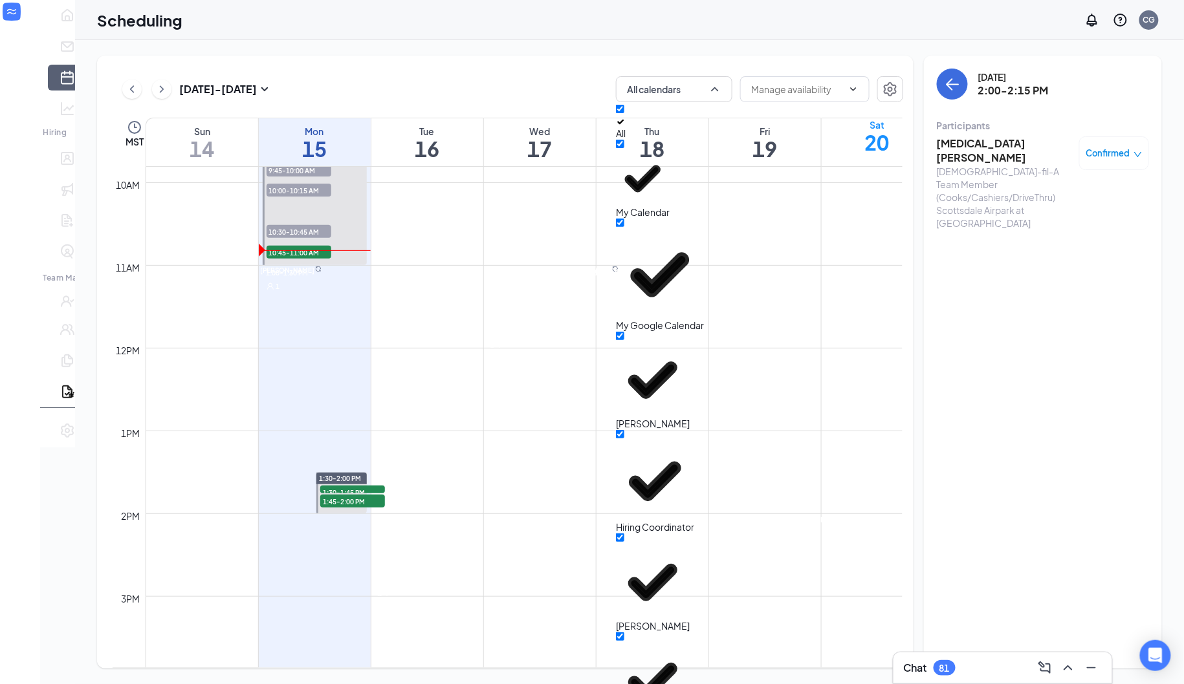
click at [543, 57] on div "Sep 14 - Sep 20 All calendars MST Sun 14 Mon 15 Tue 16 Wed 17 Thu 18 Fri 19 Sat…" at bounding box center [505, 362] width 816 height 613
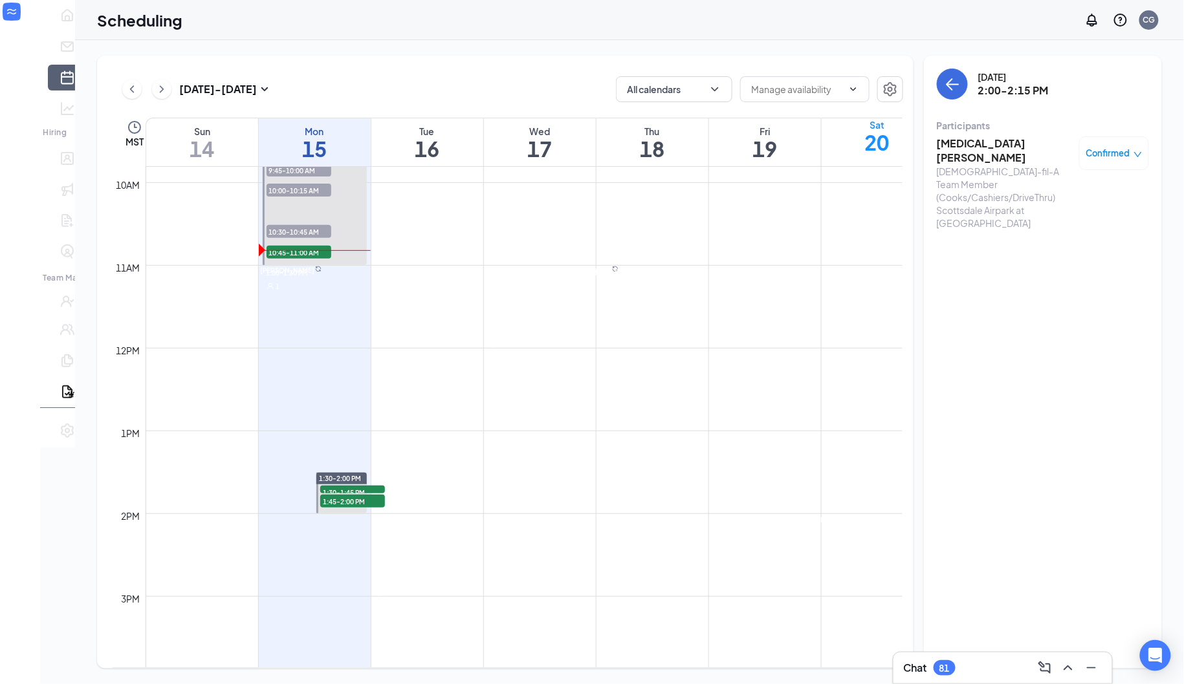
click at [864, 312] on div at bounding box center [864, 299] width 0 height 25
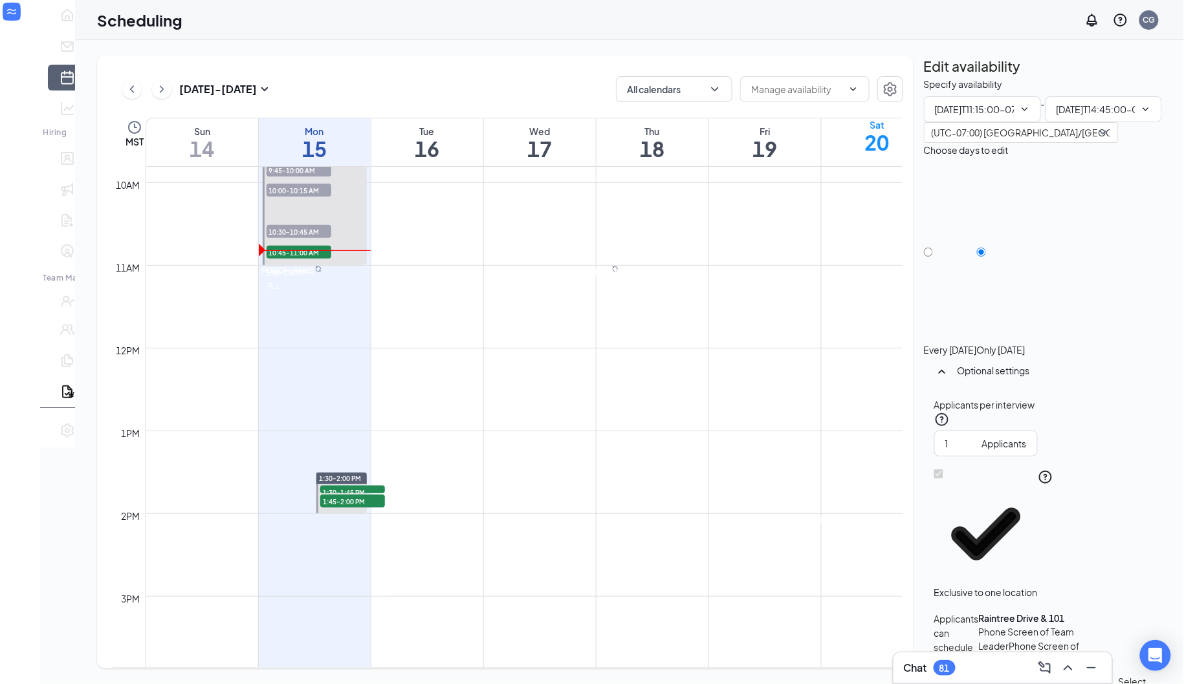
type input "11:15 AM"
type input "02:45 PM"
click at [839, 146] on h1 "20" at bounding box center [877, 142] width 112 height 22
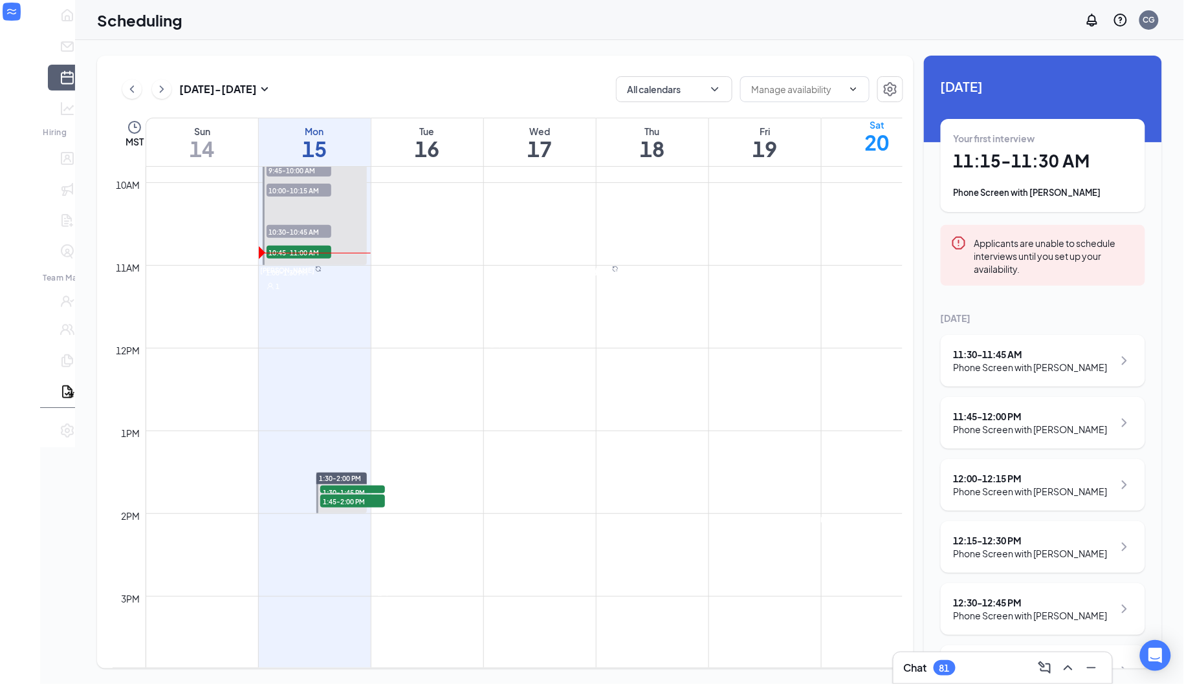
click at [272, 129] on div "Mon" at bounding box center [315, 131] width 112 height 13
click at [994, 166] on h1 "10:45 - 11:00 AM" at bounding box center [1042, 161] width 179 height 22
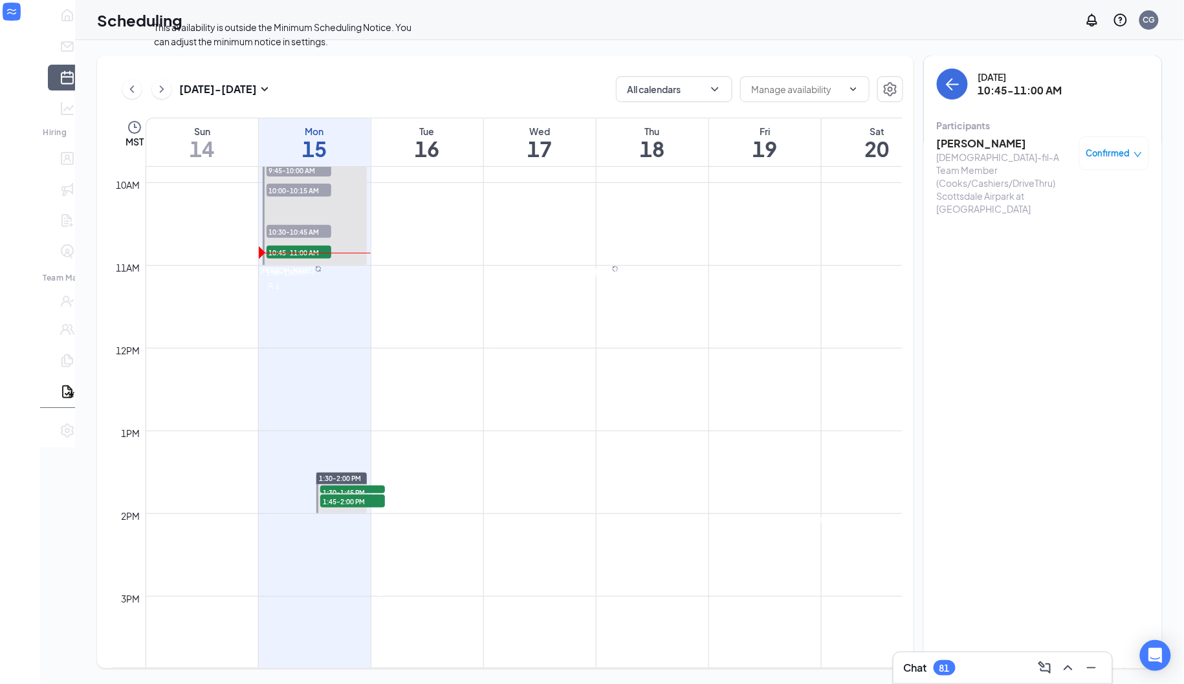
click at [301, 153] on h1 "15" at bounding box center [315, 149] width 112 height 22
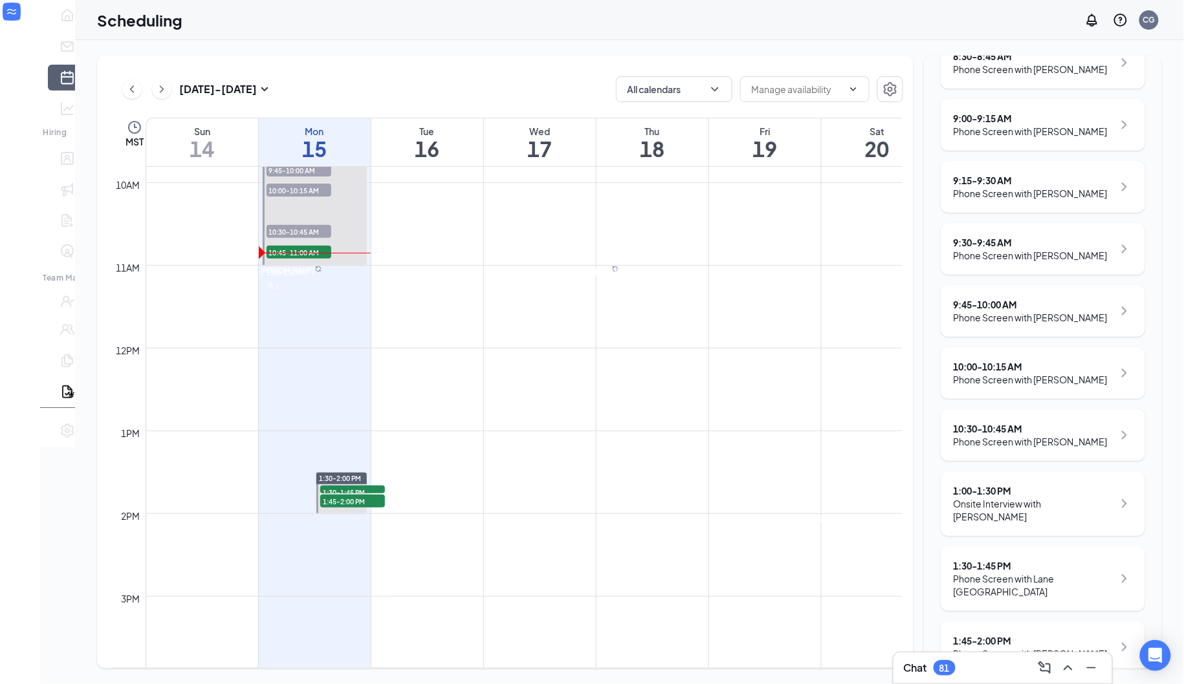
scroll to position [296, 0]
click at [1065, 451] on div "10:30 - 10:45 AM Phone Screen with Ashaer Johnsen" at bounding box center [1043, 438] width 204 height 52
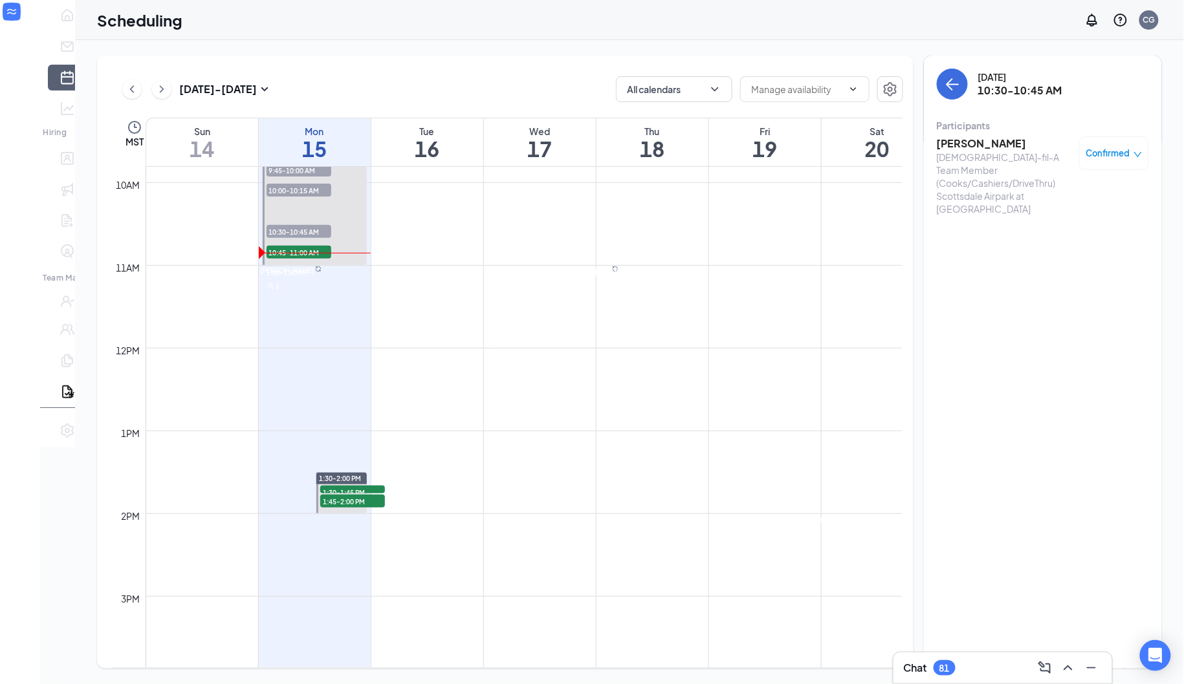
click at [966, 140] on h3 "Ashaer Johnsen" at bounding box center [1005, 143] width 136 height 14
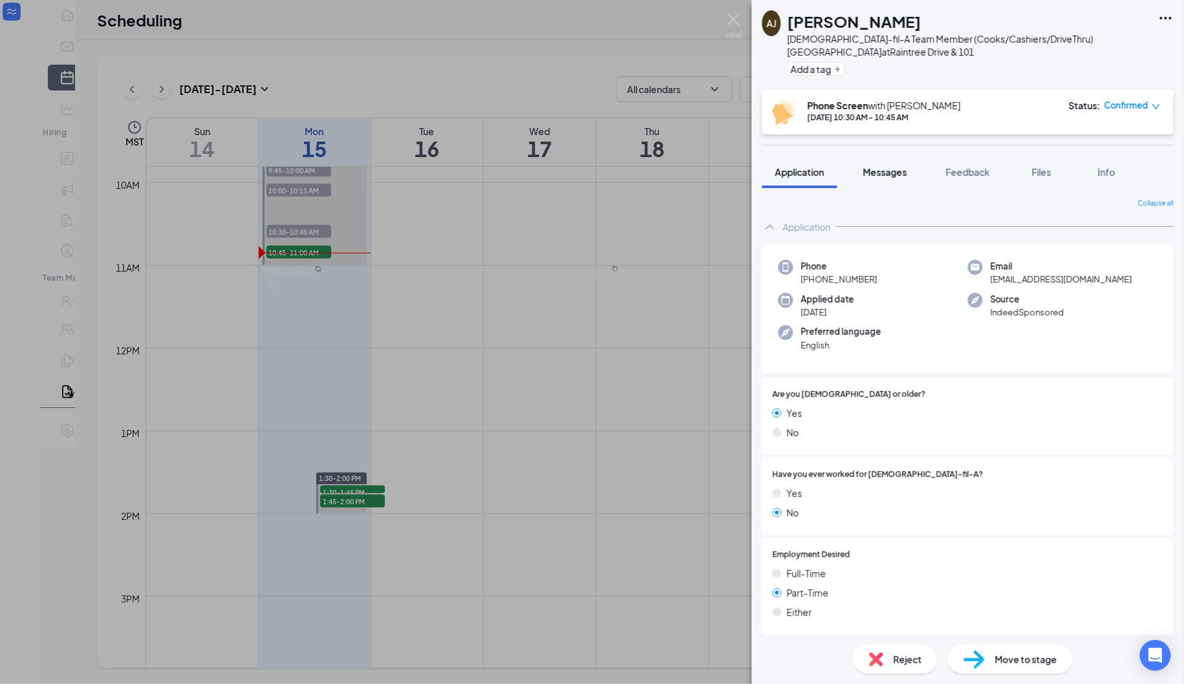
click at [880, 168] on span "Messages" at bounding box center [885, 172] width 44 height 12
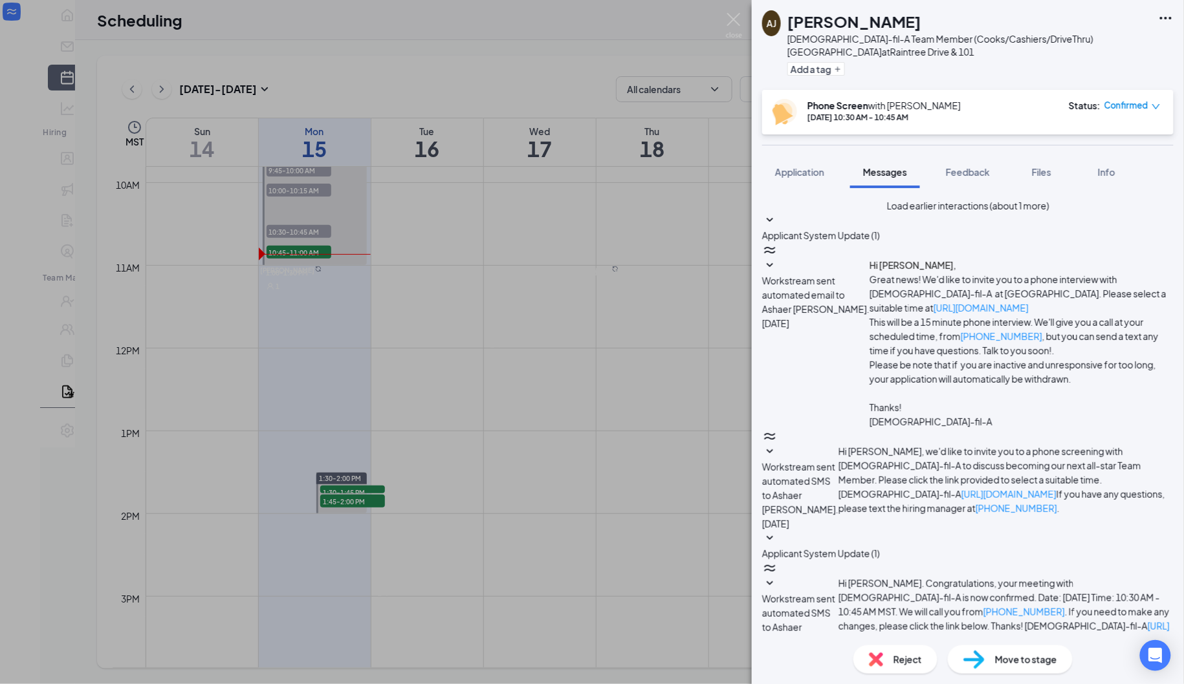
scroll to position [445, 0]
drag, startPoint x: 871, startPoint y: 442, endPoint x: 854, endPoint y: 417, distance: 30.5
click at [735, 21] on img at bounding box center [734, 25] width 16 height 25
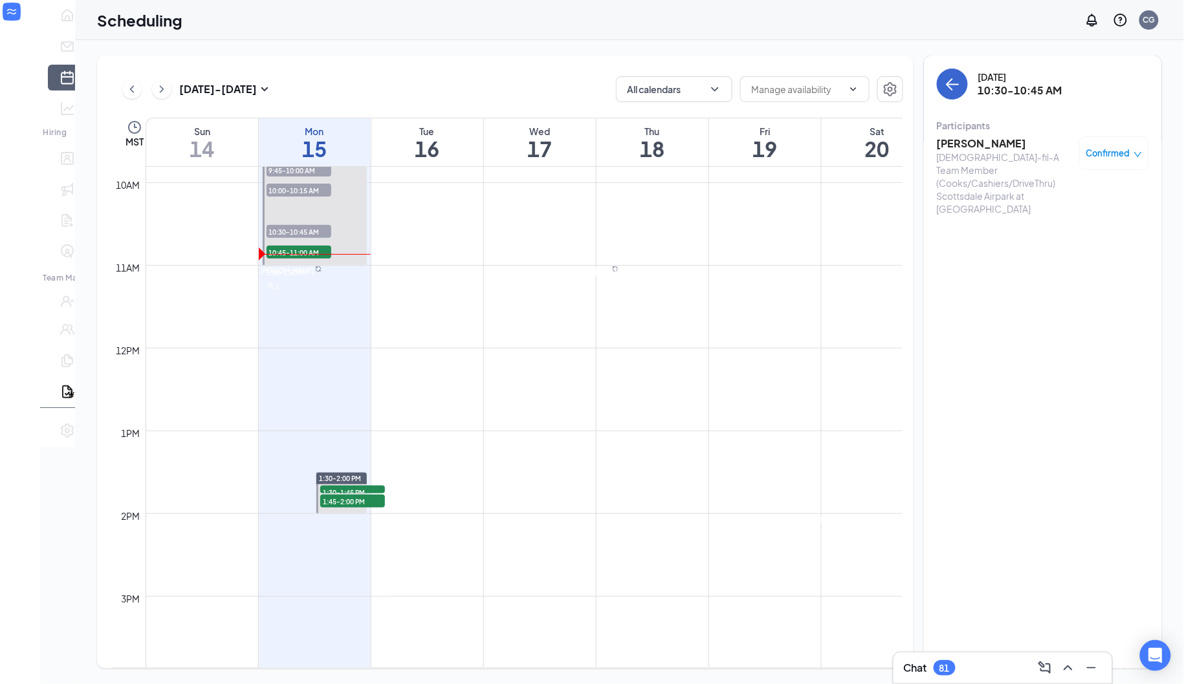
click at [950, 88] on icon "ArrowLeft" at bounding box center [952, 84] width 16 height 16
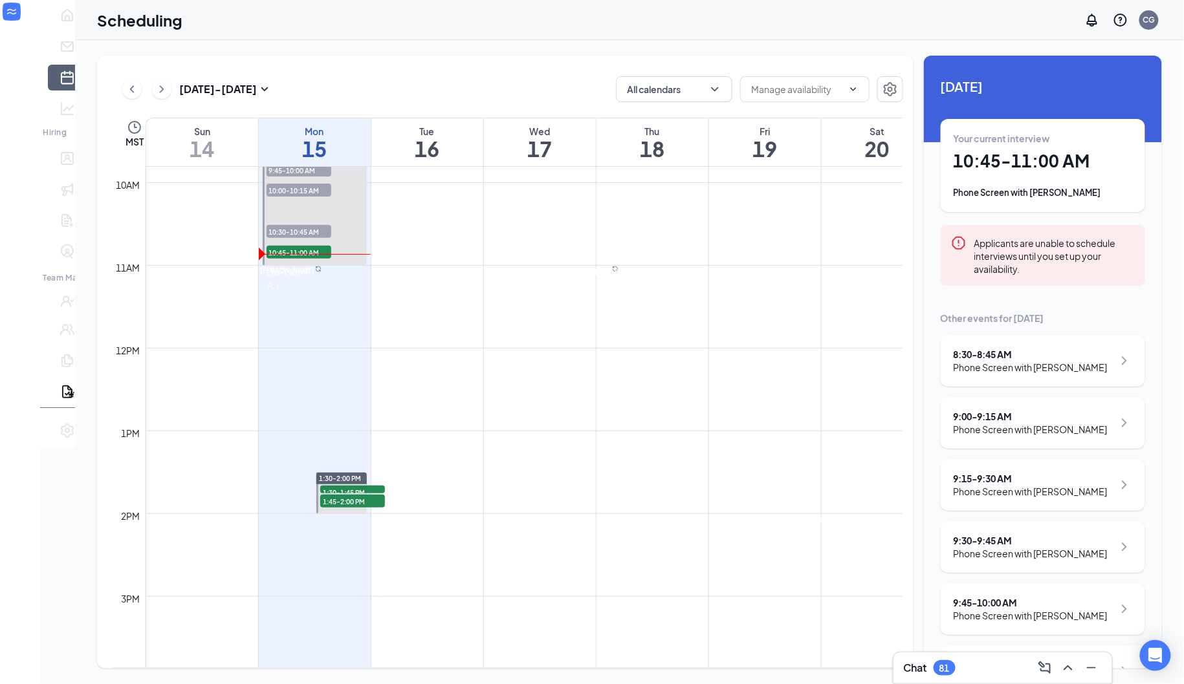
click at [1009, 180] on div "Your current interview 10:45 - 11:00 AM Phone Screen with Ali Ali" at bounding box center [1042, 165] width 179 height 67
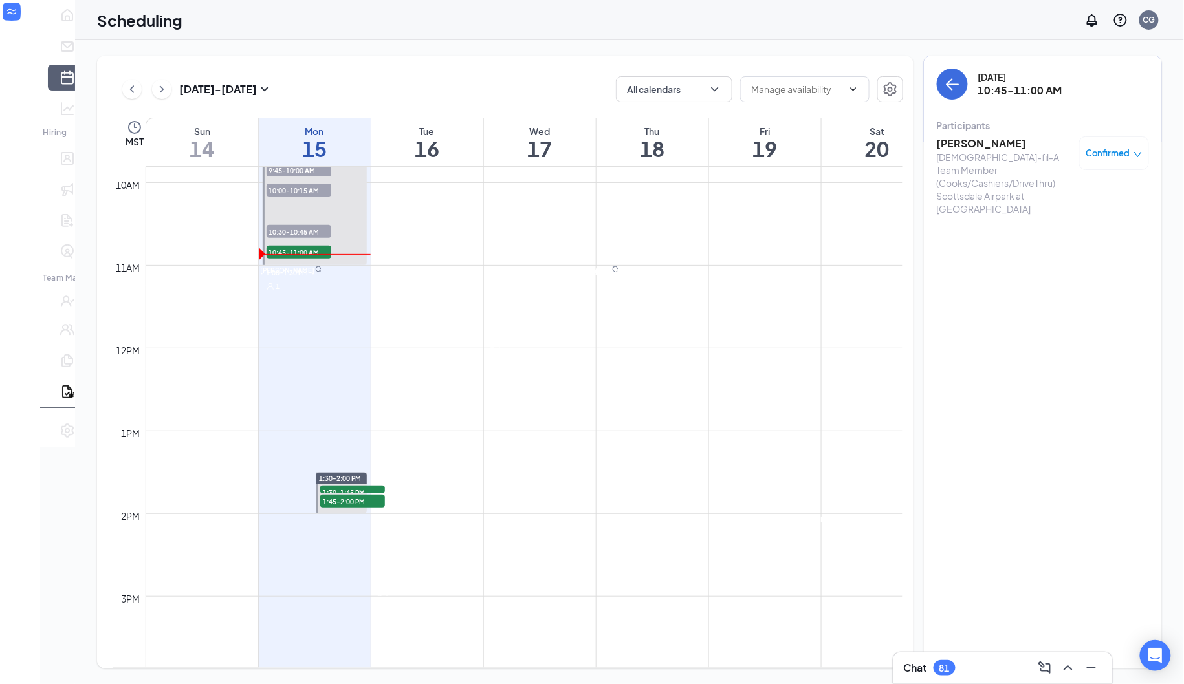
click at [955, 146] on h3 "Ali Ali" at bounding box center [1005, 143] width 136 height 14
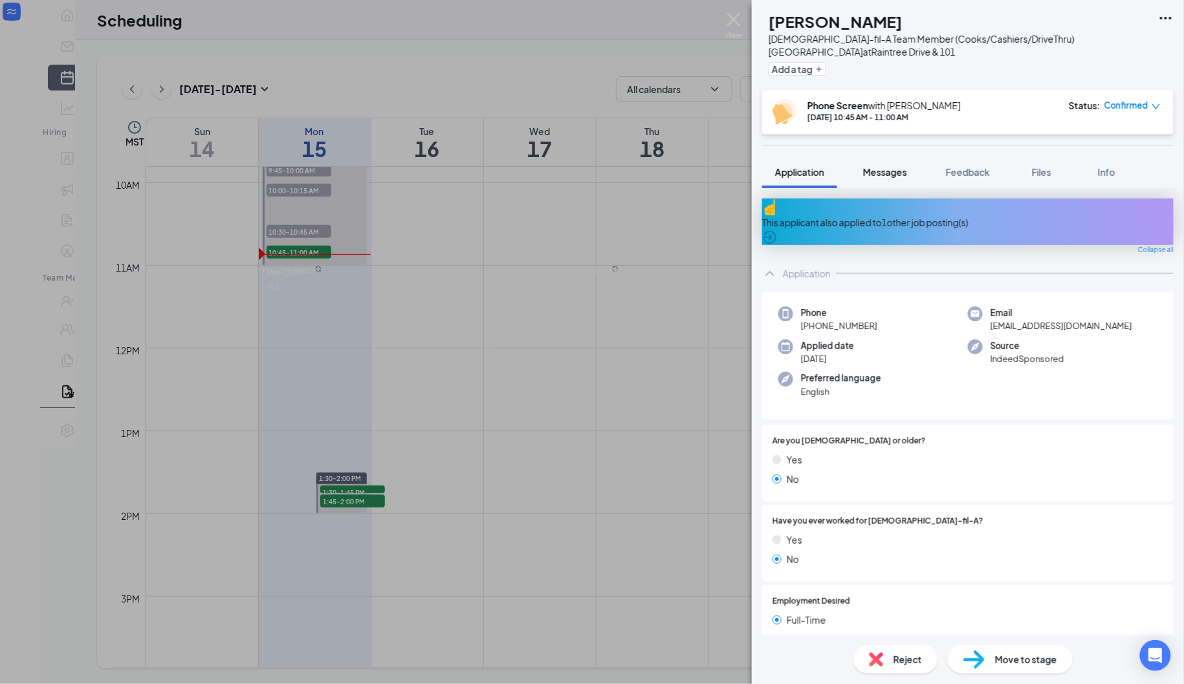
click at [888, 171] on span "Messages" at bounding box center [885, 172] width 44 height 12
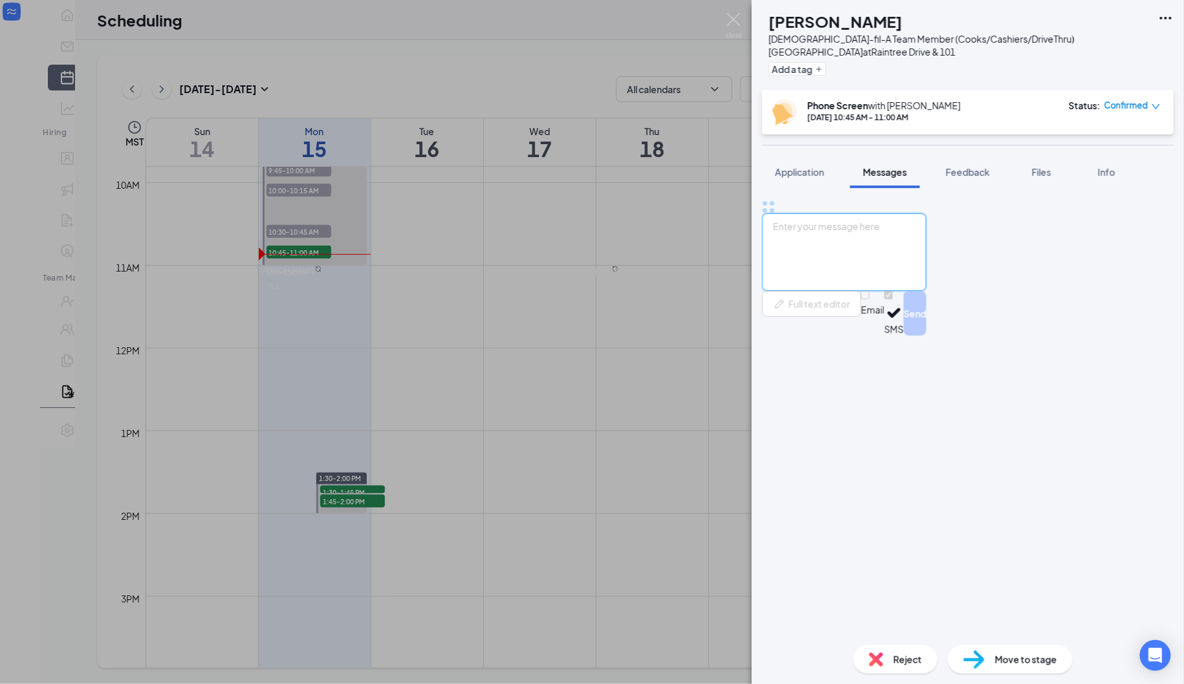
click at [863, 291] on textarea at bounding box center [844, 252] width 164 height 78
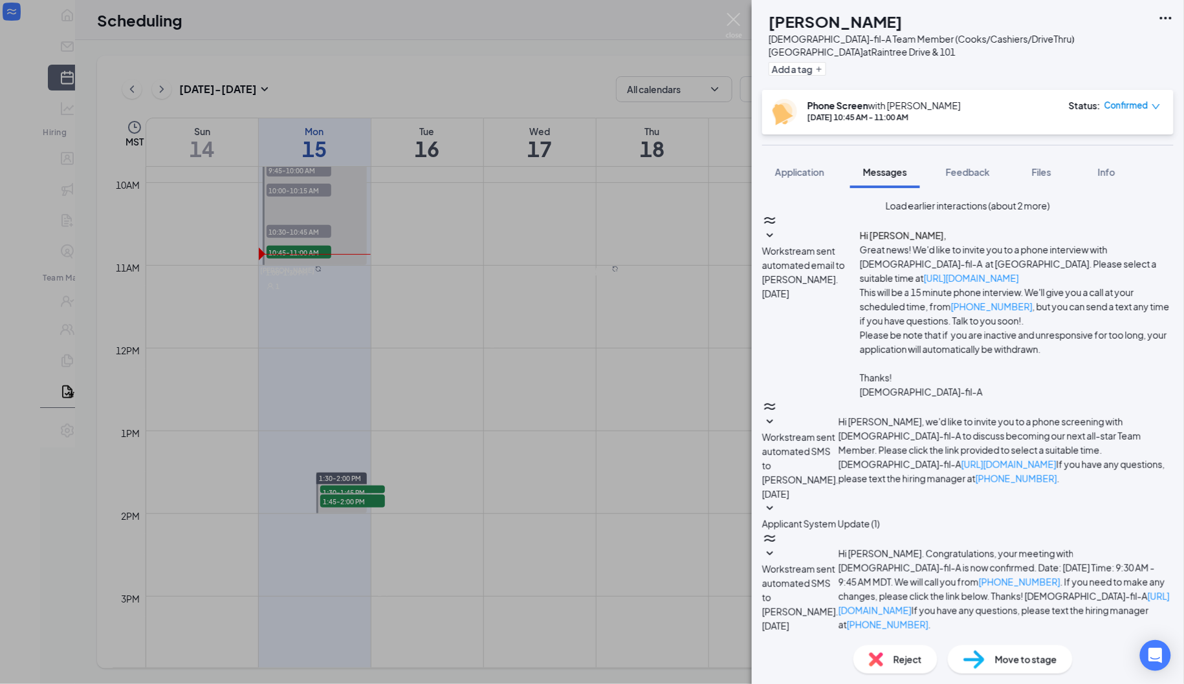
scroll to position [291, 0]
paste textarea "Good morning, Ashaer. We just tried calling you for your scheduled 10:30am inte…"
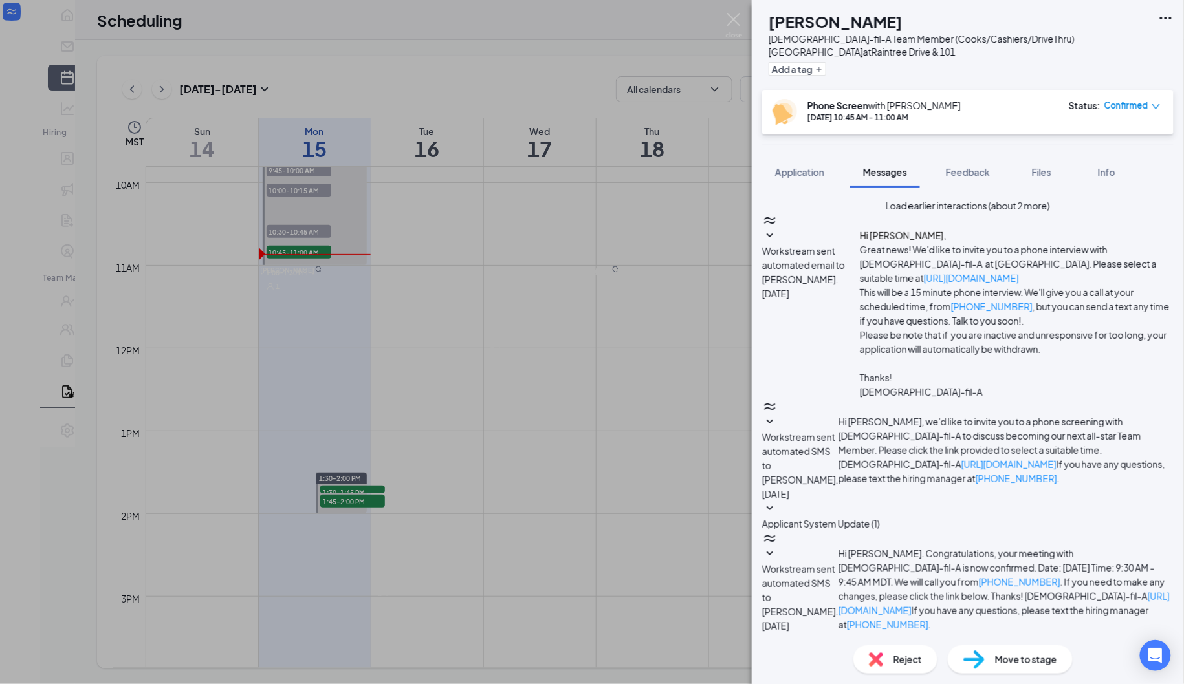
type textarea "Good morning, Ali. We just calling you for your scheduled 10:45am interview. No…"
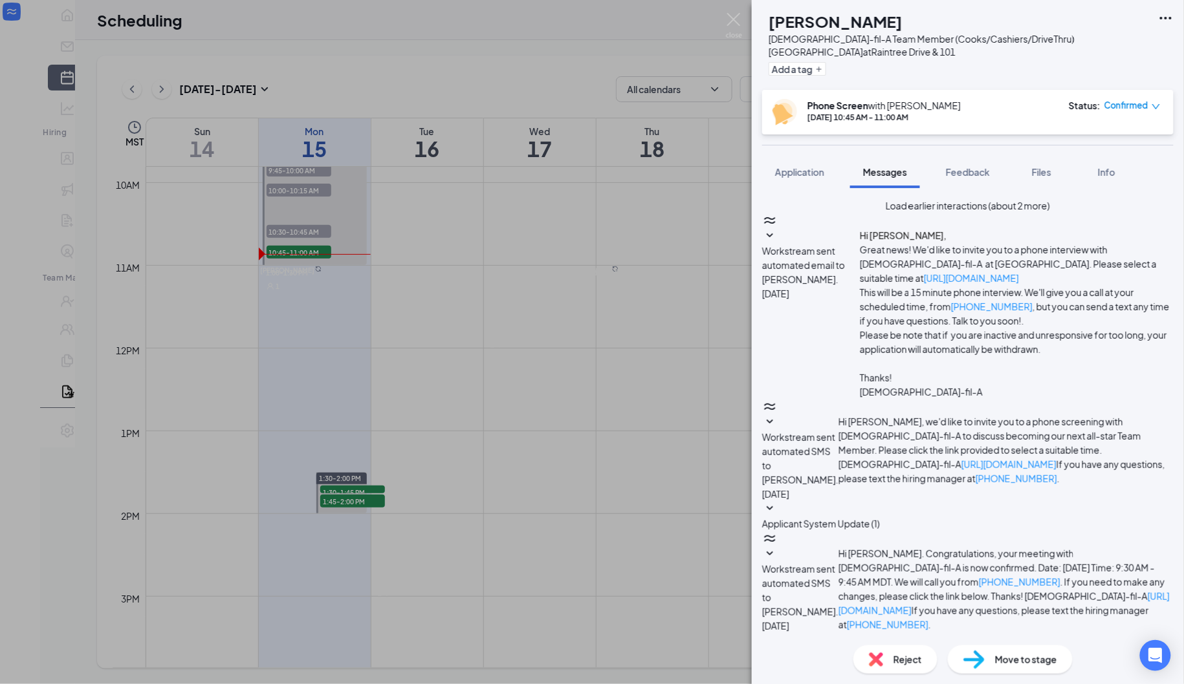
checkbox input "true"
click at [731, 21] on img at bounding box center [734, 25] width 16 height 25
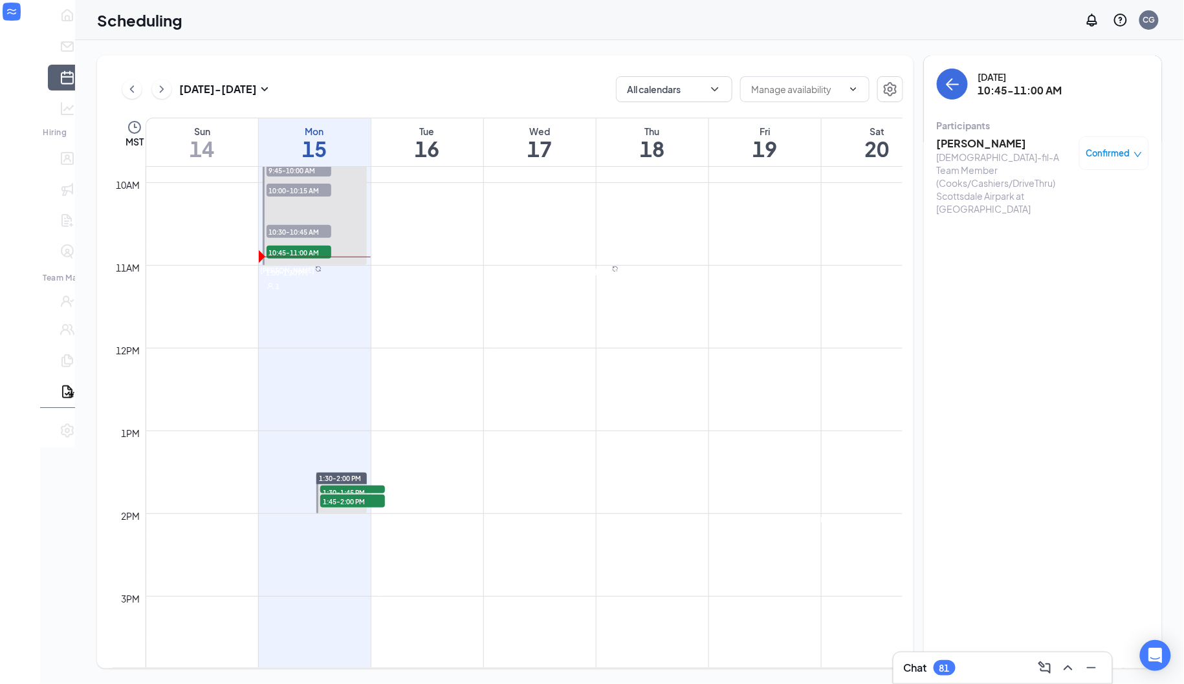
click at [731, 21] on div "Scheduling CG" at bounding box center [629, 20] width 1109 height 40
click at [733, 21] on div "Scheduling CG" at bounding box center [629, 20] width 1109 height 40
click at [549, 39] on div "Scheduling CG" at bounding box center [629, 20] width 1109 height 40
click at [851, 89] on icon "ChevronDown" at bounding box center [853, 89] width 10 height 10
click at [850, 89] on icon "ChevronDown" at bounding box center [853, 89] width 10 height 10
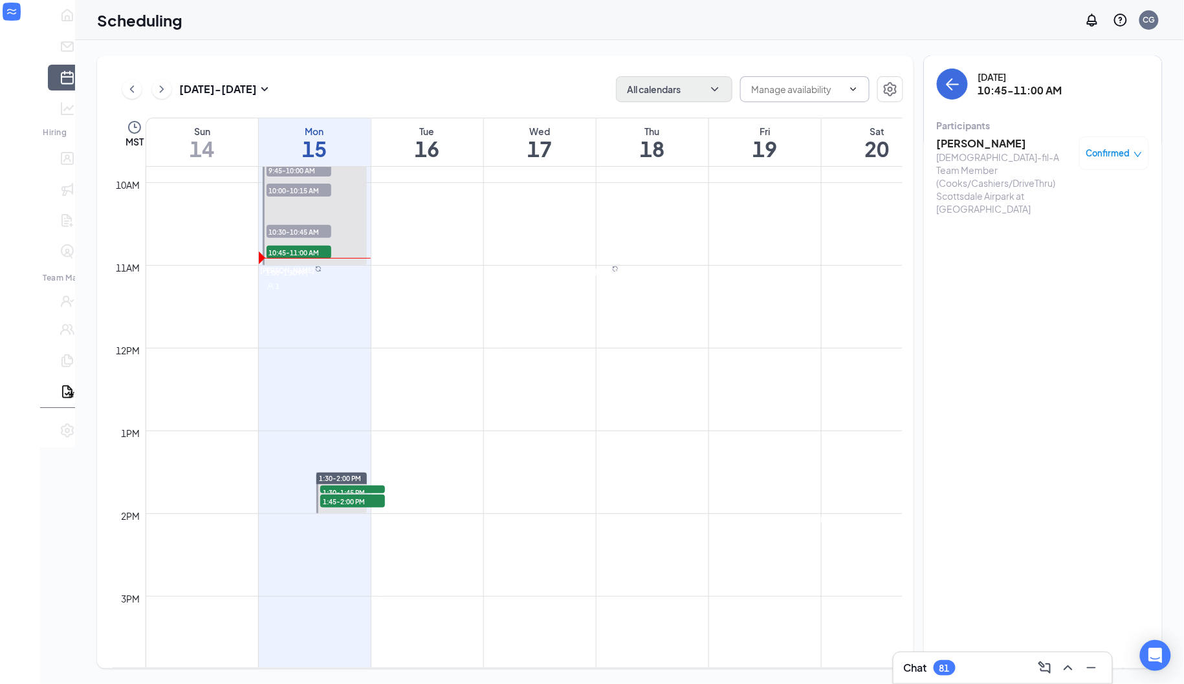
click at [715, 91] on icon "ChevronDown" at bounding box center [714, 89] width 7 height 4
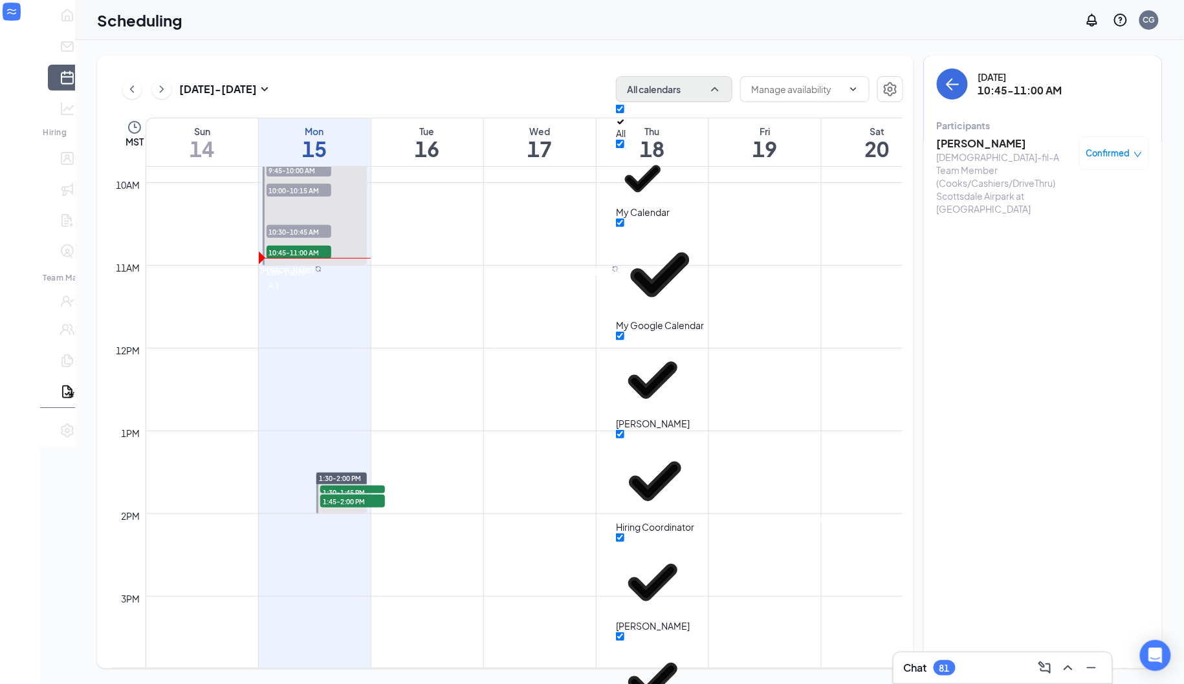
click at [810, 48] on div "Sep 14 - Sep 20 All calendars MST Sun 14 Mon 15 Tue 16 Wed 17 Thu 18 Fri 19 Sat…" at bounding box center [629, 362] width 1109 height 644
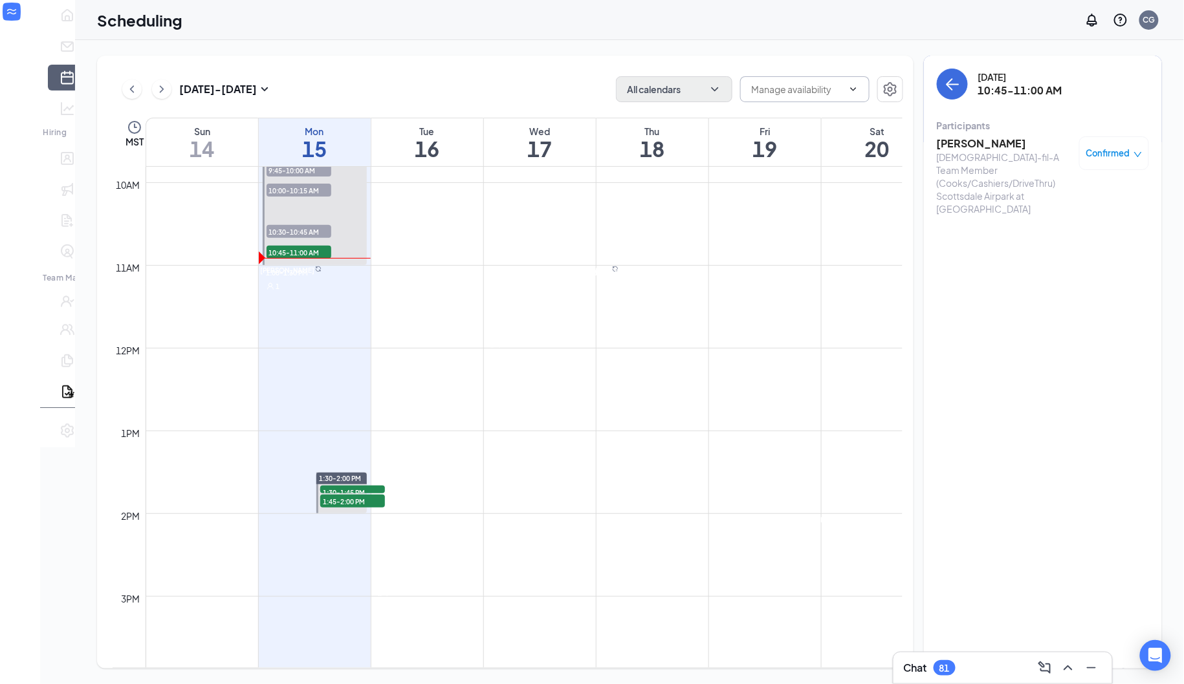
click at [855, 86] on icon "ChevronDown" at bounding box center [853, 89] width 10 height 10
click at [891, 93] on icon "Settings" at bounding box center [890, 90] width 16 height 16
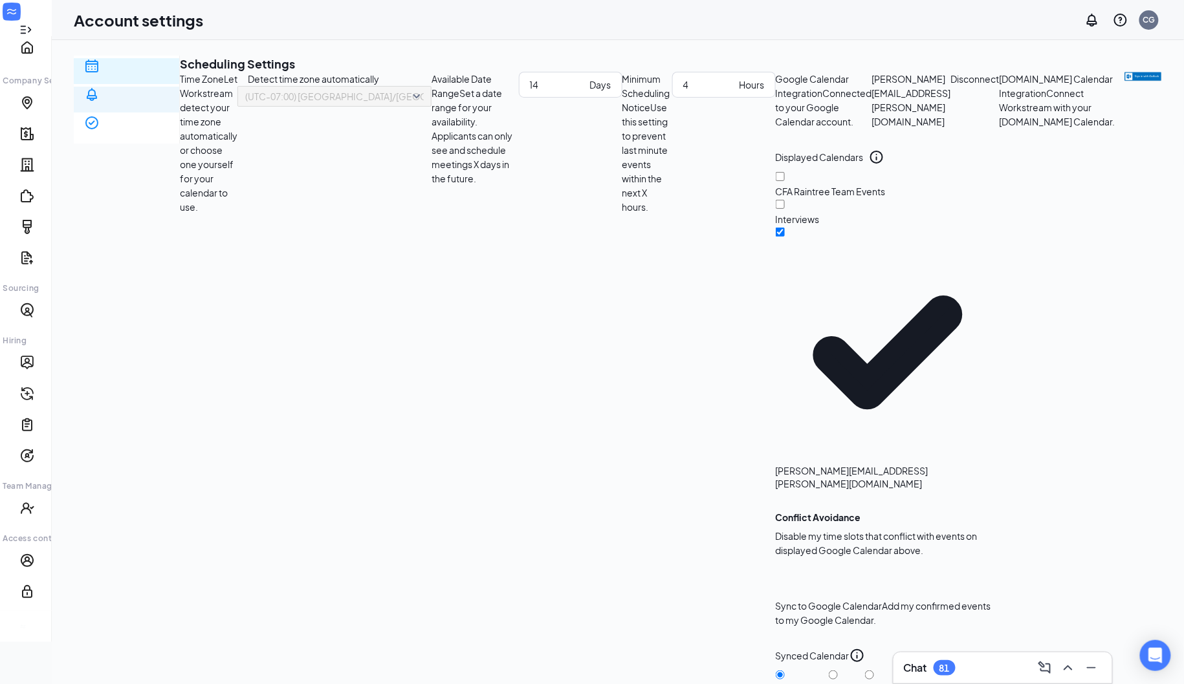
click at [120, 128] on div "Notification settings" at bounding box center [126, 141] width 85 height 26
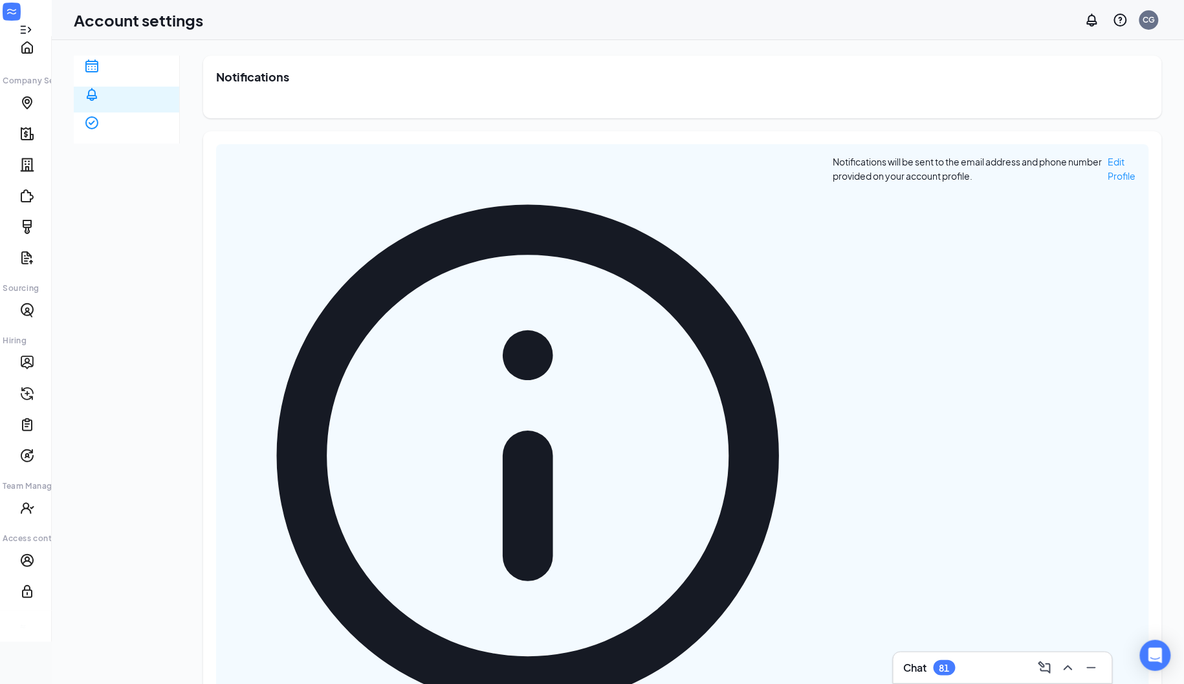
click at [366, 174] on div "Notifications will be sent to the email address and phone number provided on yo…" at bounding box center [682, 456] width 933 height 624
click at [832, 160] on span "Notifications will be sent to the email address and phone number provided on yo…" at bounding box center [968, 456] width 272 height 603
click at [1108, 162] on span "Edit Profile" at bounding box center [1122, 169] width 28 height 26
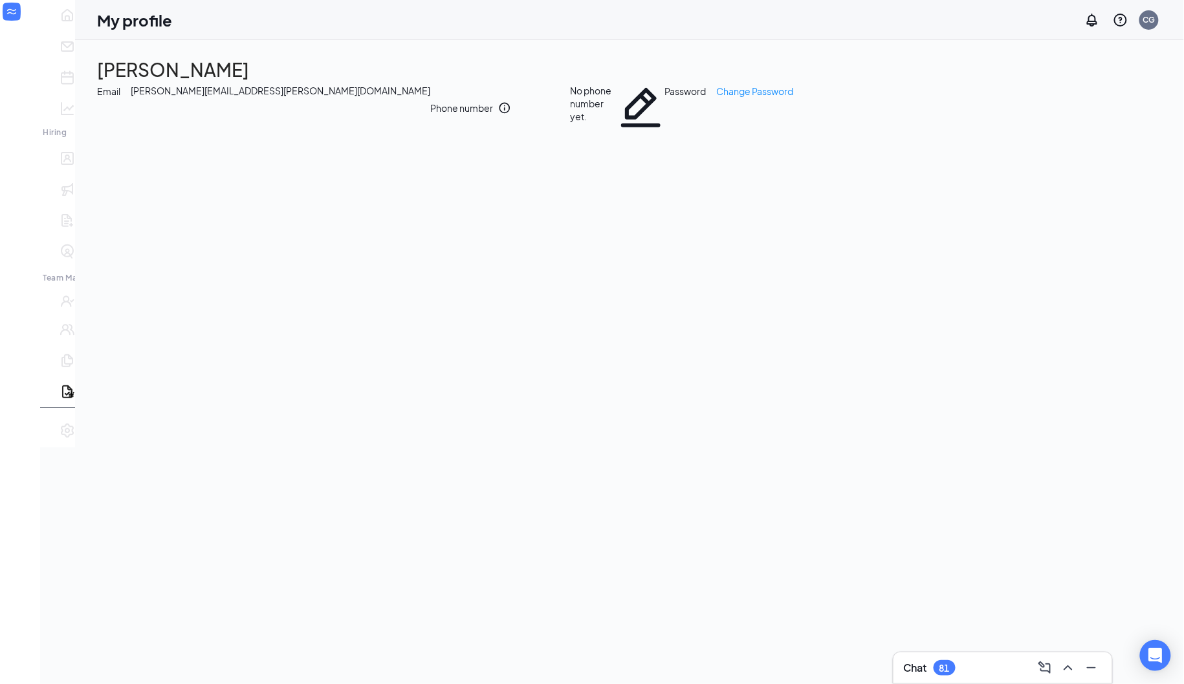
click at [299, 128] on div "chris.gammel@cfafranchisee.com" at bounding box center [280, 107] width 299 height 47
click at [270, 127] on div "chris.gammel@cfafranchisee.com" at bounding box center [280, 107] width 299 height 47
